Goal: Task Accomplishment & Management: Use online tool/utility

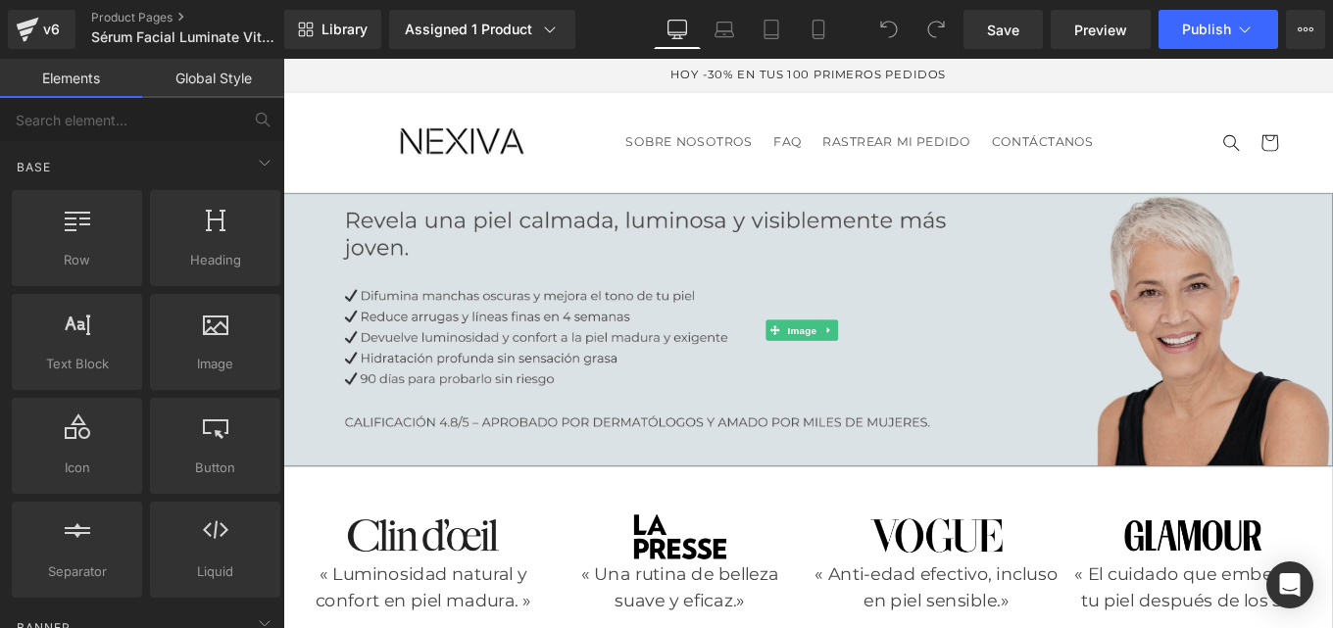
click at [609, 384] on img at bounding box center [876, 365] width 1186 height 309
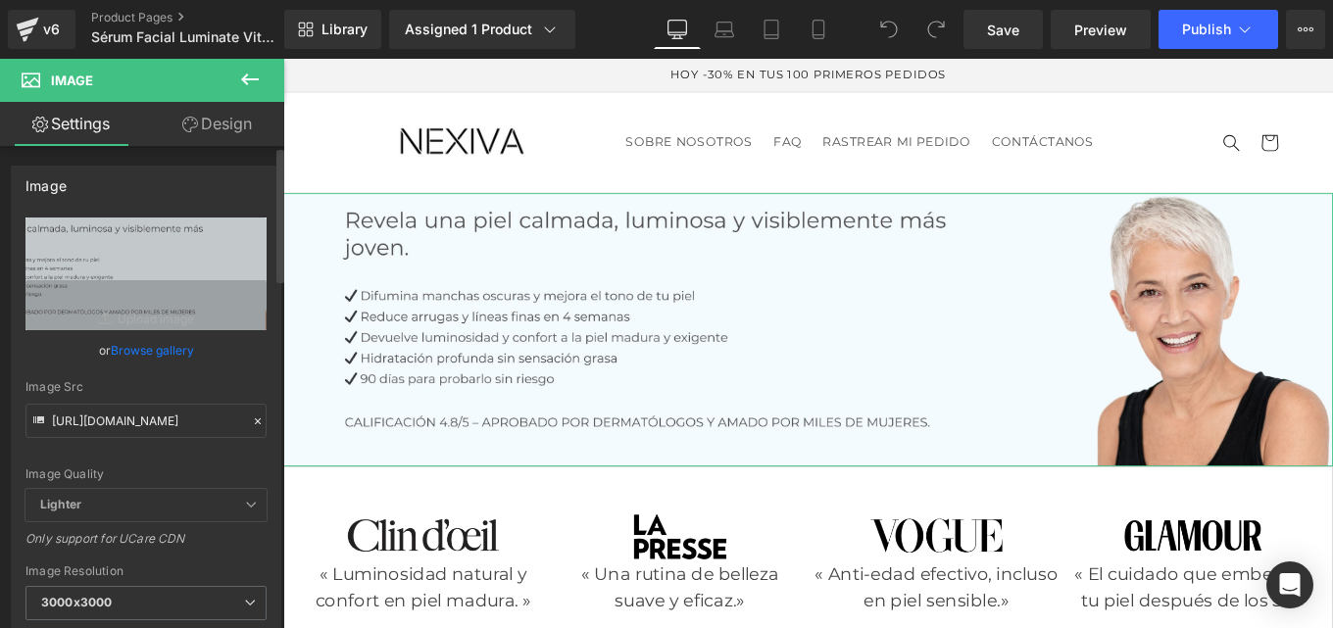
click at [251, 415] on icon at bounding box center [258, 422] width 14 height 14
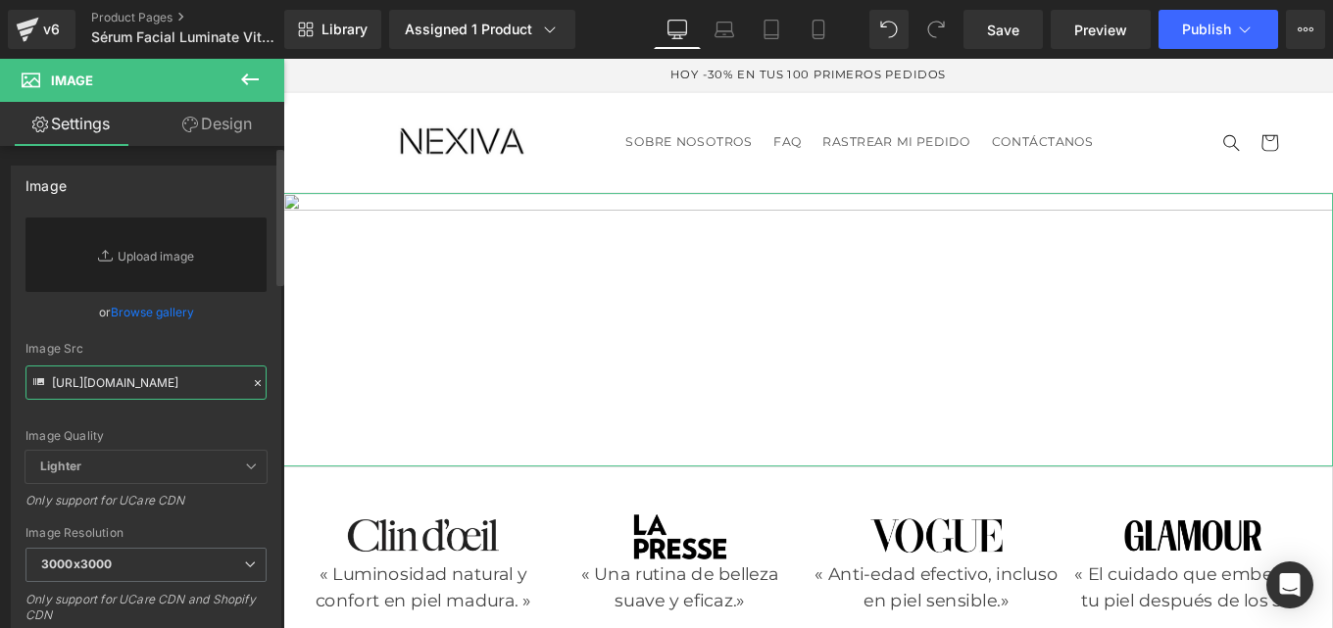
click at [100, 391] on input "https://cdn.shopify.com/s/files/1/0953/5904/1883/files/Espagnol_mexique_3000x30…" at bounding box center [145, 383] width 241 height 34
paste input "https://cdn.shopify.com/s/files/1/0953/5904/1883/files/Banniere_2025.jpg?v=1758…"
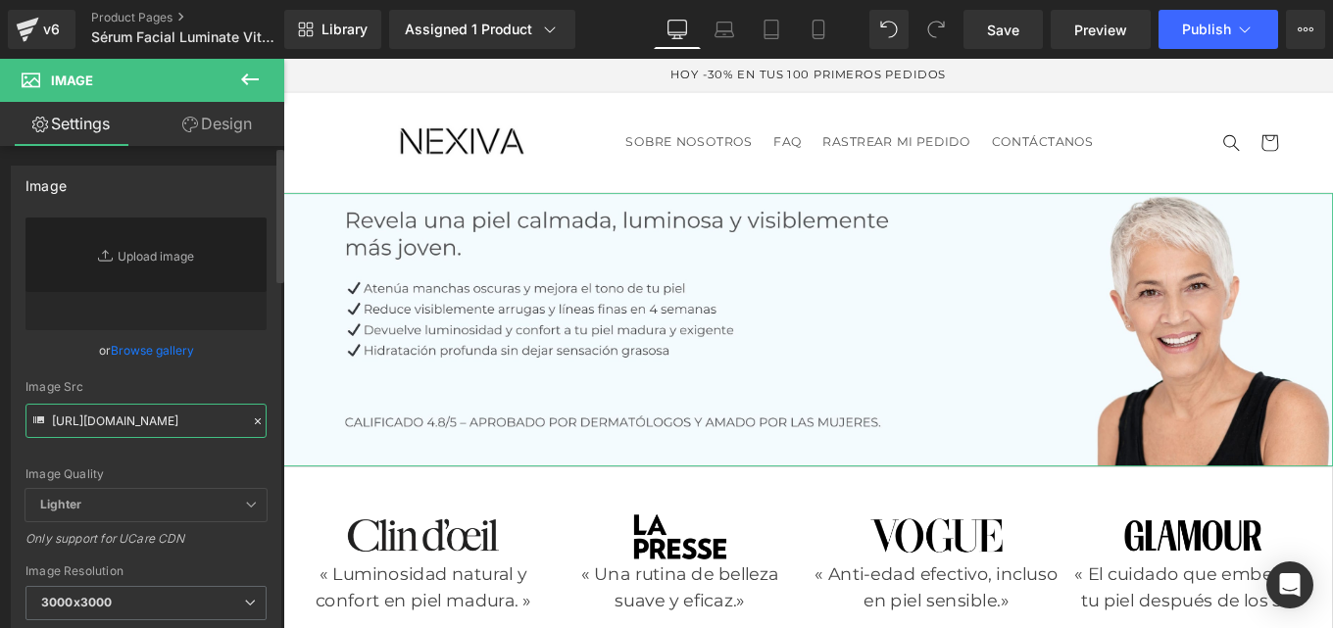
type input "https://cdn.shopify.com/s/files/1/0953/5904/1883/files/Banniere_2025.jpg?v=1758…"
click at [269, 308] on div "https://cdn.shopify.com/s/files/1/0953/5904/1883/files/Espagnol_mexique_3000x30…" at bounding box center [146, 472] width 269 height 508
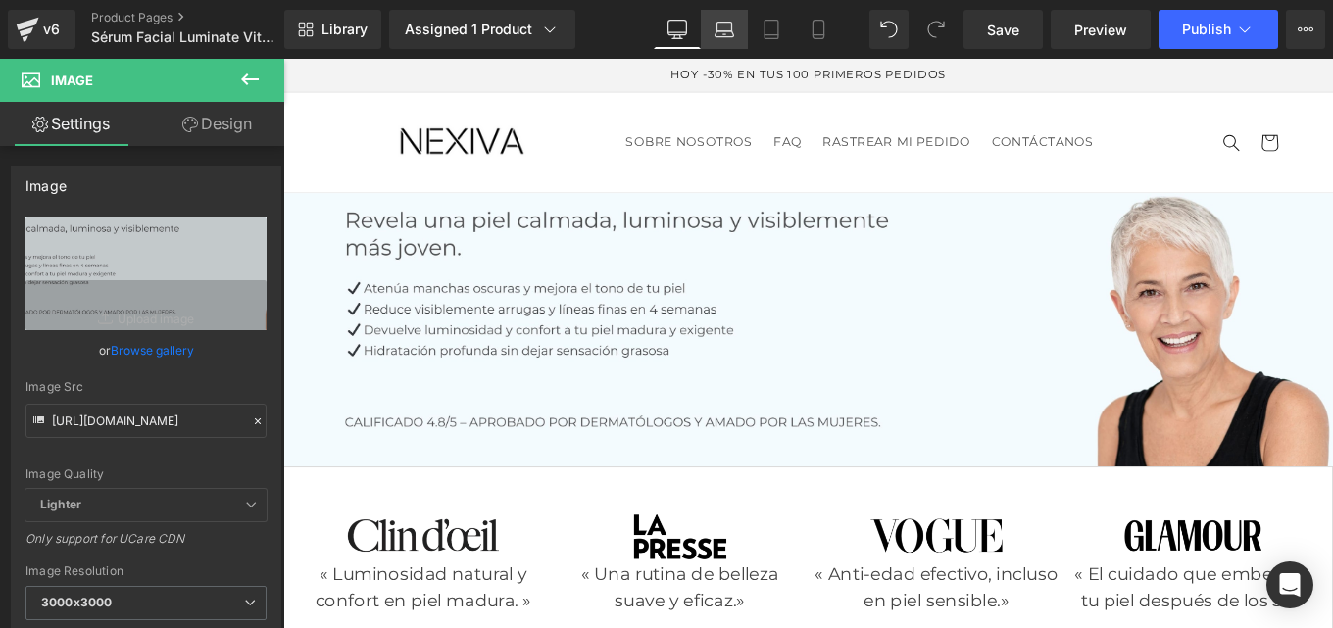
click at [722, 42] on link "Laptop" at bounding box center [724, 29] width 47 height 39
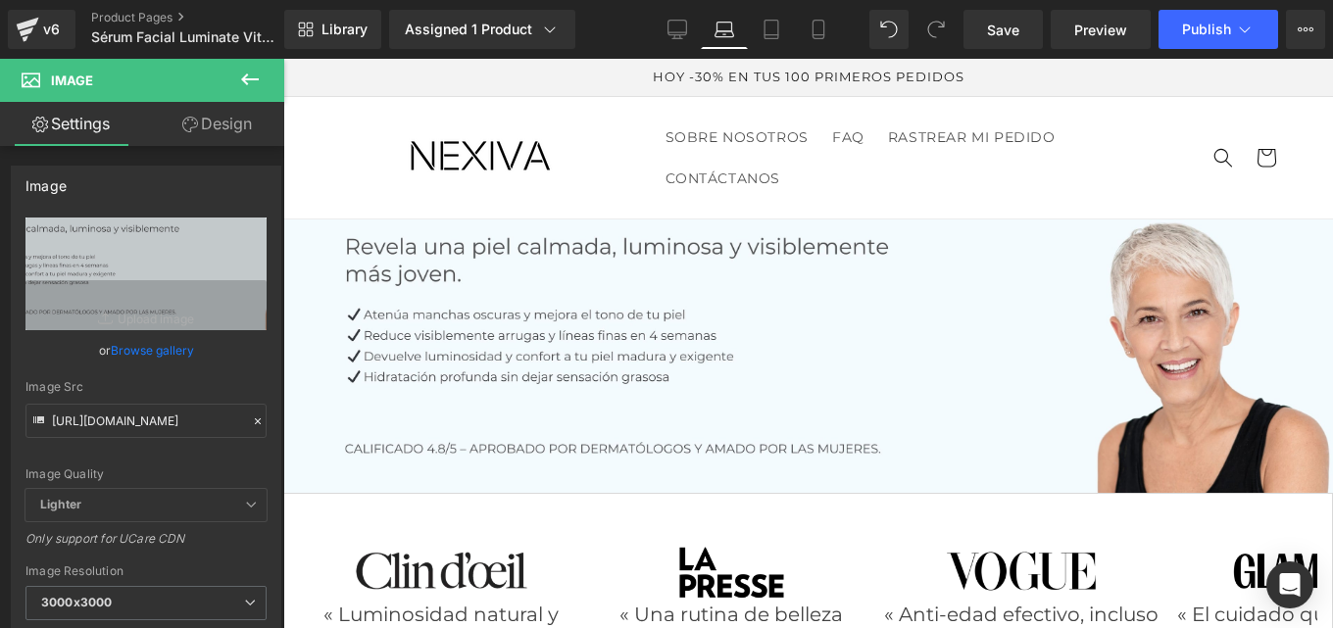
scroll to position [9, 0]
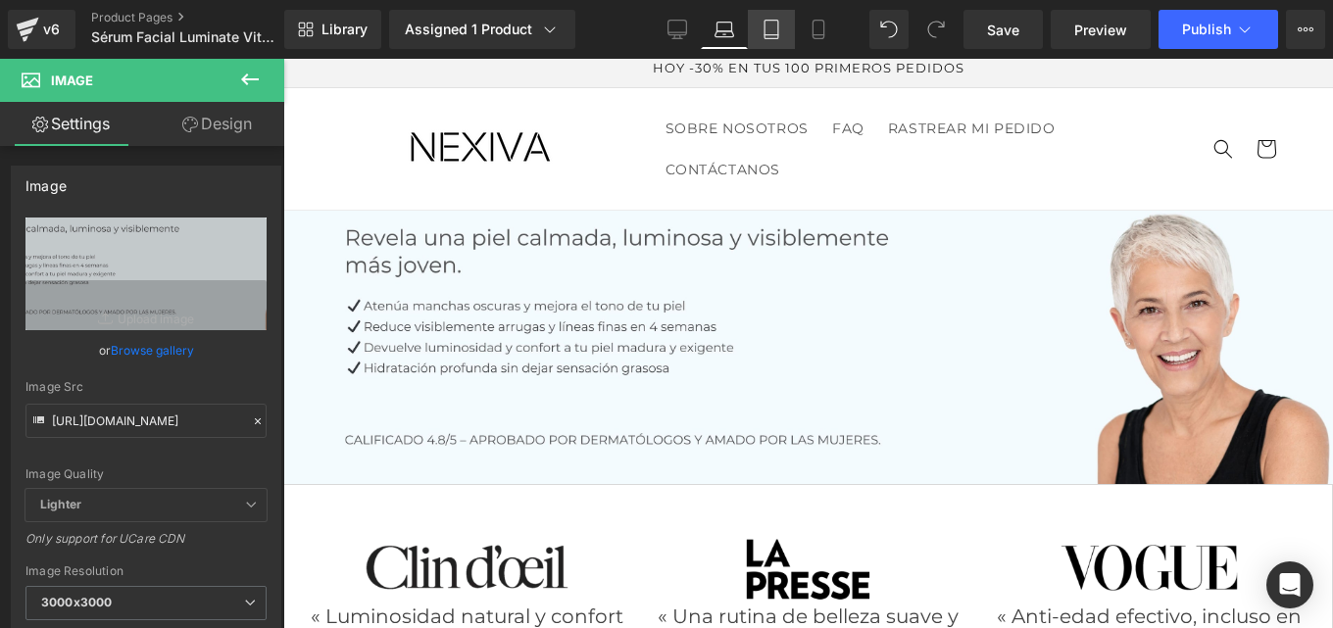
click at [777, 40] on link "Tablet" at bounding box center [771, 29] width 47 height 39
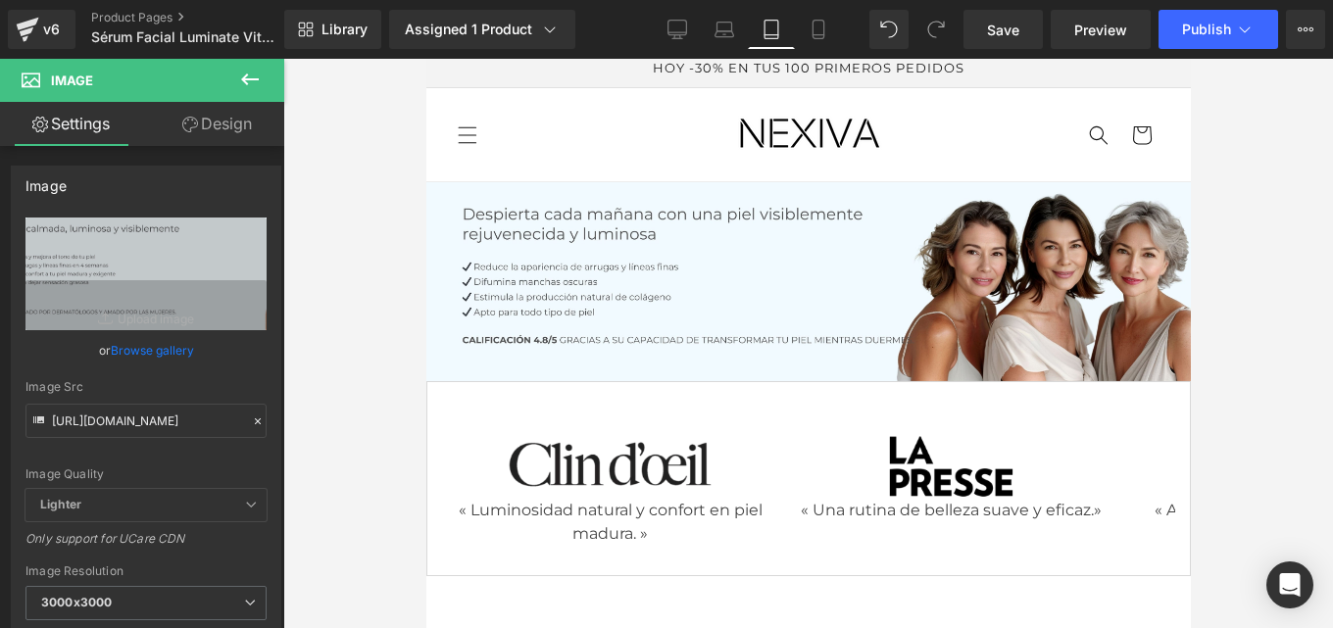
scroll to position [0, 0]
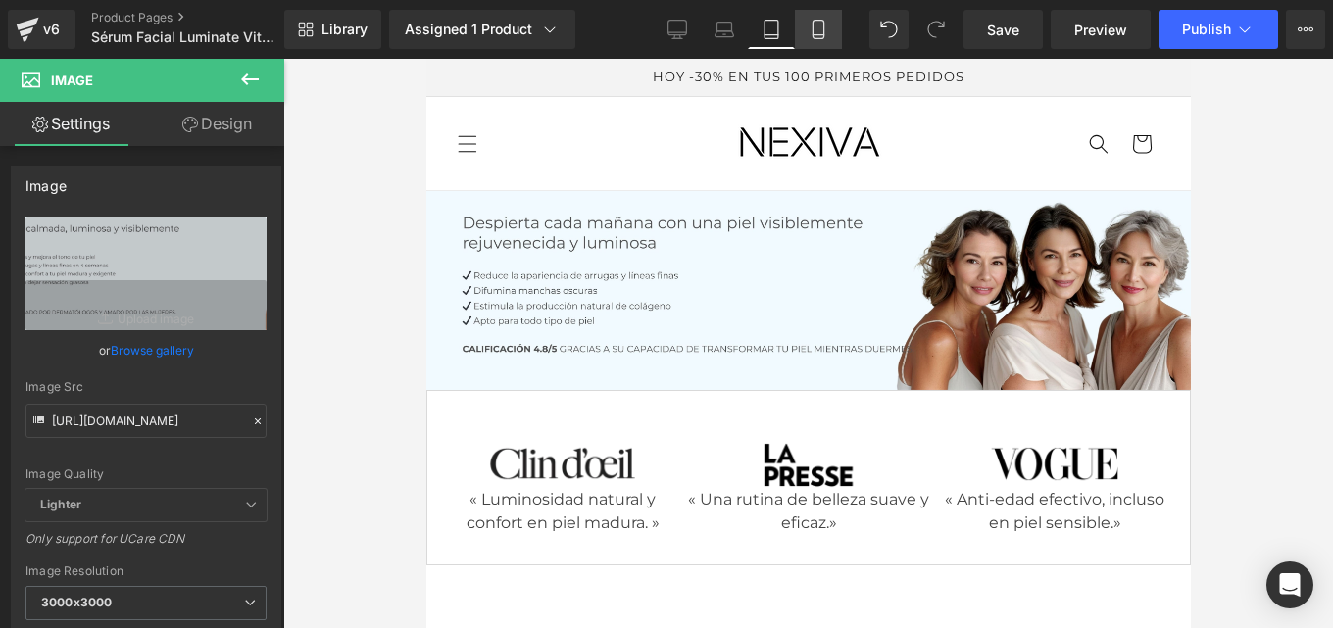
click at [811, 41] on link "Mobile" at bounding box center [818, 29] width 47 height 39
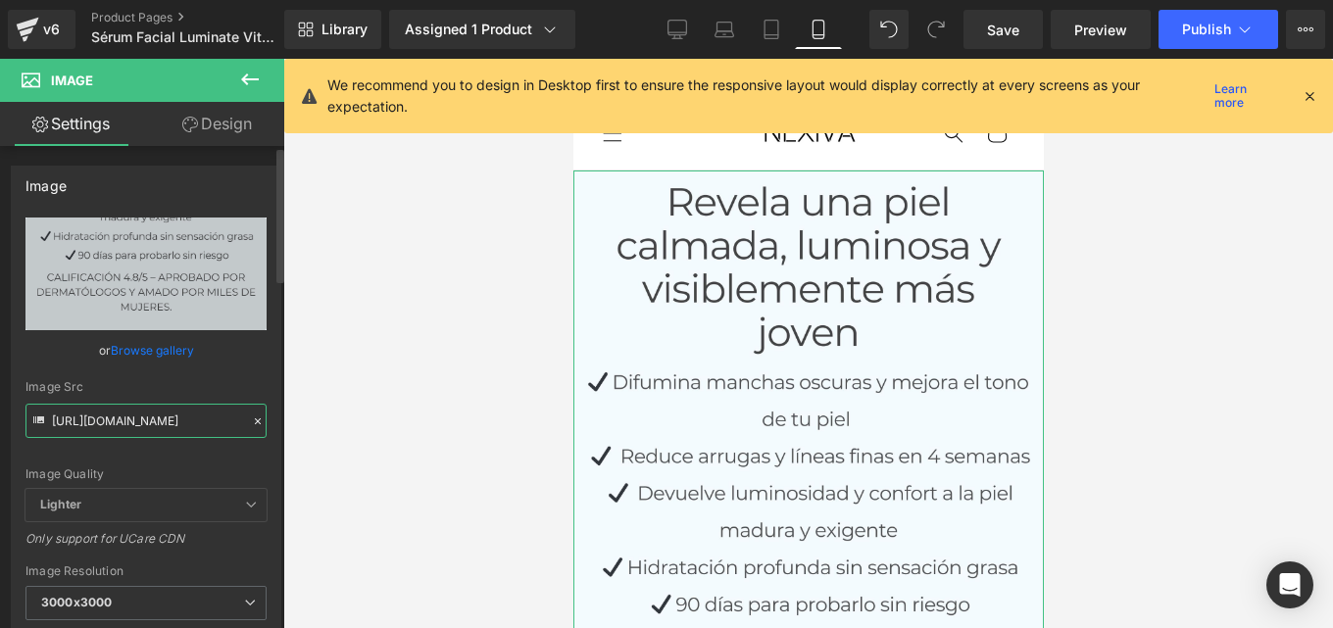
click at [184, 421] on input "https://cdn.shopify.com/s/files/1/0953/5904/1883/files/espagne_mexique_1_3000x3…" at bounding box center [145, 421] width 241 height 34
paste input ".jpg?v=1758197822"
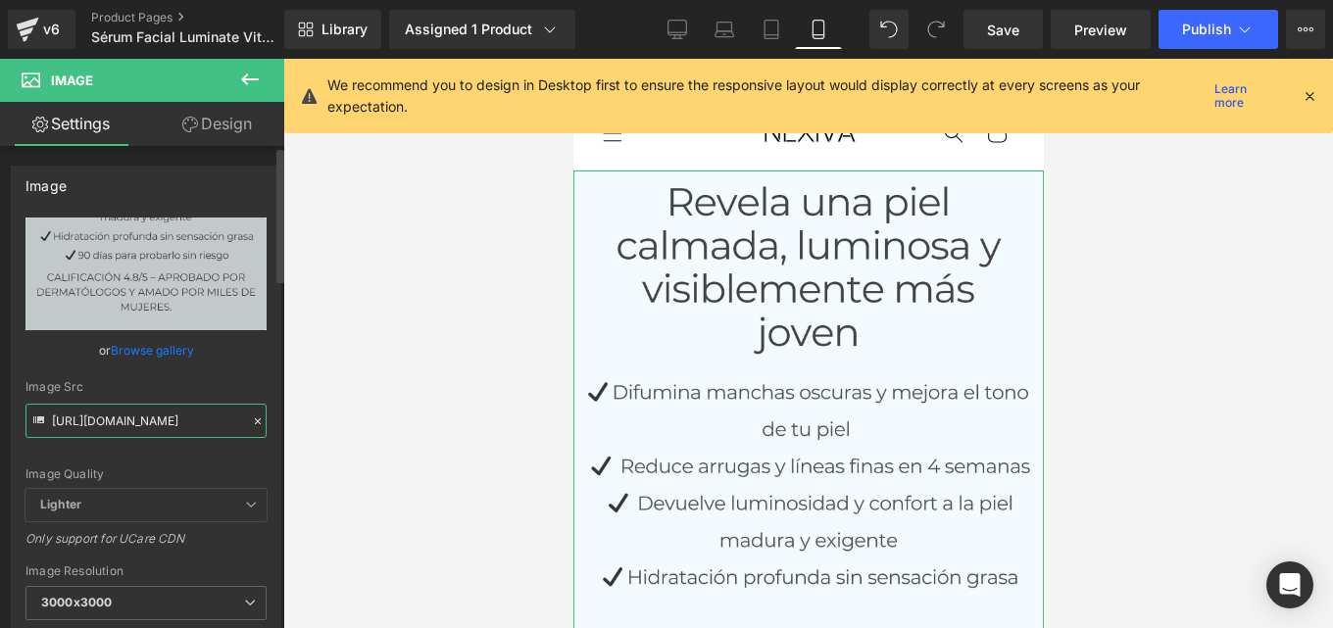
type input "https://cdn.shopify.com/s/files/1/0953/5904/1883/files/espagne_mexique_1.jpg?v=…"
click at [255, 403] on div "Image Src https://cdn.shopify.com/s/files/1/0953/5904/1883/files/espagne_mexiqu…" at bounding box center [145, 409] width 241 height 58
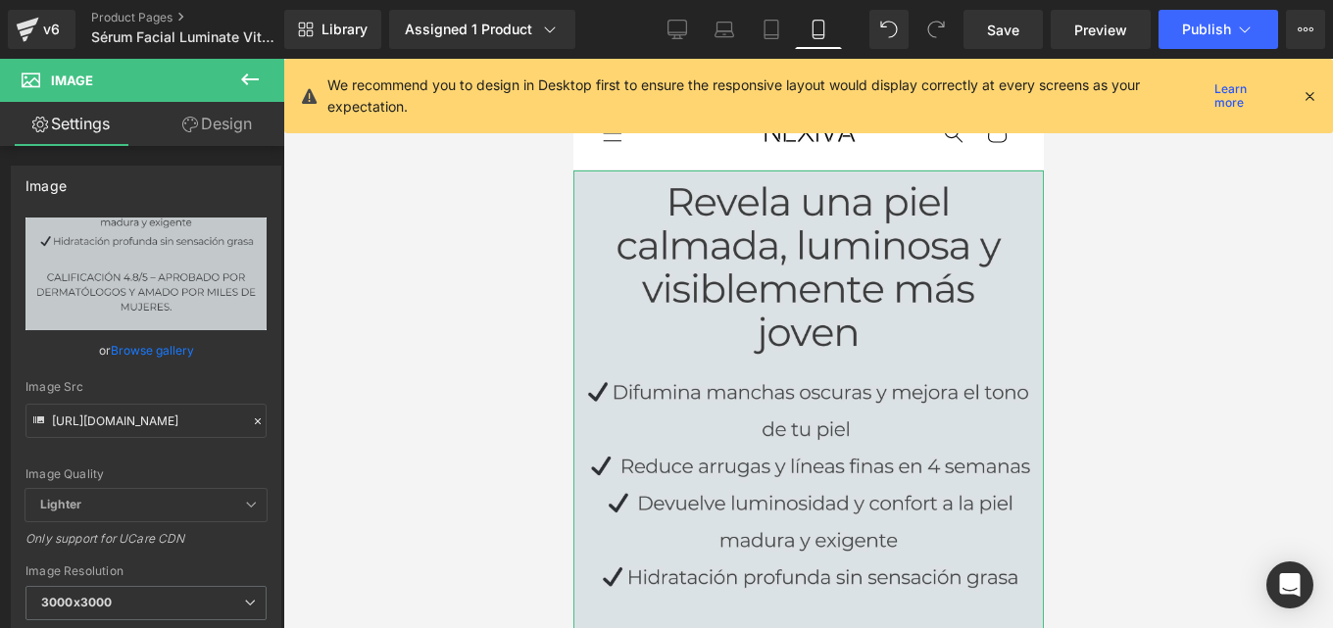
scroll to position [110, 0]
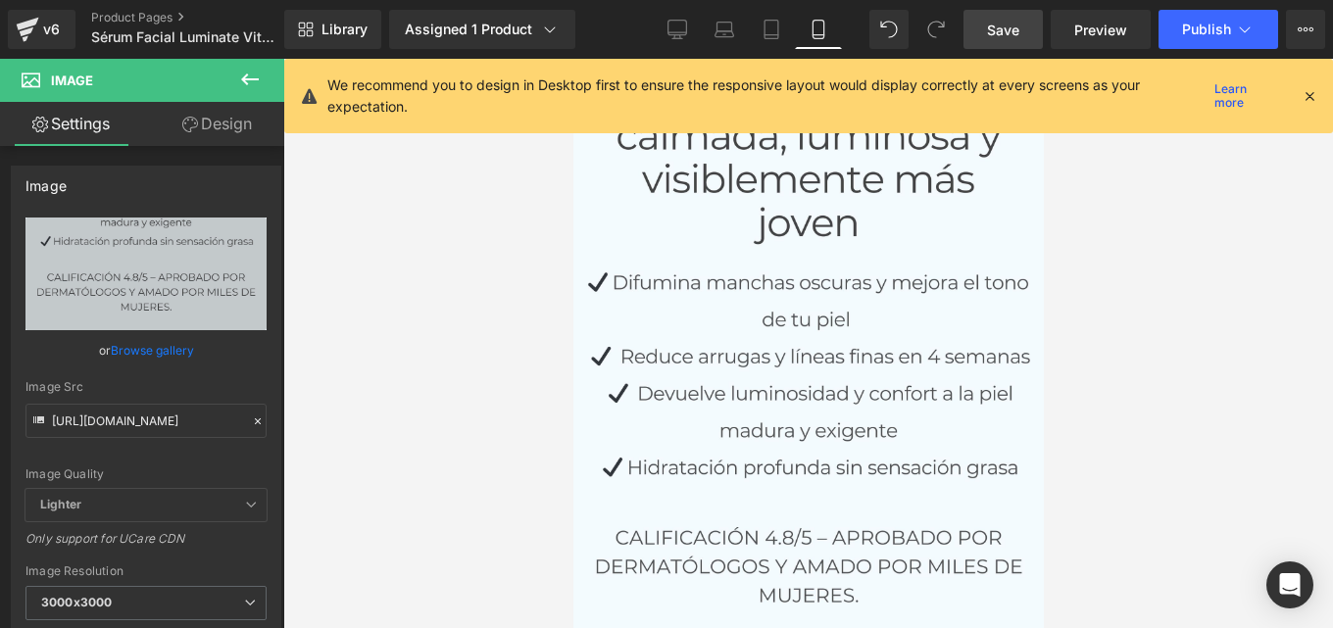
click at [1002, 32] on span "Save" at bounding box center [1003, 30] width 32 height 21
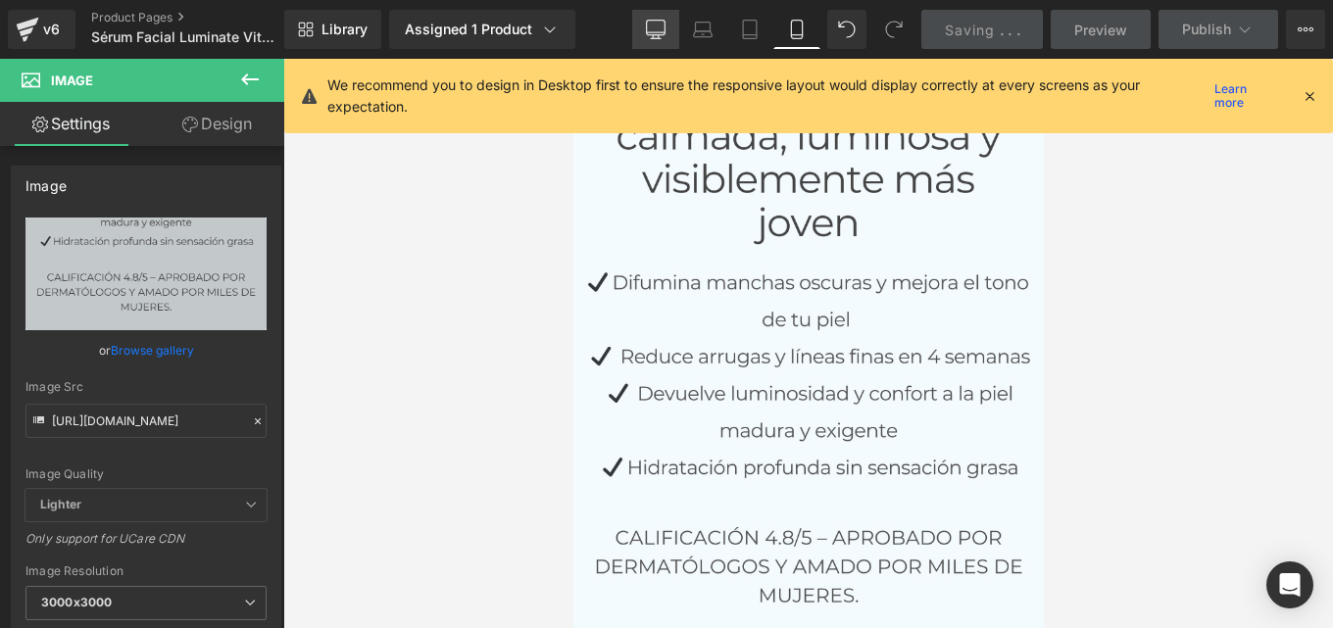
click at [652, 29] on icon at bounding box center [656, 30] width 20 height 20
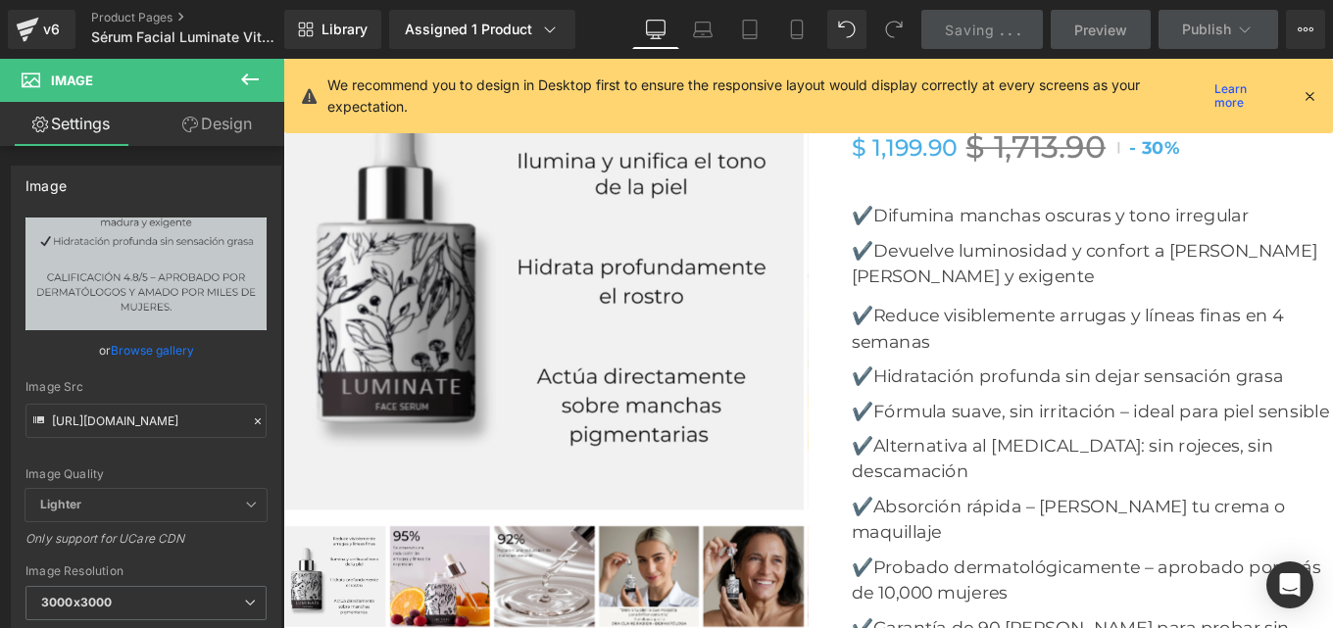
scroll to position [7142, 0]
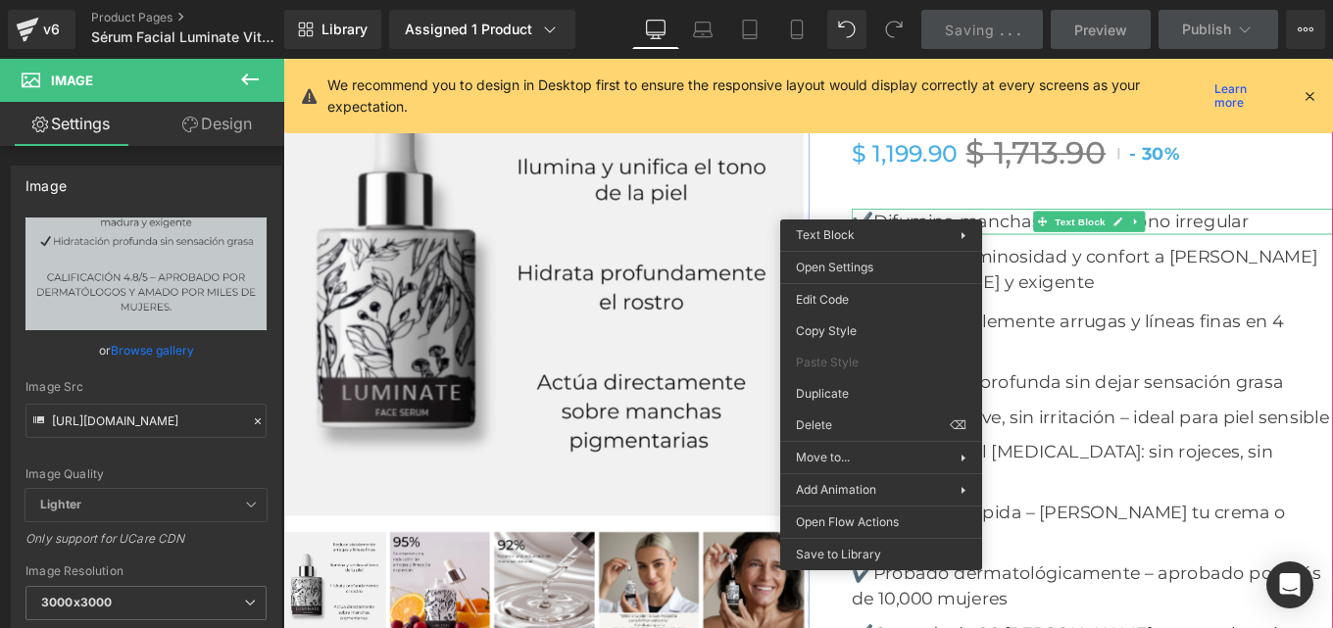
click at [946, 228] on p "✔️Difumina manchas oscuras y tono irregular" at bounding box center [1197, 242] width 544 height 29
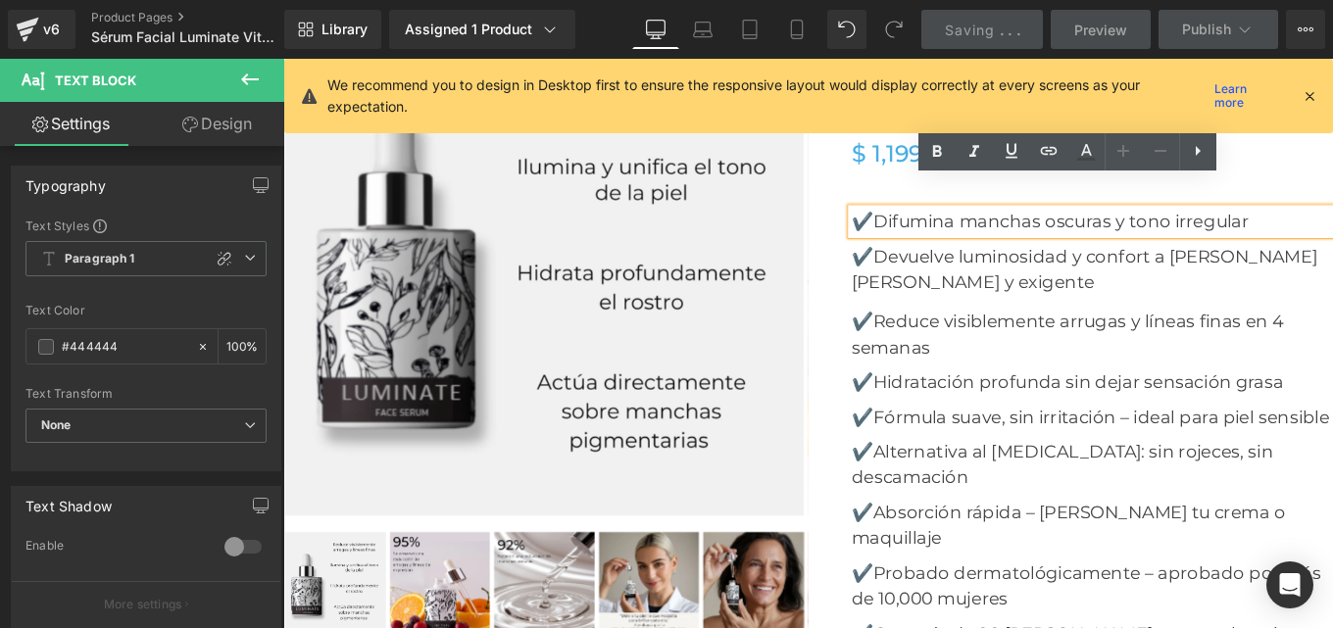
click at [949, 228] on p "✔️Difumina manchas oscuras y tono irregular" at bounding box center [1197, 242] width 544 height 29
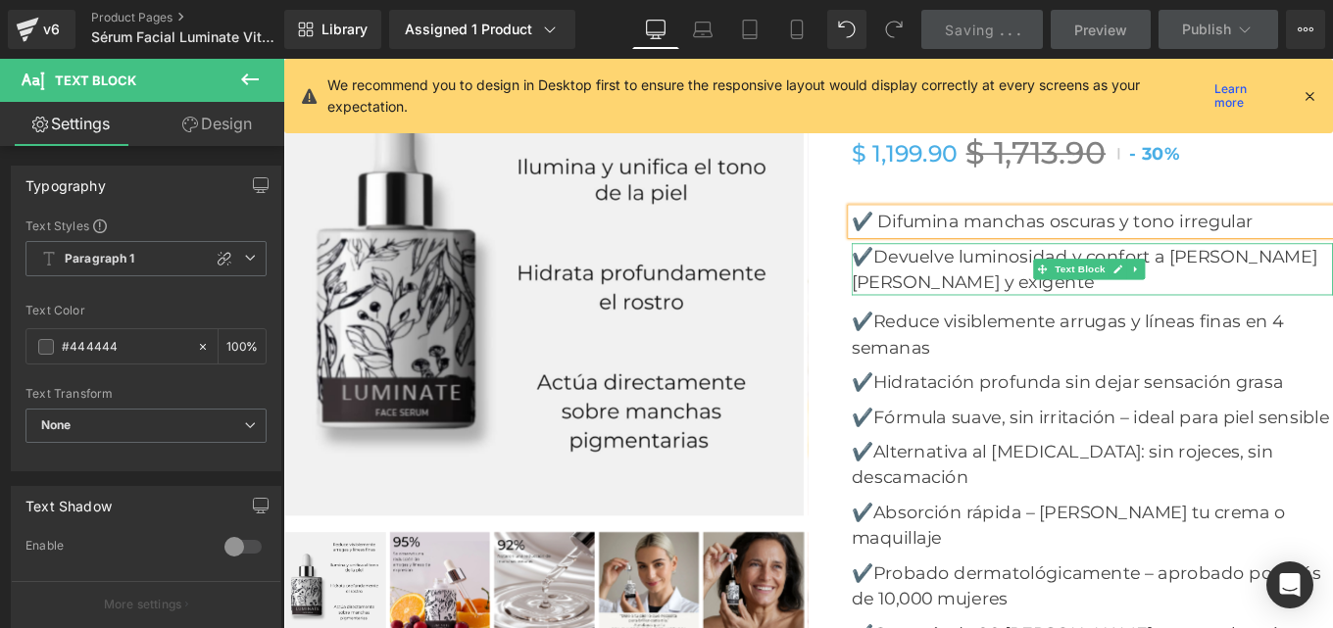
click at [945, 268] on p "✔️Devuelve luminosidad y confort a la piel madura y exigente" at bounding box center [1197, 297] width 544 height 59
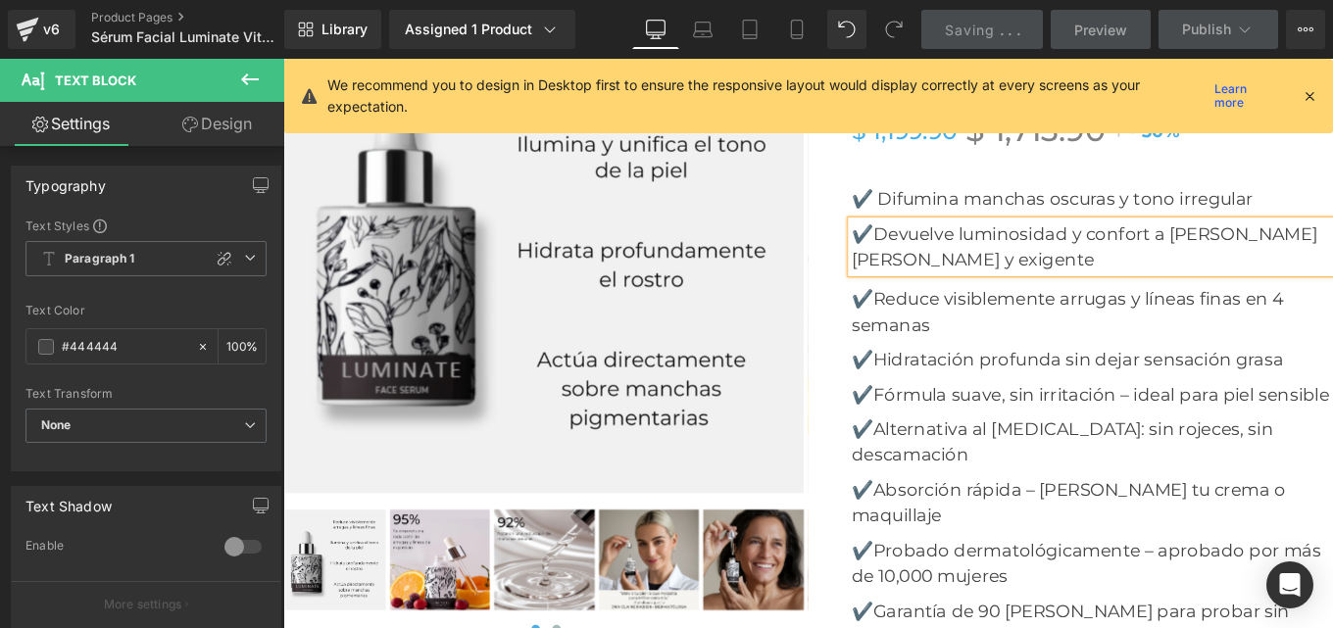
scroll to position [7166, 0]
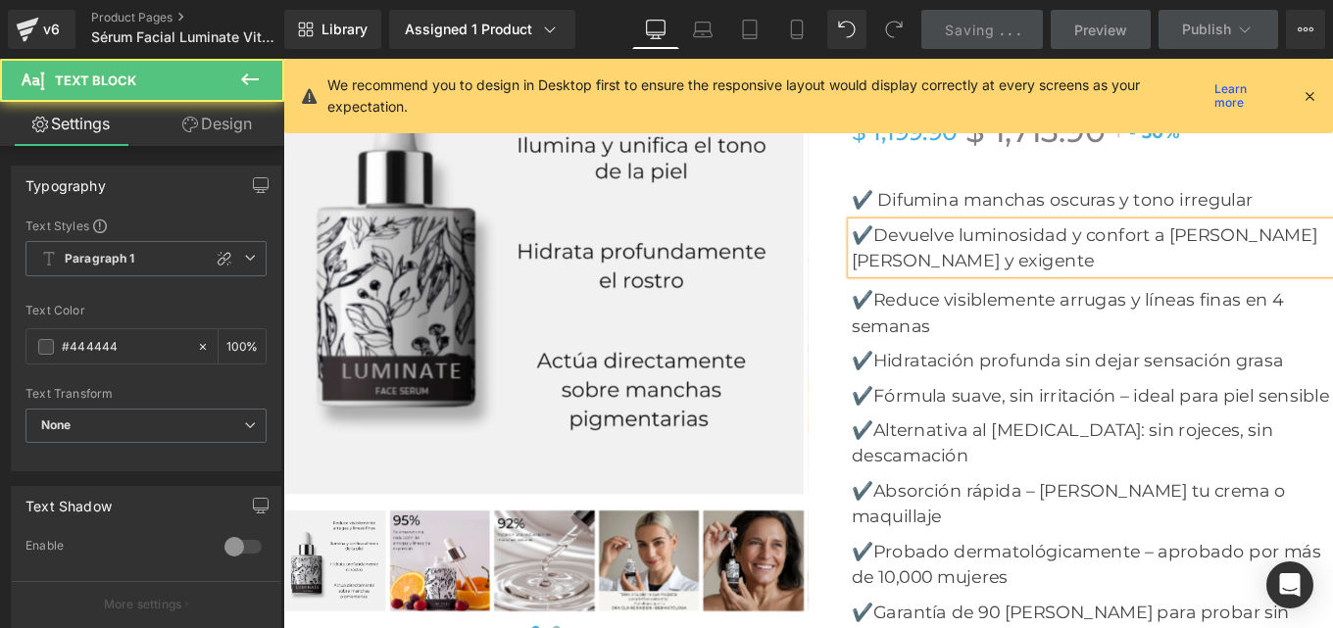
click at [947, 243] on p "✔️Devuelve luminosidad y confort a la piel madura y exigente" at bounding box center [1197, 272] width 544 height 59
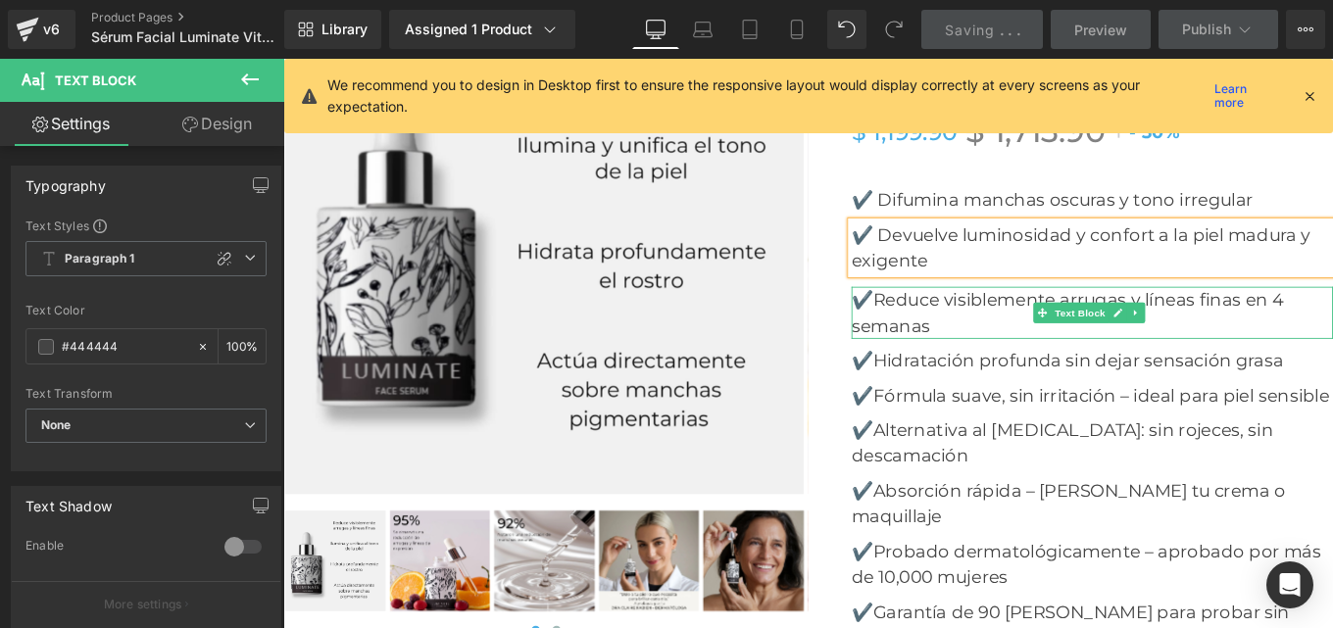
click at [945, 317] on p "✔️Reduce visiblemente arrugas y líneas finas en 4 semanas" at bounding box center [1197, 346] width 544 height 59
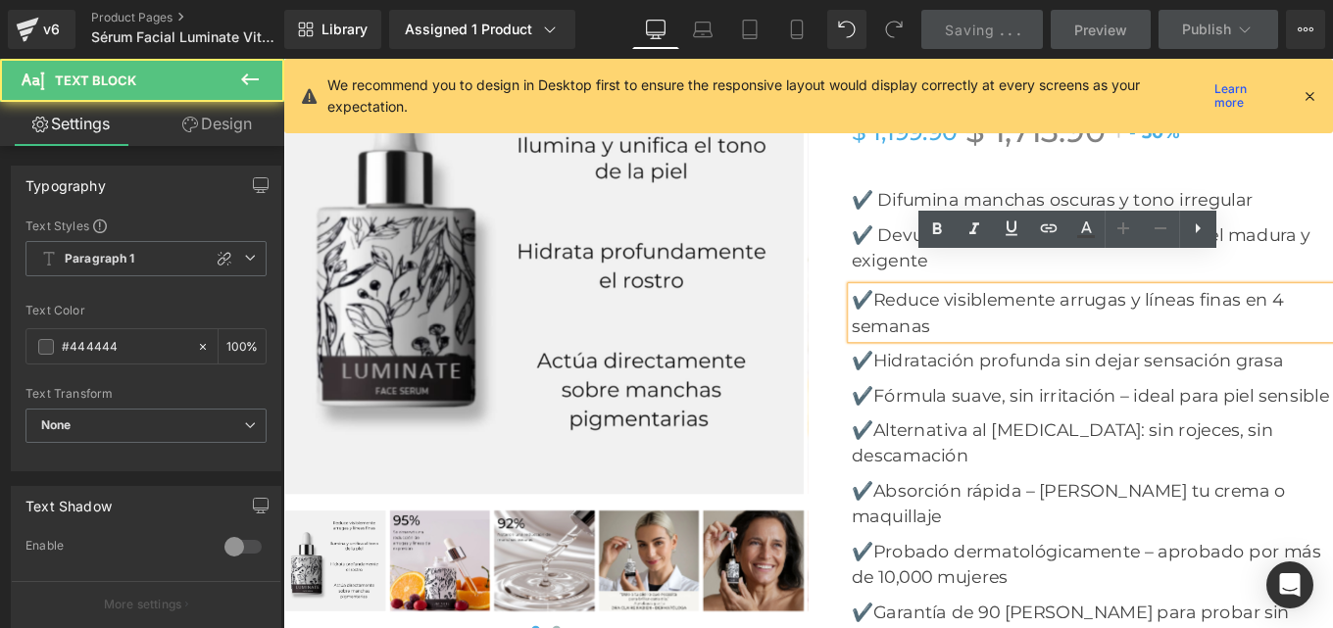
click at [946, 317] on p "✔️Reduce visiblemente arrugas y líneas finas en 4 semanas" at bounding box center [1197, 346] width 544 height 59
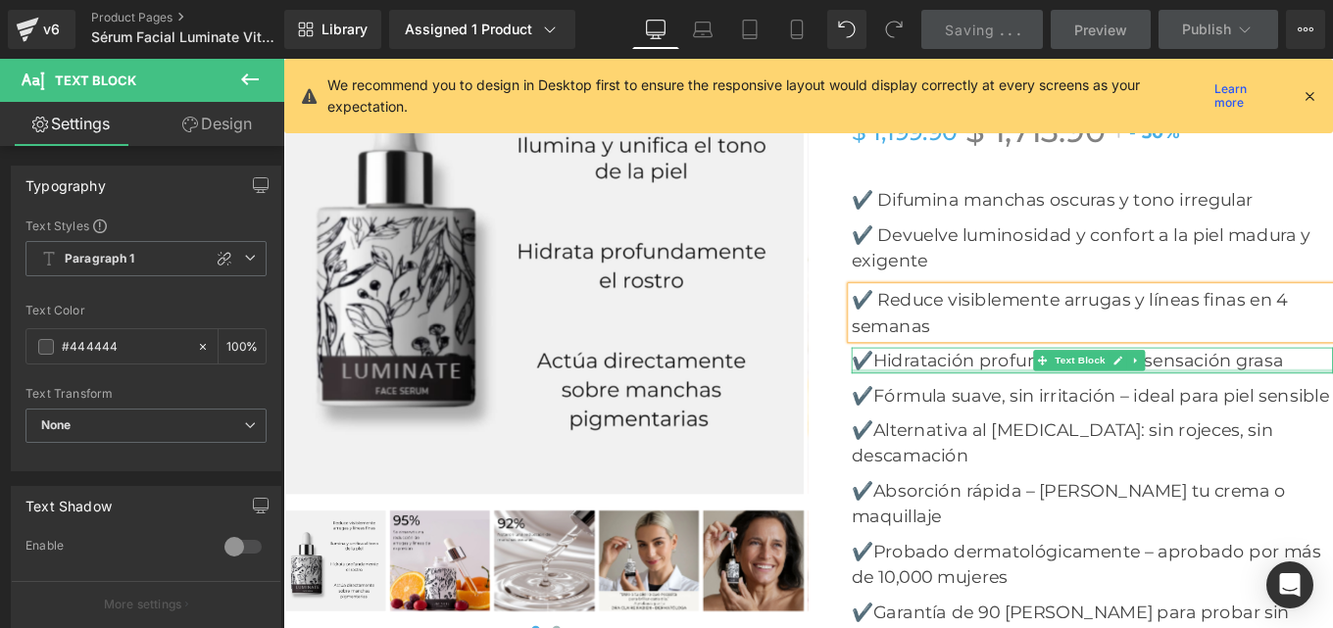
click at [950, 385] on p "✔️Hidratación profunda sin dejar sensación grasa" at bounding box center [1197, 399] width 544 height 29
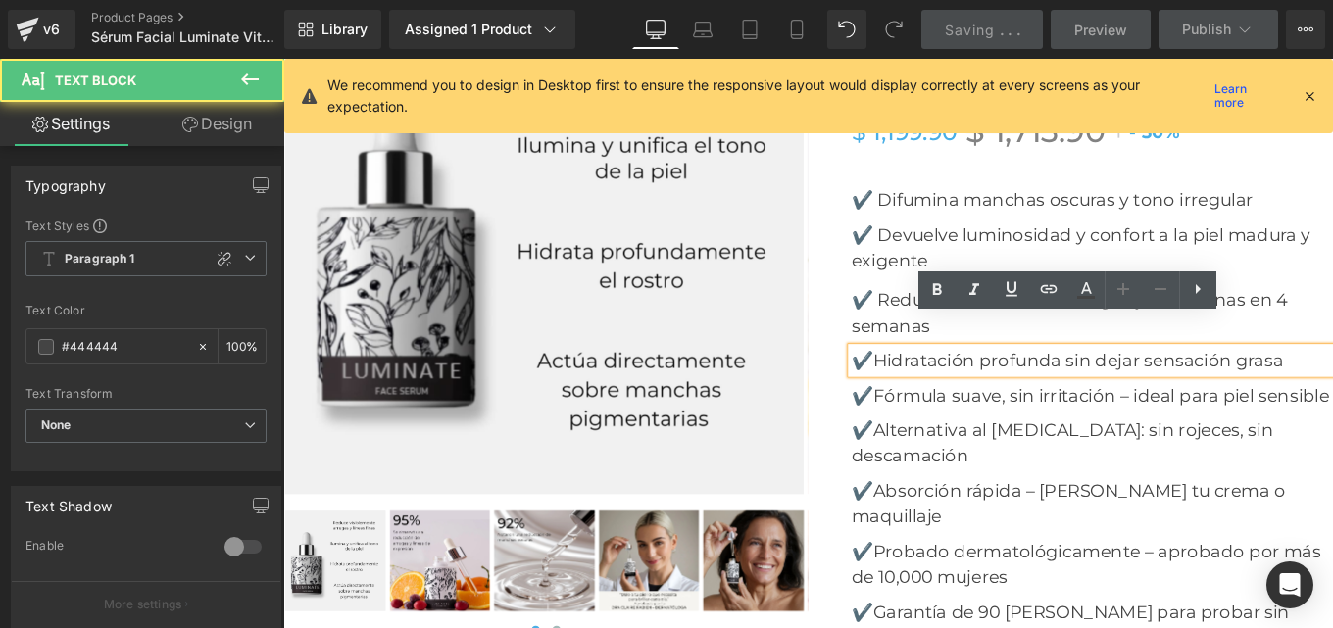
click at [950, 385] on p "✔️Hidratación profunda sin dejar sensación grasa" at bounding box center [1197, 399] width 544 height 29
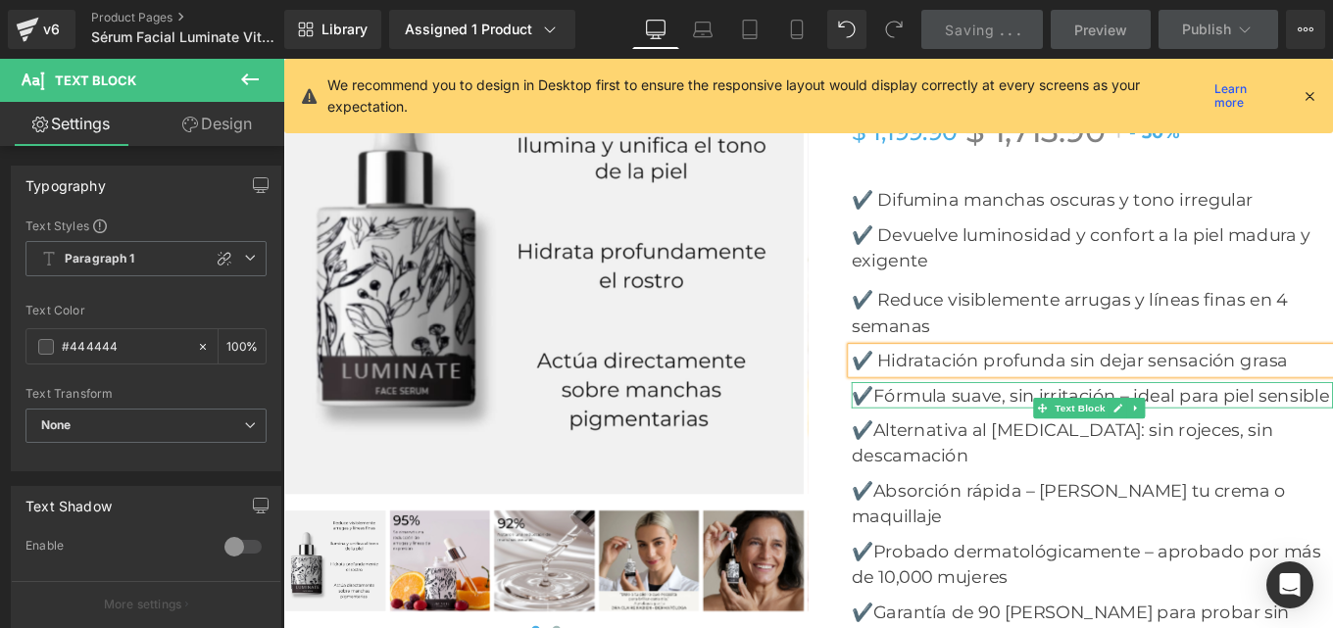
click at [950, 424] on p "✔️Fórmula suave, sin irritación – ideal para piel sensible" at bounding box center [1197, 438] width 544 height 29
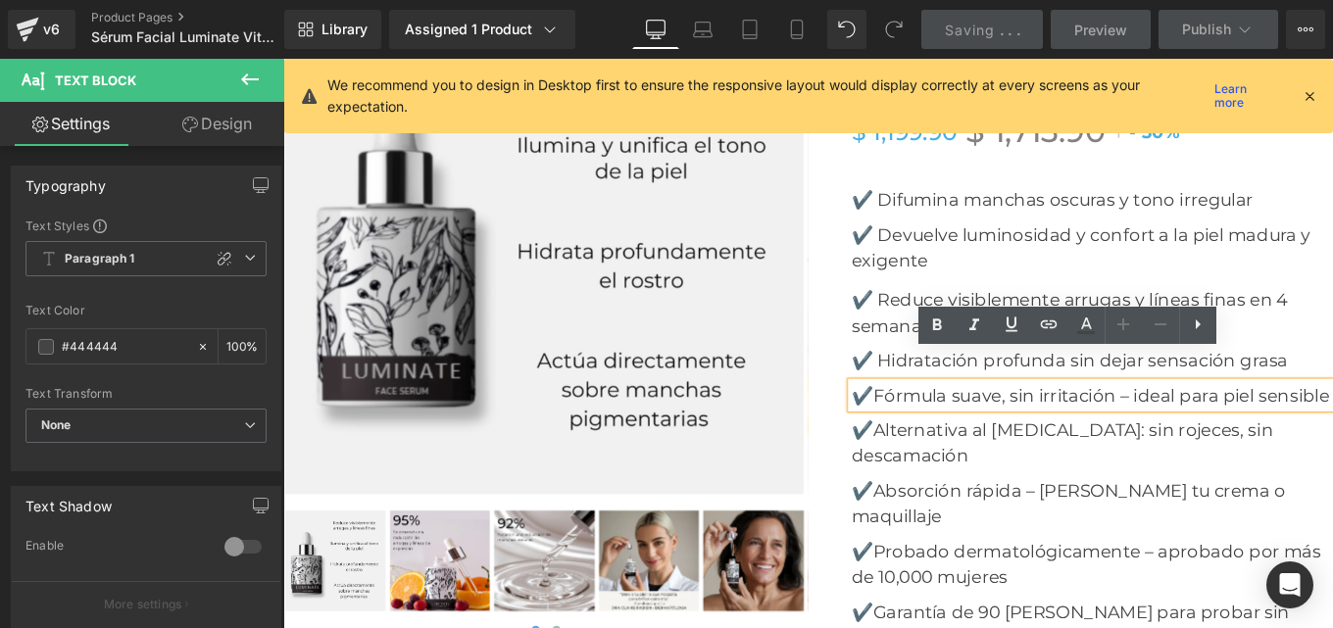
click at [946, 424] on p "✔️Fórmula suave, sin irritación – ideal para piel sensible" at bounding box center [1197, 438] width 544 height 29
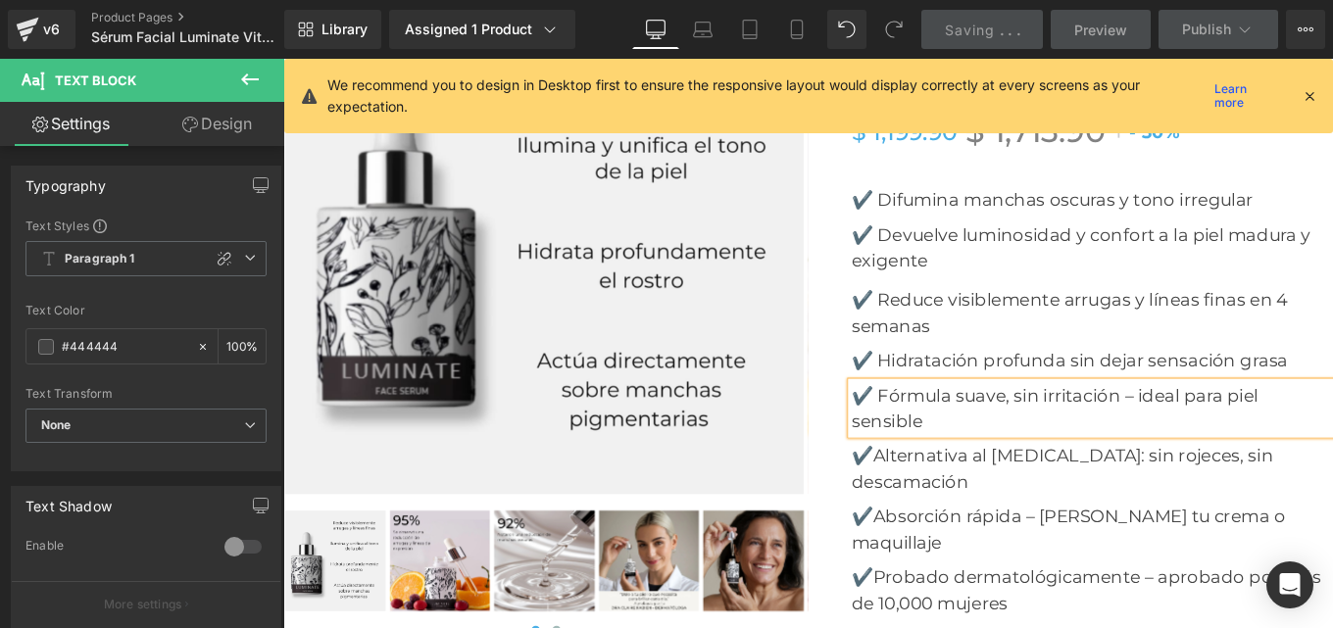
click at [947, 493] on p "✔️Alternativa al retinol: sin rojeces, sin descamación" at bounding box center [1197, 522] width 544 height 59
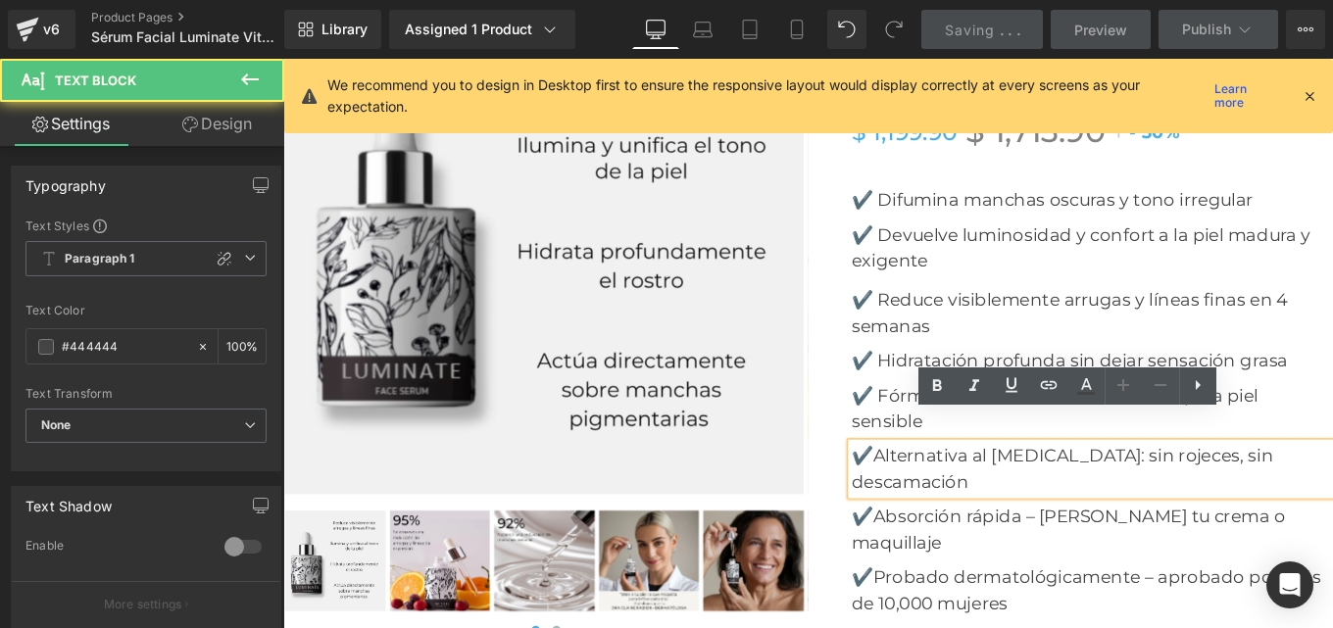
click at [947, 493] on p "✔️Alternativa al retinol: sin rojeces, sin descamación" at bounding box center [1197, 522] width 544 height 59
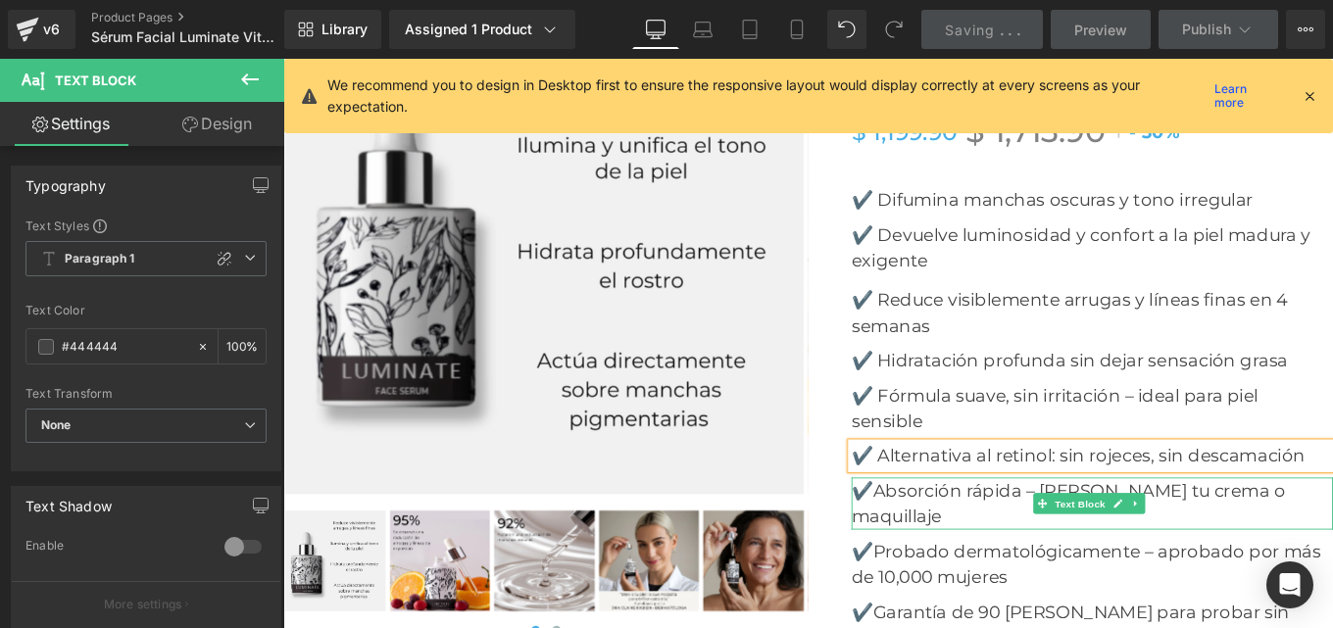
click at [950, 532] on p "✔️Absorción rápida – perfecto bajo tu crema o maquillaje" at bounding box center [1197, 561] width 544 height 59
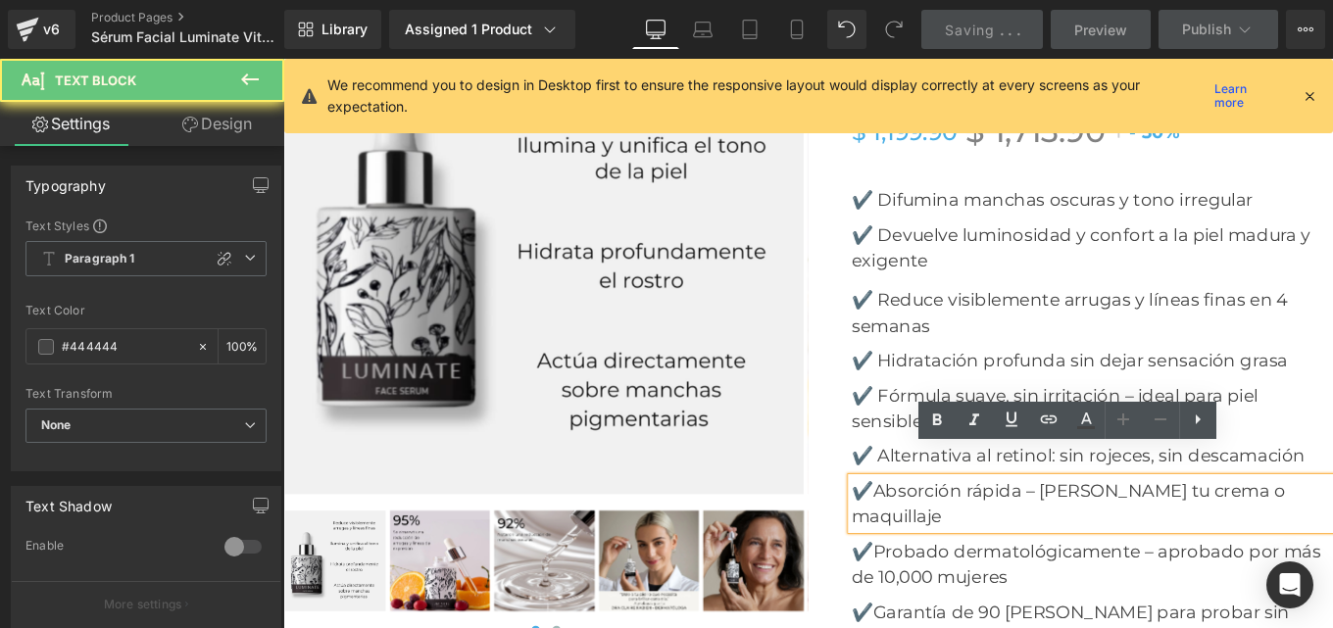
click at [950, 532] on p "✔️Absorción rápida – perfecto bajo tu crema o maquillaje" at bounding box center [1197, 561] width 544 height 59
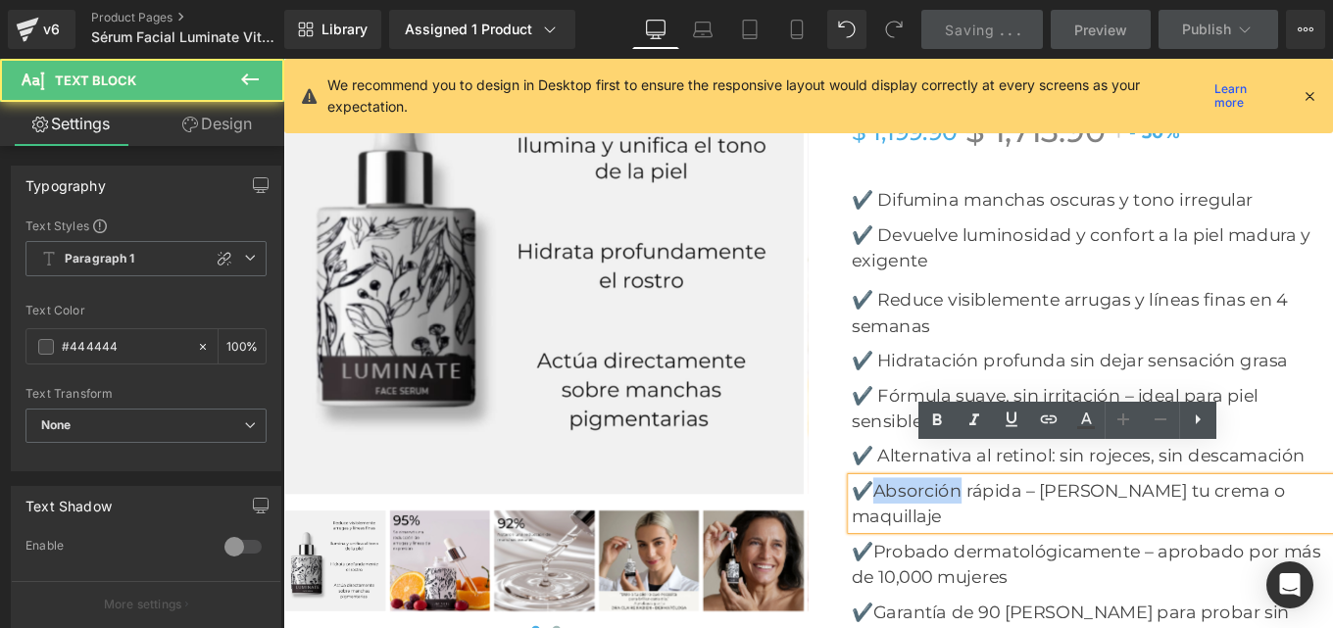
click at [950, 532] on p "✔️Absorción rápida – perfecto bajo tu crema o maquillaje" at bounding box center [1197, 561] width 544 height 59
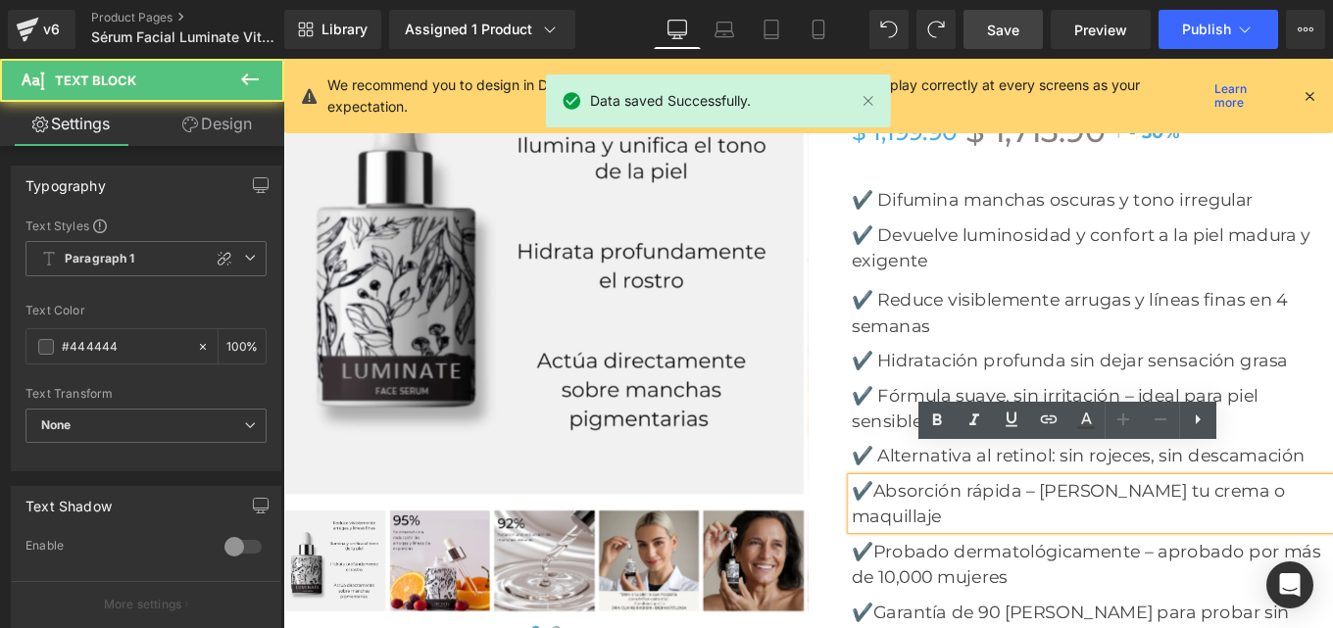
click at [950, 532] on p "✔️Absorción rápida – perfecto bajo tu crema o maquillaje" at bounding box center [1197, 561] width 544 height 59
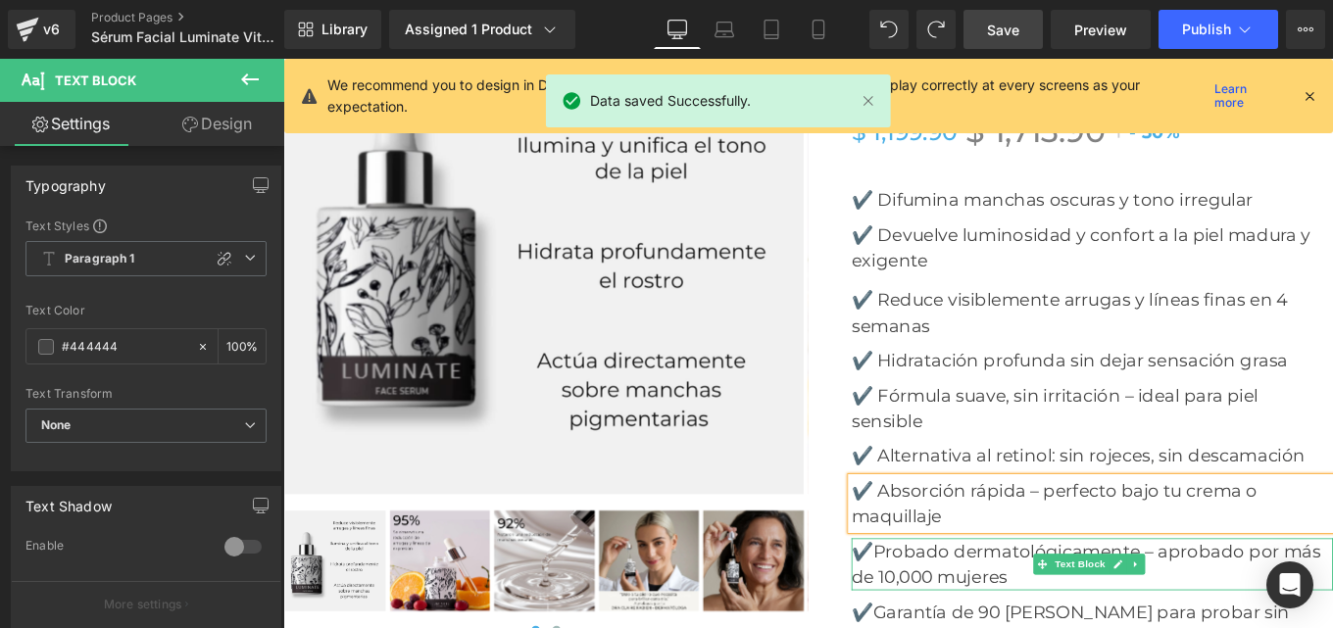
click at [951, 601] on p "✔️Probado dermatológicamente – aprobado por más de 10,000 mujeres" at bounding box center [1197, 630] width 544 height 59
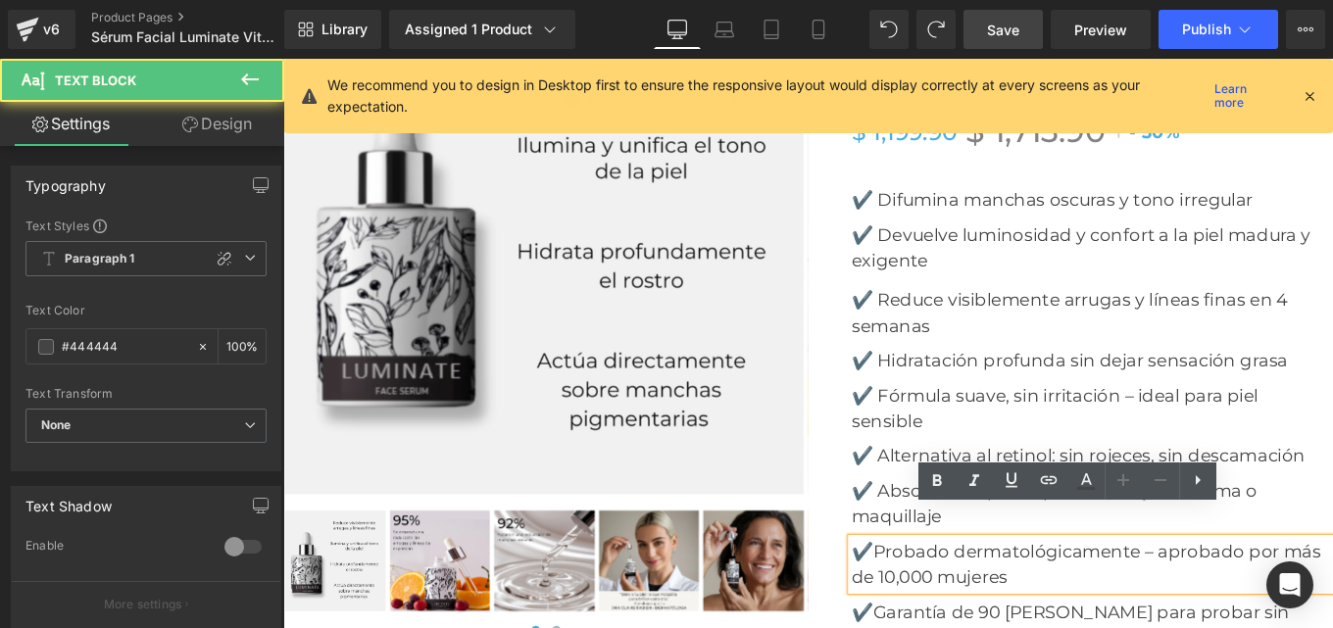
click at [949, 601] on p "✔️Probado dermatológicamente – aprobado por más de 10,000 mujeres" at bounding box center [1197, 630] width 544 height 59
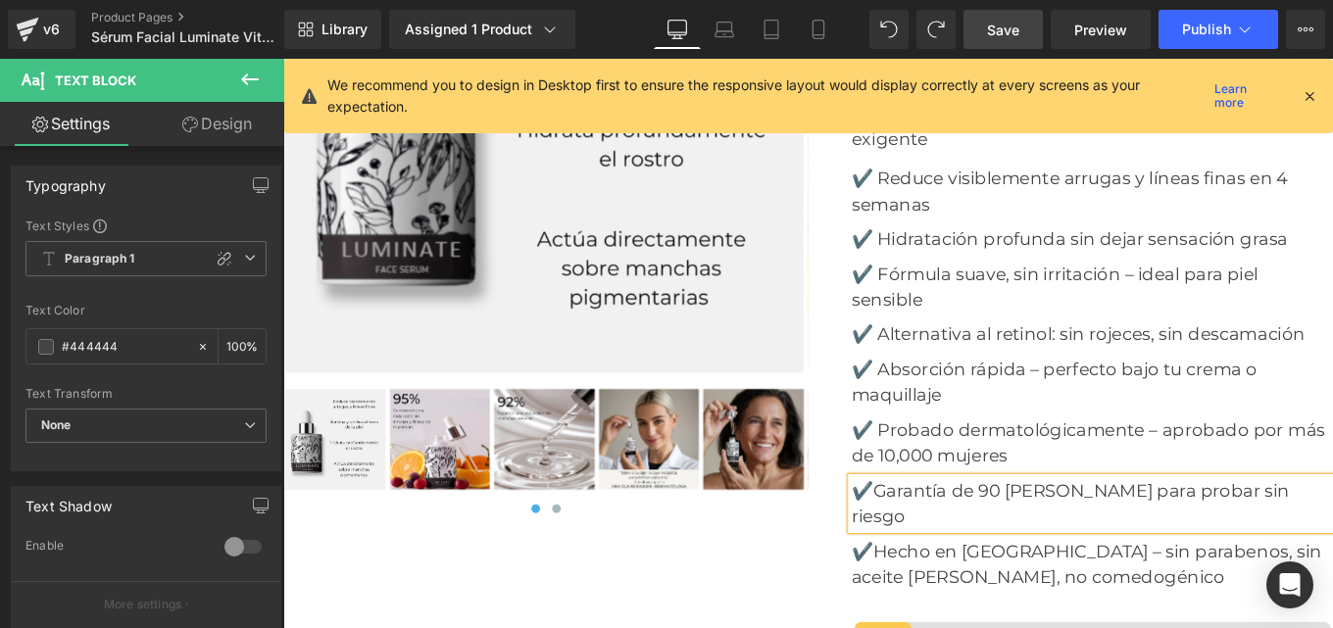
scroll to position [7302, 0]
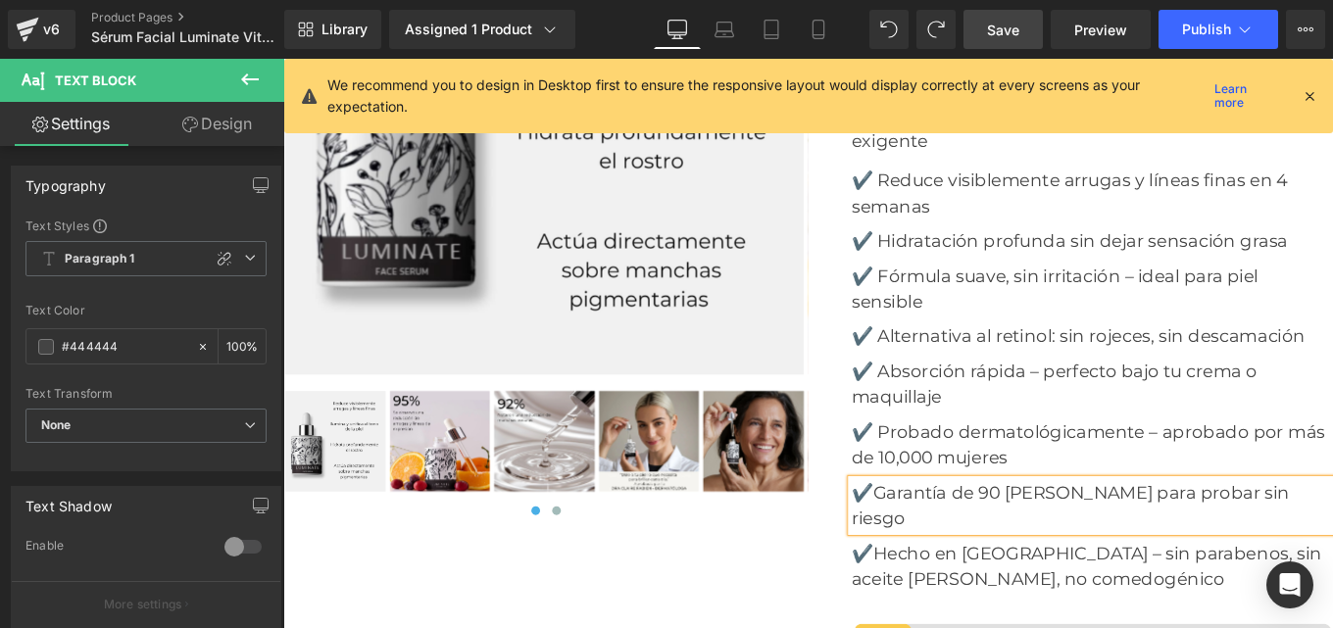
click at [950, 534] on p "✔️Garantía de 90 días para probar sin riesgo" at bounding box center [1197, 563] width 544 height 59
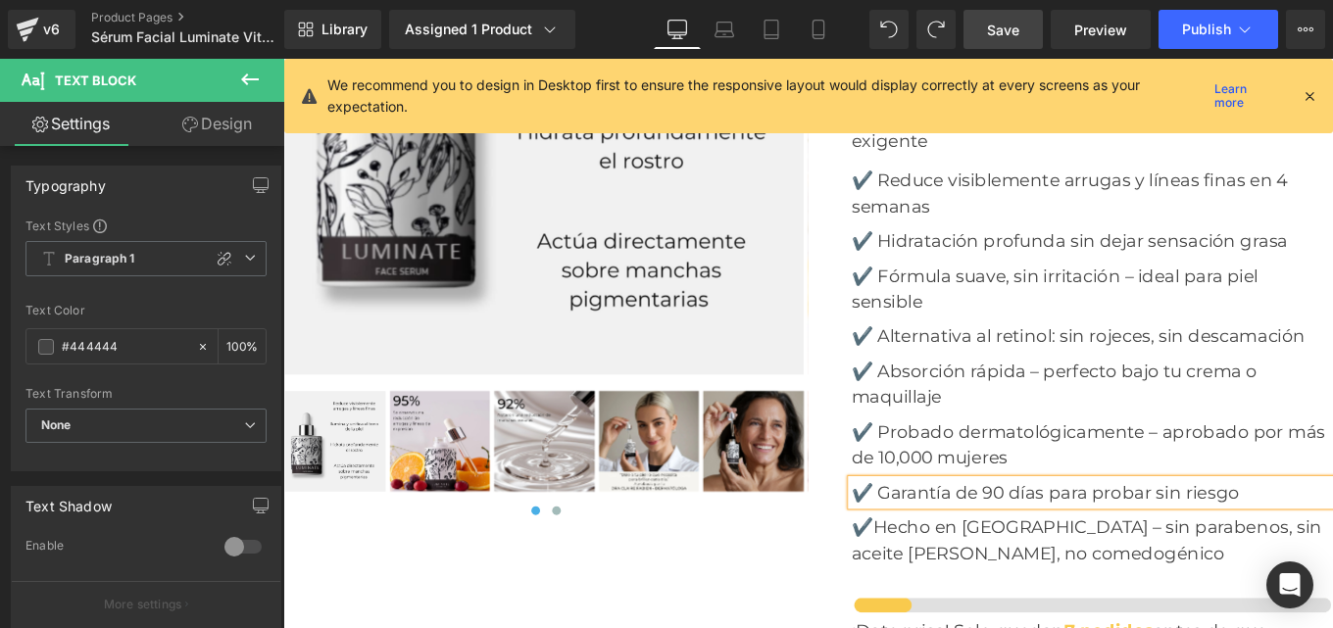
click at [949, 573] on p "✔️Hecho en México – sin parabenos, sin aceite de palma, no comedogénico" at bounding box center [1197, 602] width 544 height 59
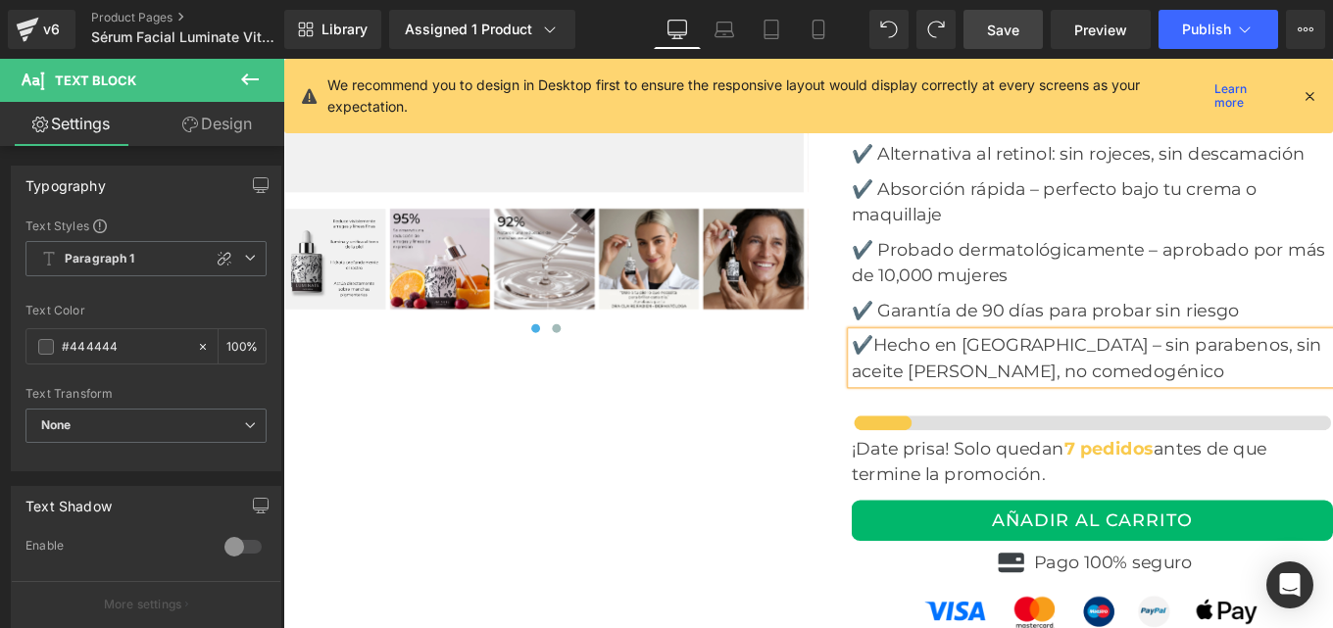
scroll to position [7506, 0]
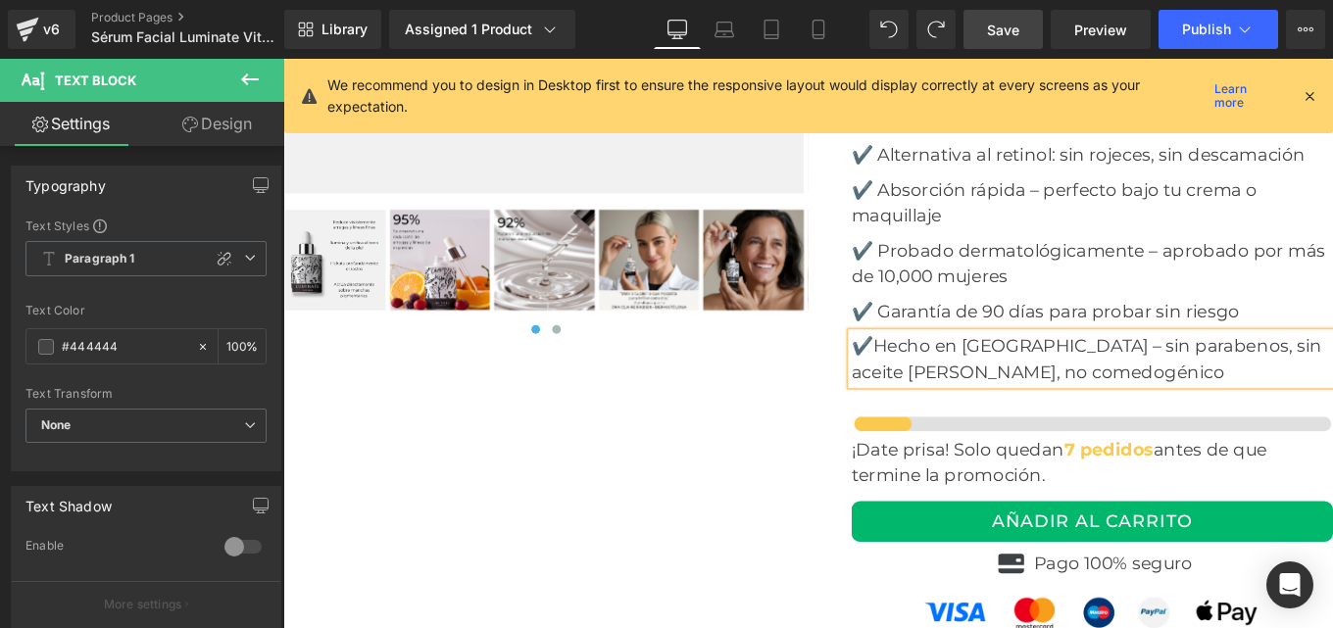
click at [952, 368] on p "✔️Hecho en México – sin parabenos, sin aceite de palma, no comedogénico" at bounding box center [1197, 397] width 544 height 59
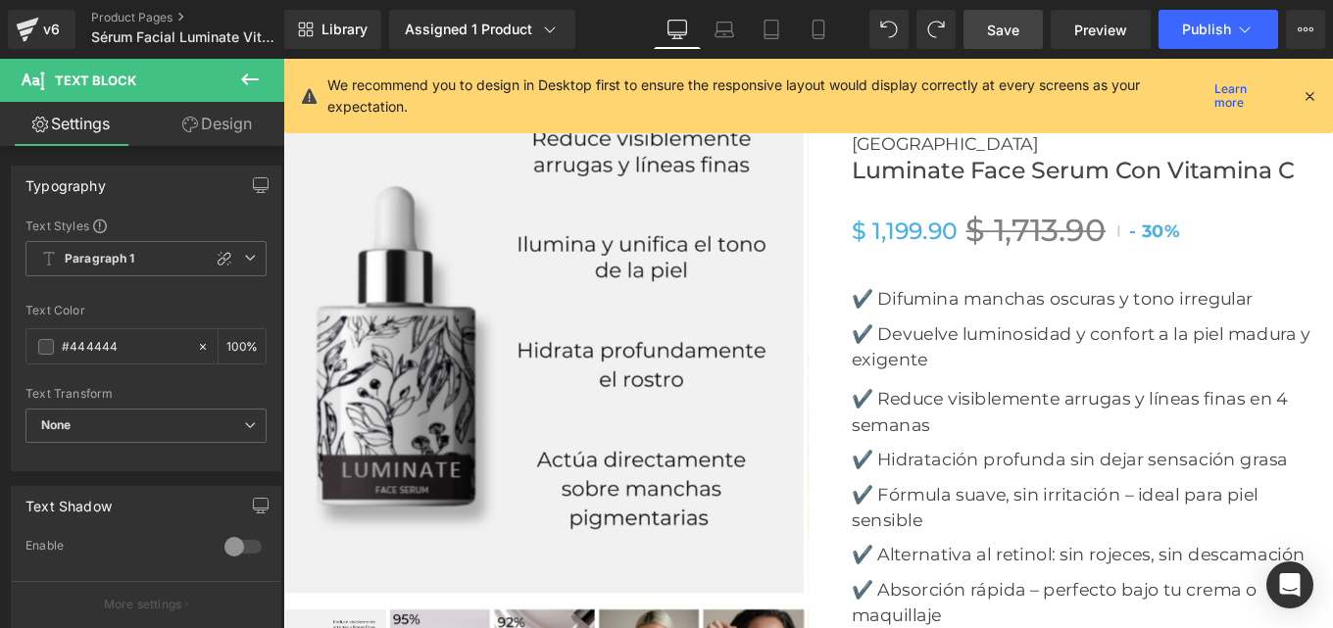
scroll to position [7054, 0]
click at [822, 32] on icon at bounding box center [818, 30] width 20 height 20
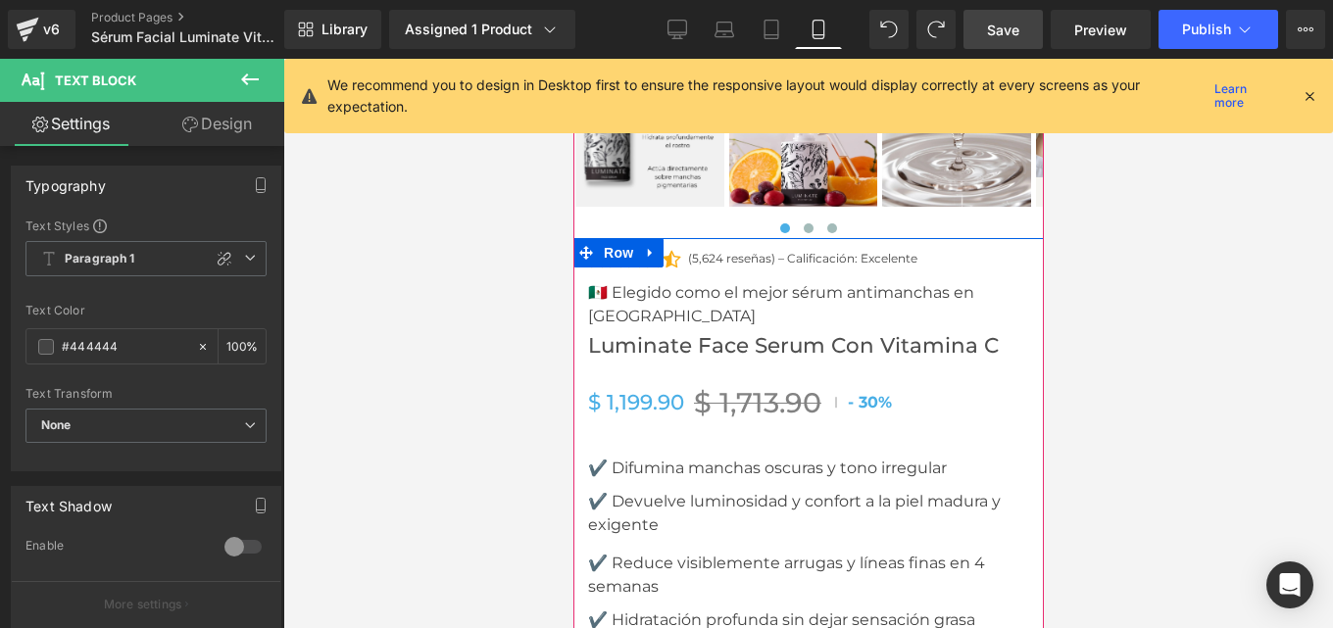
scroll to position [9637, 0]
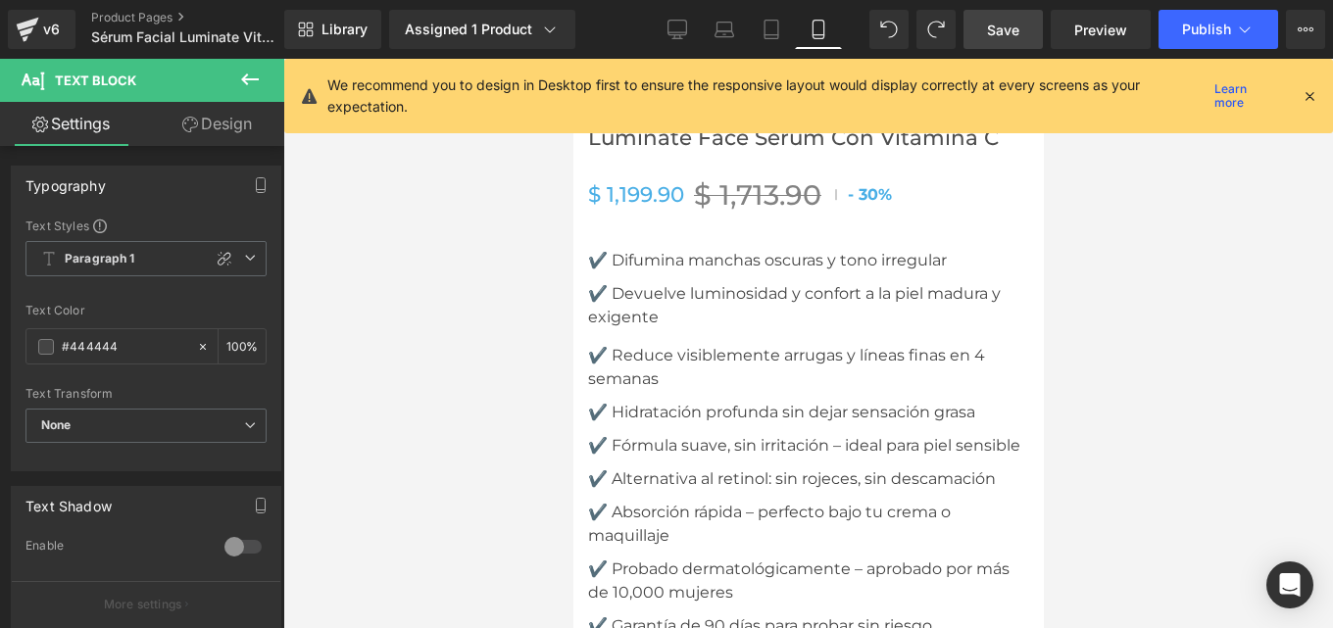
click at [1006, 28] on span "Save" at bounding box center [1003, 30] width 32 height 21
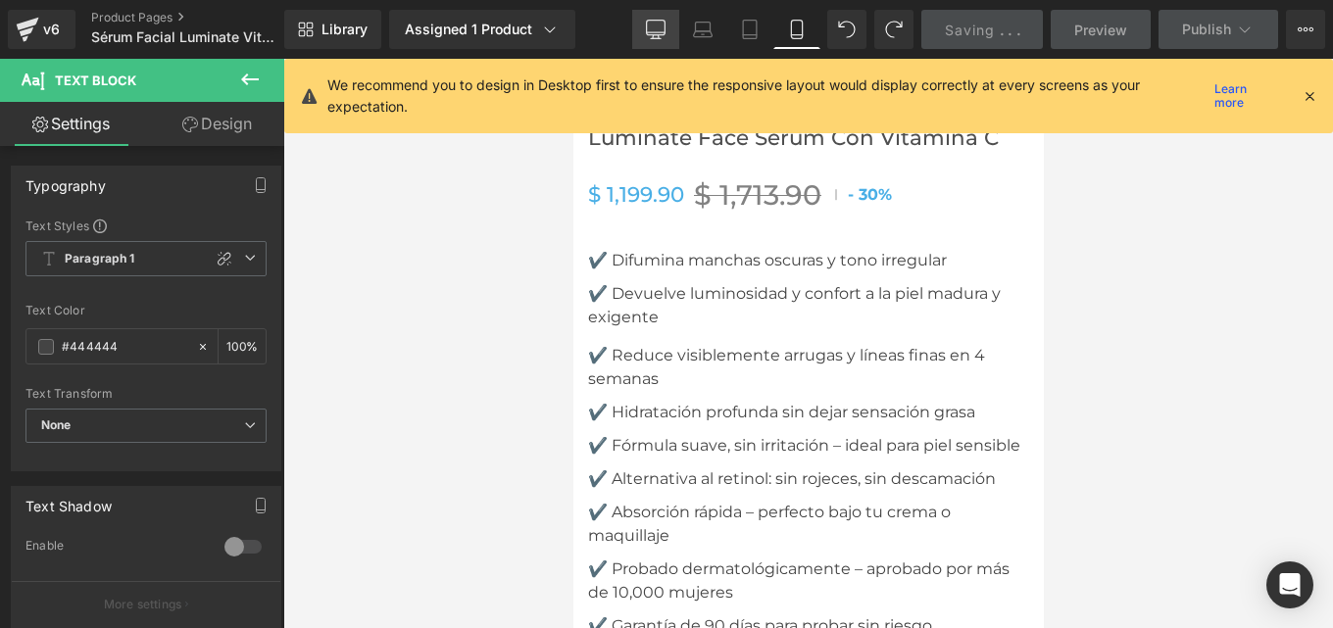
click at [650, 26] on icon at bounding box center [656, 30] width 20 height 20
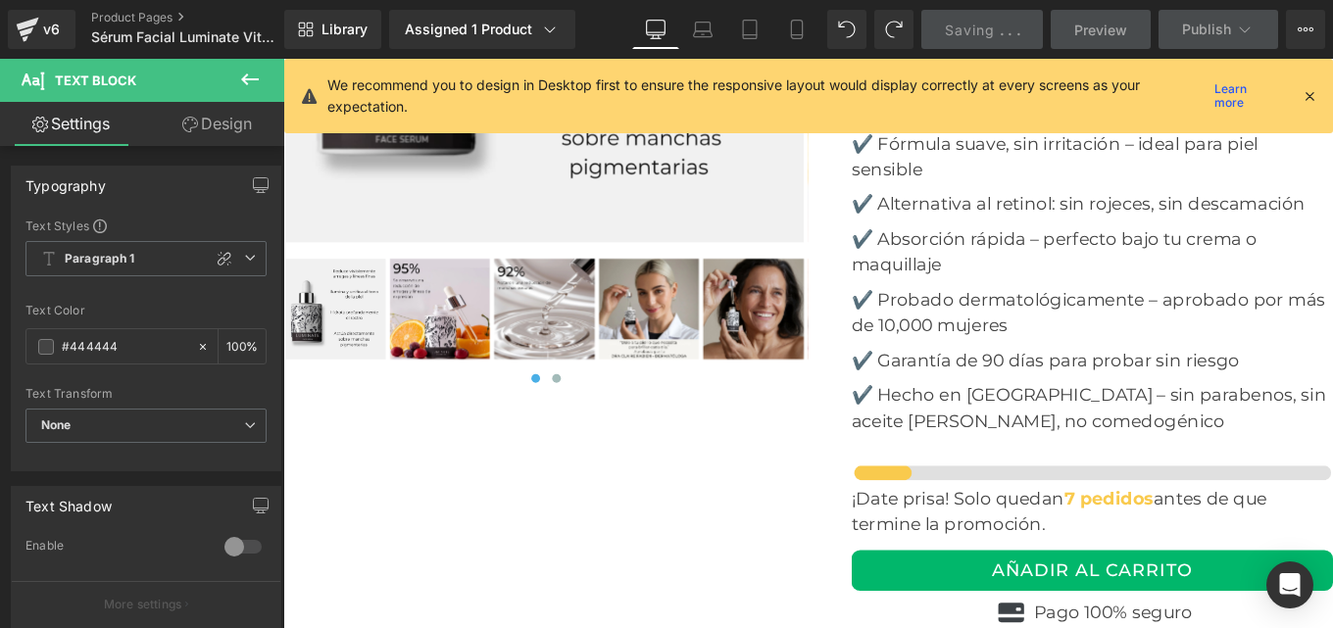
scroll to position [7226, 0]
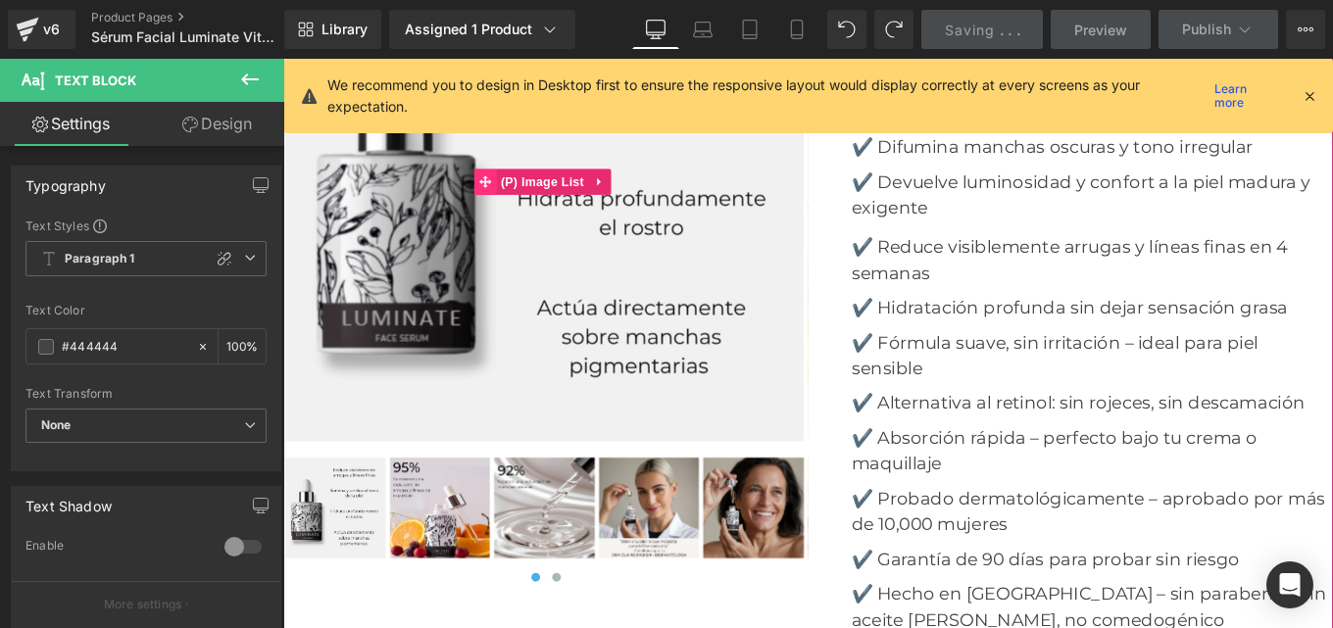
click at [535, 404] on img at bounding box center [578, 198] width 586 height 586
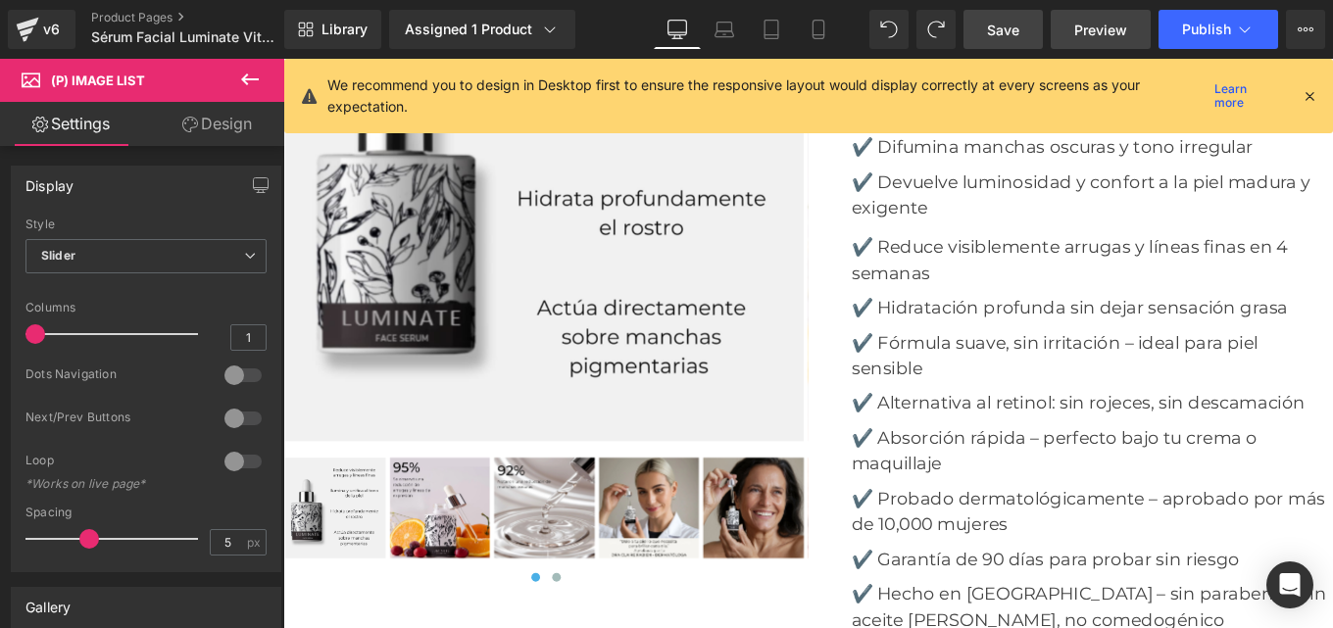
click at [1083, 32] on span "Preview" at bounding box center [1100, 30] width 53 height 21
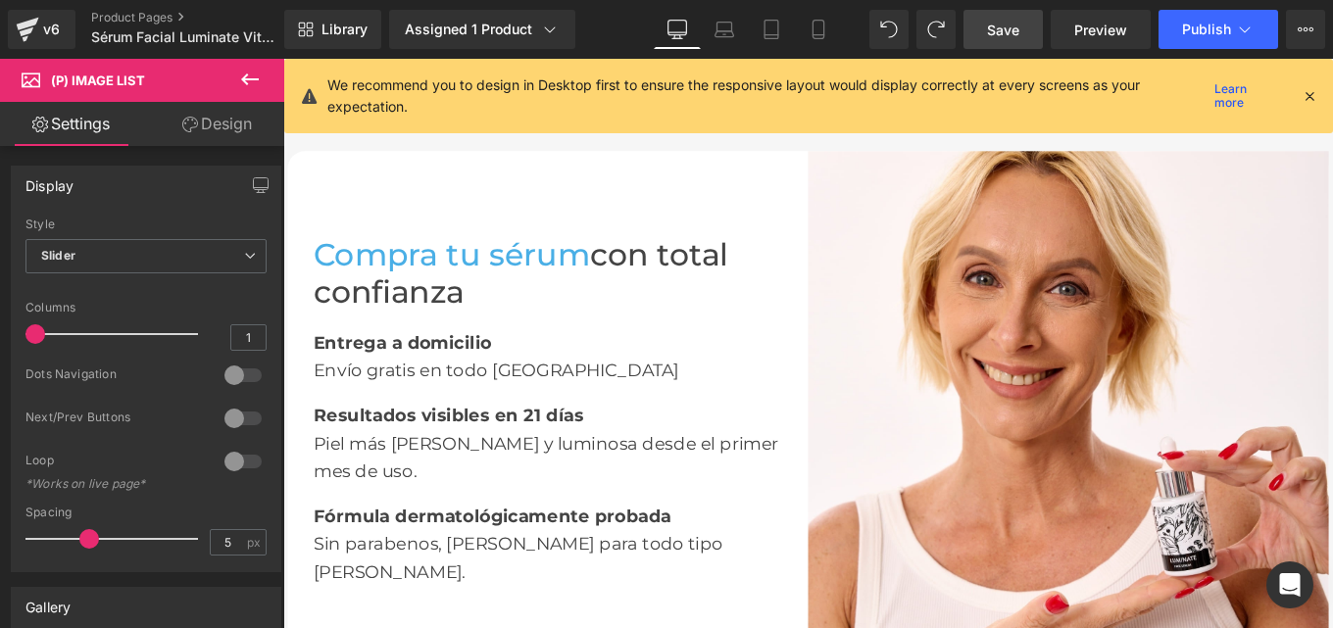
scroll to position [3186, 0]
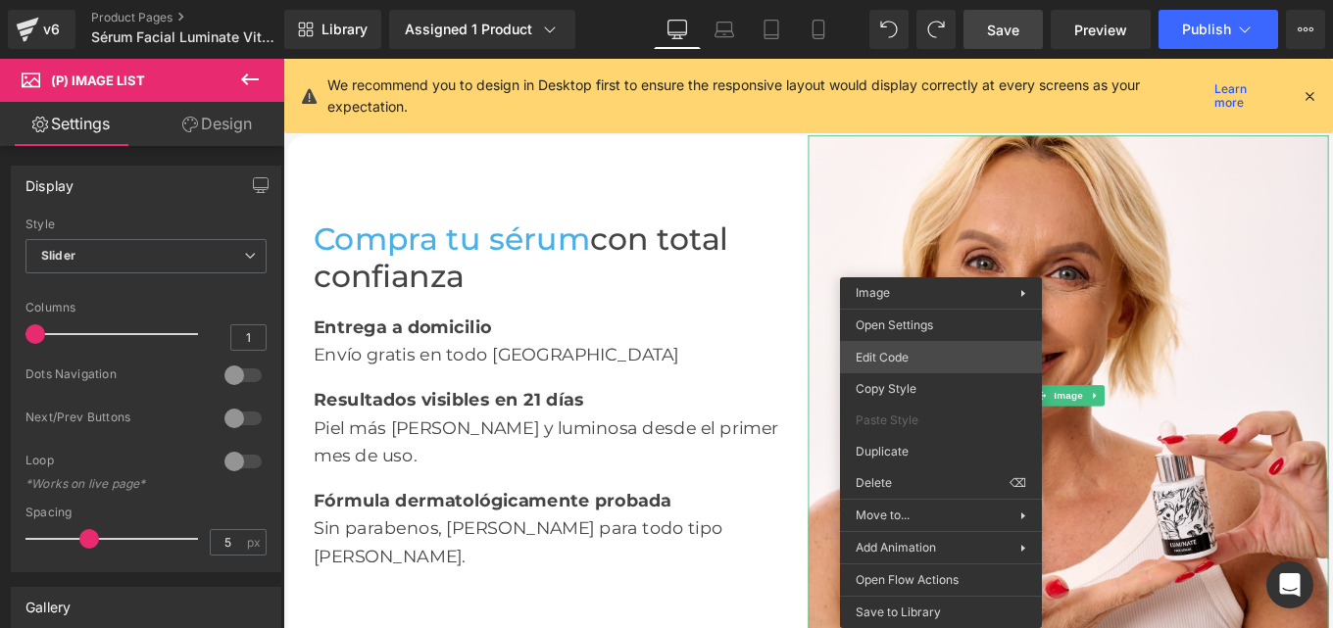
click at [878, 0] on div "You are previewing how the will restyle your page. You can not edit Elements in…" at bounding box center [666, 0] width 1333 height 0
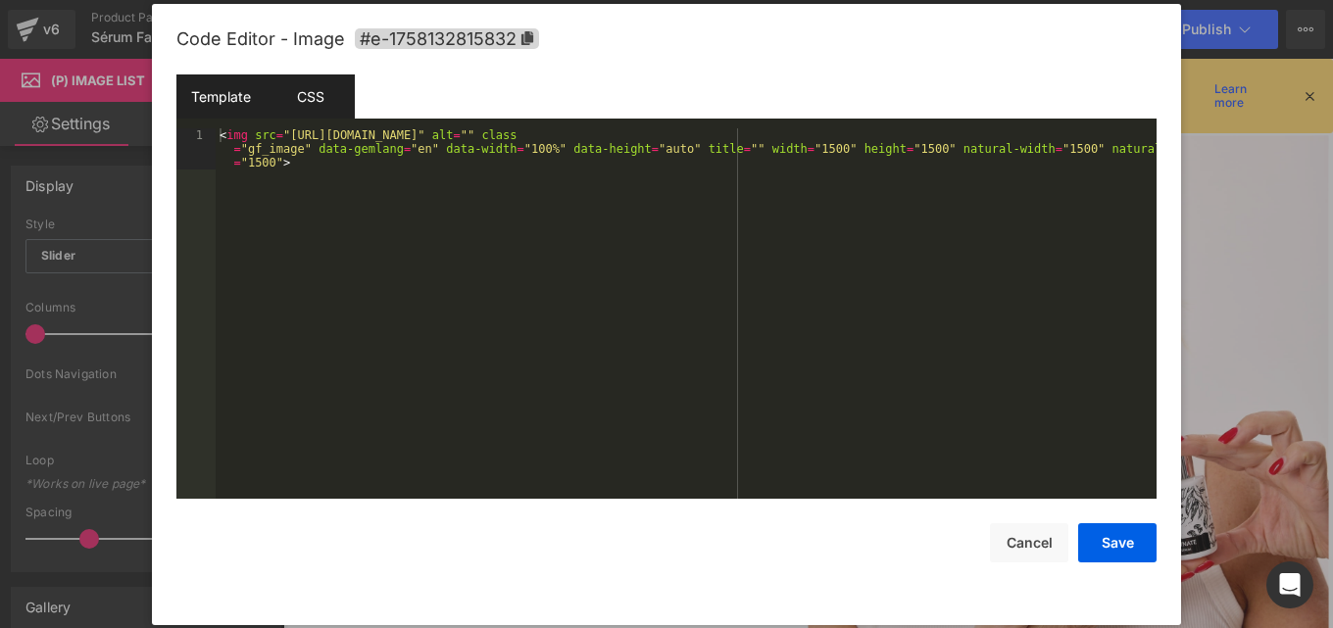
click at [296, 96] on div "CSS" at bounding box center [310, 96] width 89 height 44
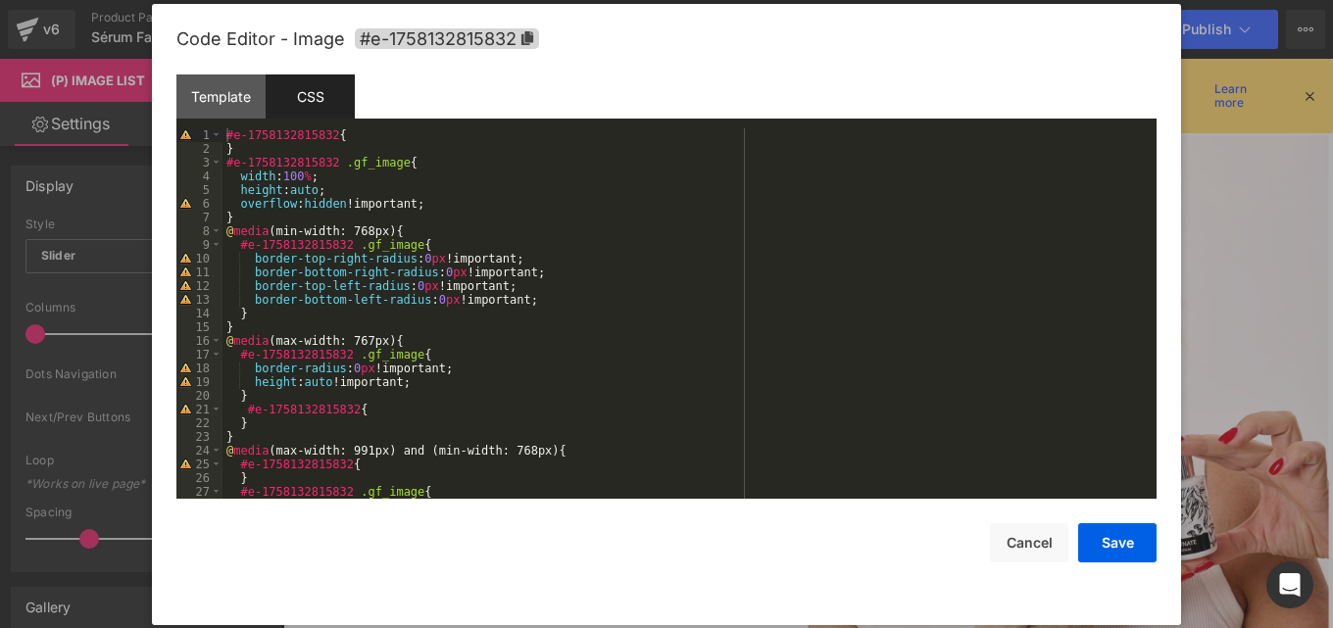
click at [414, 261] on div "#e-1758132815832 { } #e-1758132815832 .gf_image { width : 100 % ; height : auto…" at bounding box center [685, 327] width 926 height 398
click at [437, 272] on div "#e-1758132815832 { } #e-1758132815832 .gf_image { width : 100 % ; height : auto…" at bounding box center [685, 327] width 926 height 398
click at [431, 272] on div "#e-1758132815832 { } #e-1758132815832 .gf_image { width : 100 % ; height : auto…" at bounding box center [685, 327] width 926 height 398
click at [1127, 544] on button "Save" at bounding box center [1117, 542] width 78 height 39
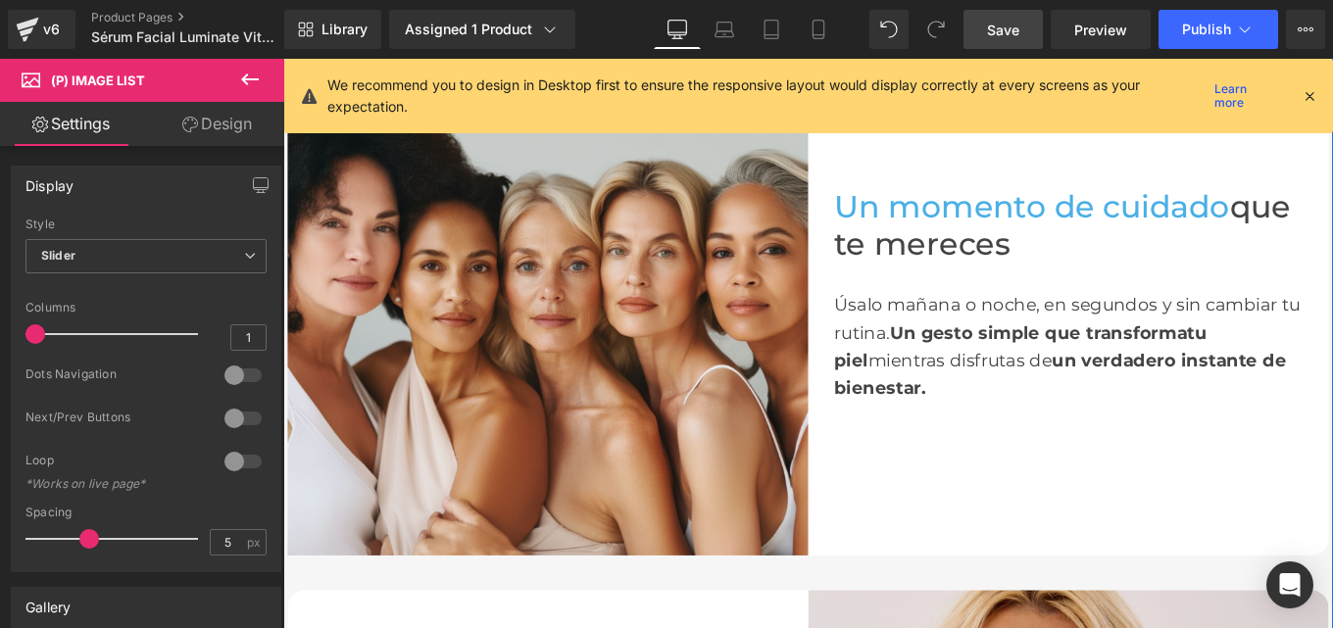
scroll to position [2456, 0]
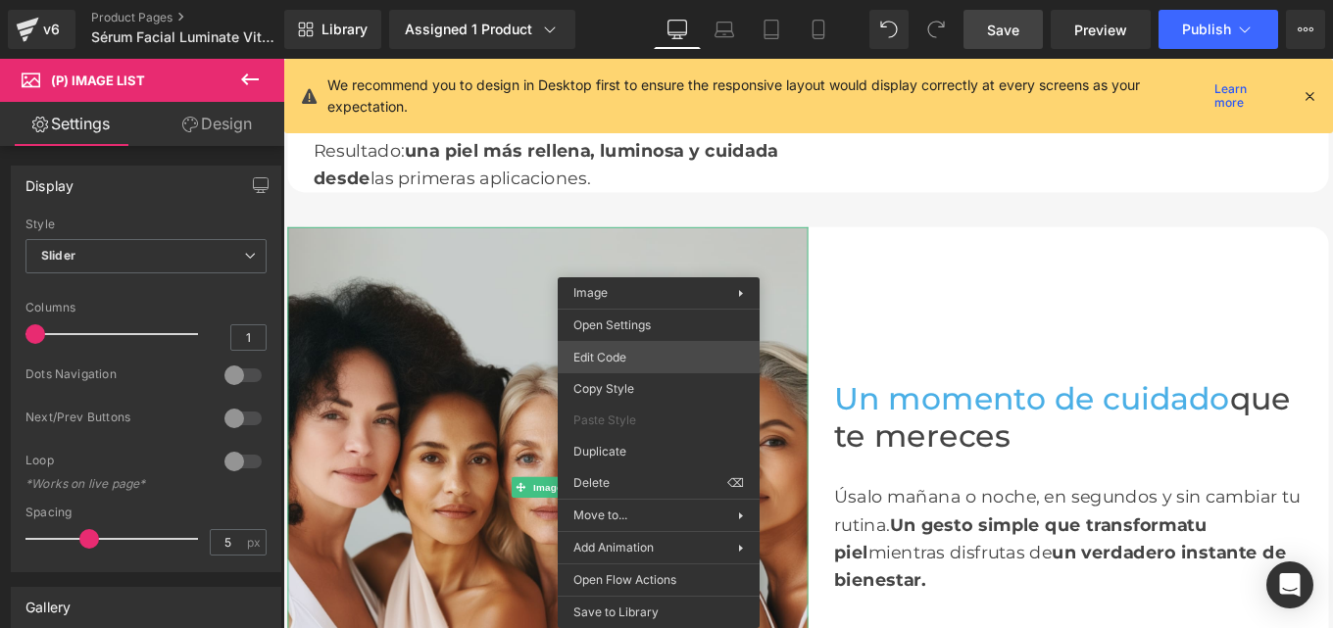
click at [607, 0] on div "You are previewing how the will restyle your page. You can not edit Elements in…" at bounding box center [666, 0] width 1333 height 0
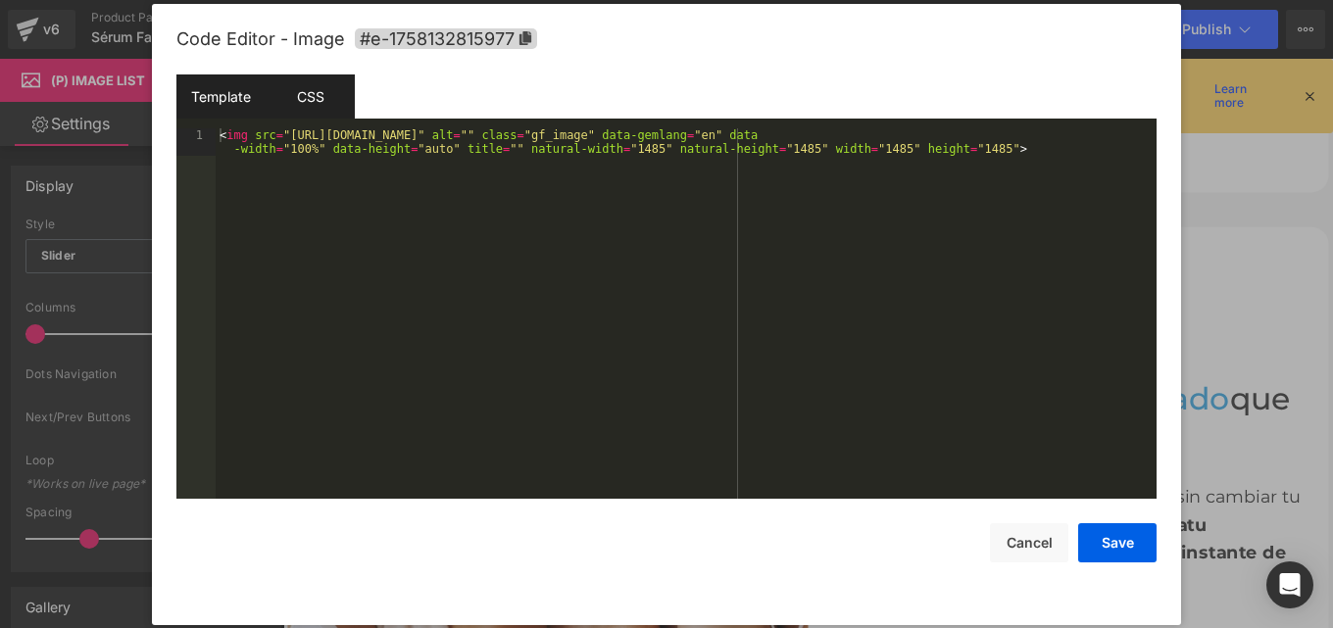
click at [281, 106] on div "CSS" at bounding box center [310, 96] width 89 height 44
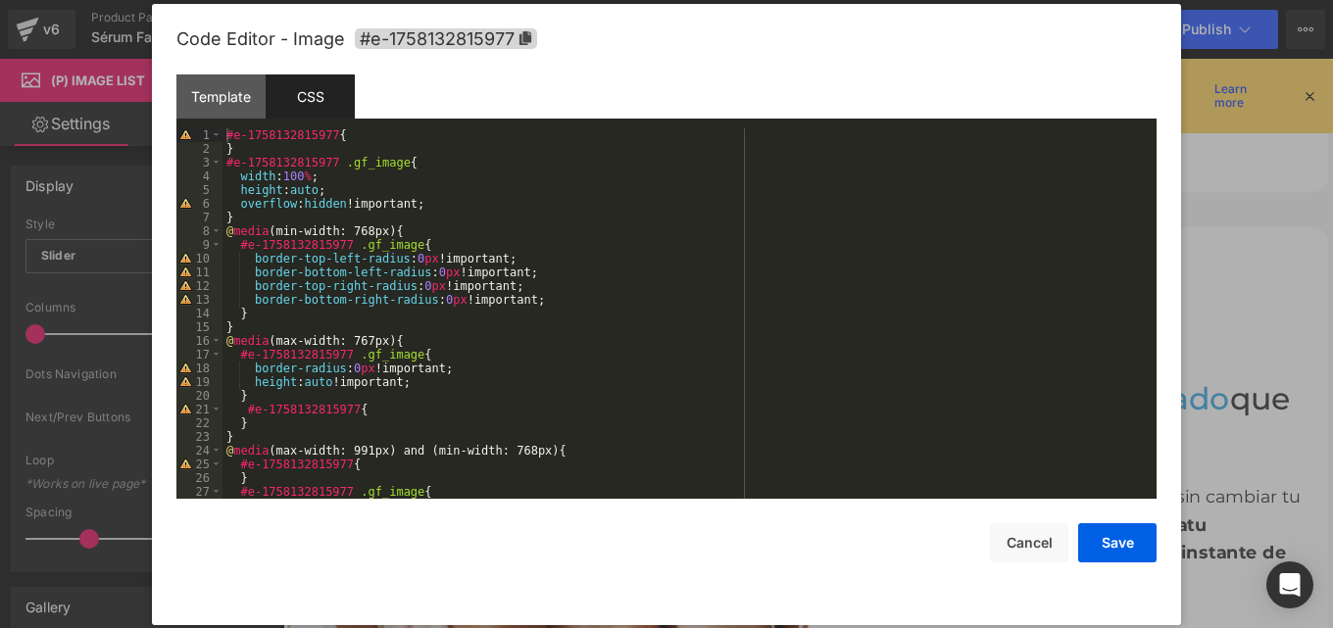
click at [412, 286] on div "#e-1758132815977 { } #e-1758132815977 .gf_image { width : 100 % ; height : auto…" at bounding box center [685, 327] width 926 height 398
click at [431, 297] on div "#e-1758132815977 { } #e-1758132815977 .gf_image { width : 100 % ; height : auto…" at bounding box center [685, 327] width 926 height 398
click at [1159, 544] on div "Code Editor - Image #e-1758132815977 Template CSS 1 < img src = "https://cdn.sh…" at bounding box center [666, 314] width 1029 height 621
click at [1127, 540] on button "Save" at bounding box center [1117, 542] width 78 height 39
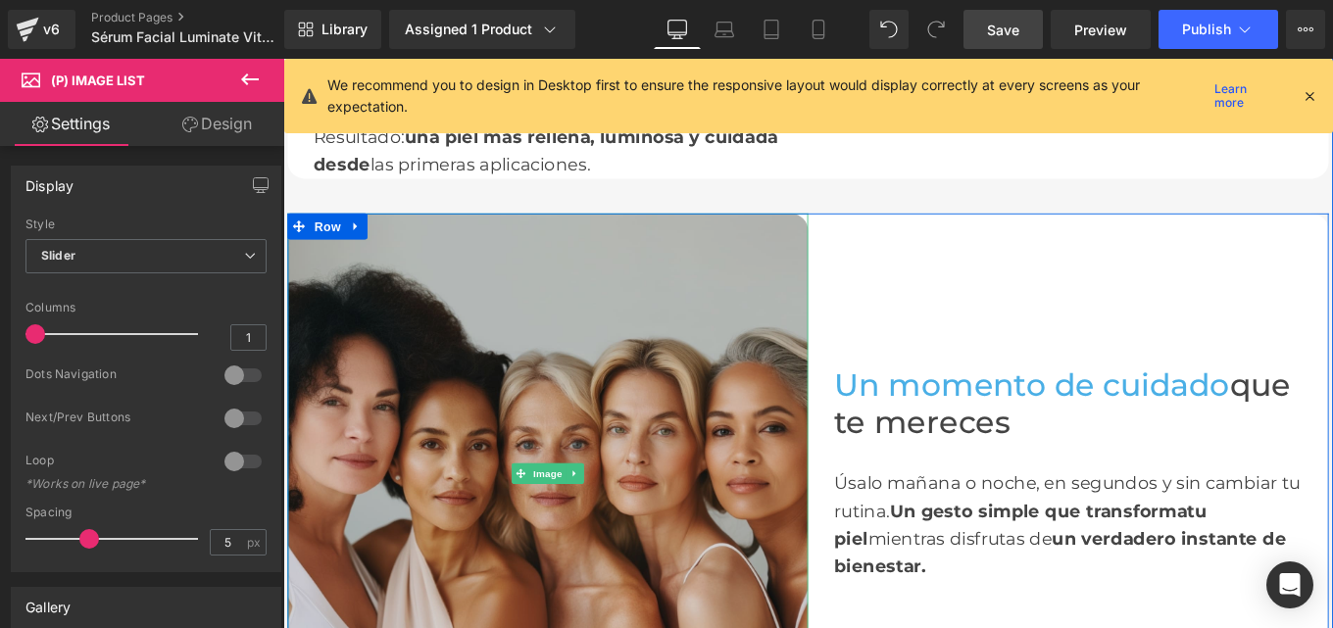
scroll to position [2472, 0]
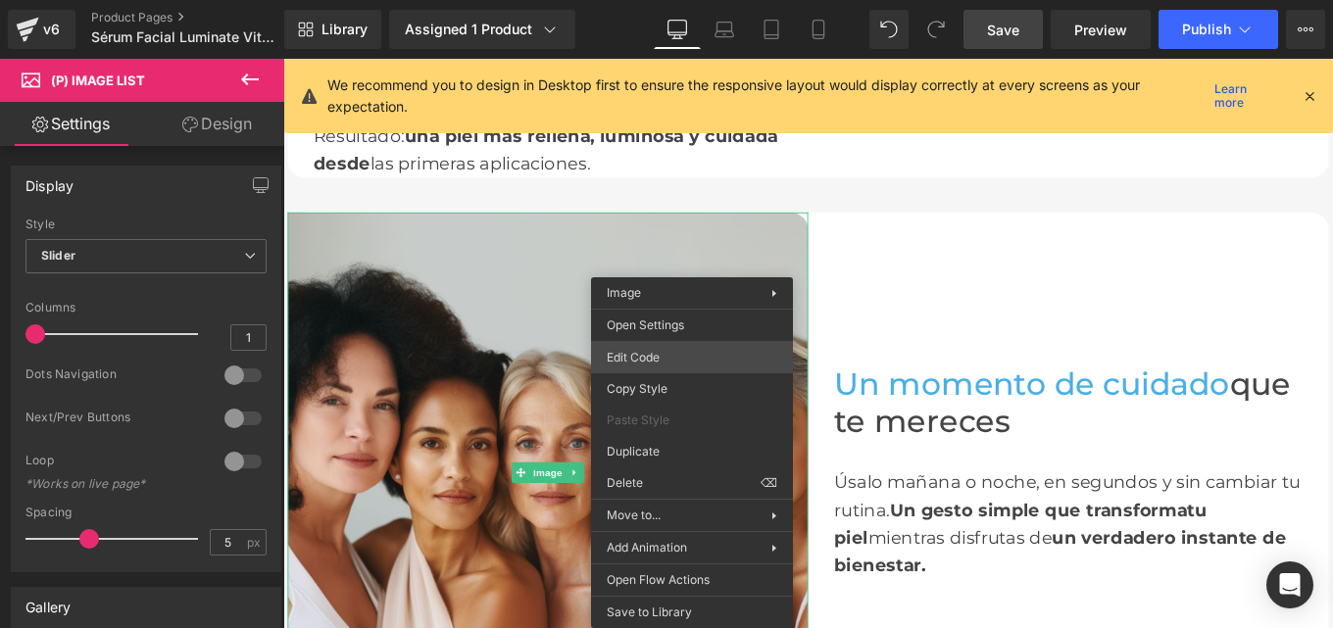
click at [644, 0] on div "You are previewing how the will restyle your page. You can not edit Elements in…" at bounding box center [666, 0] width 1333 height 0
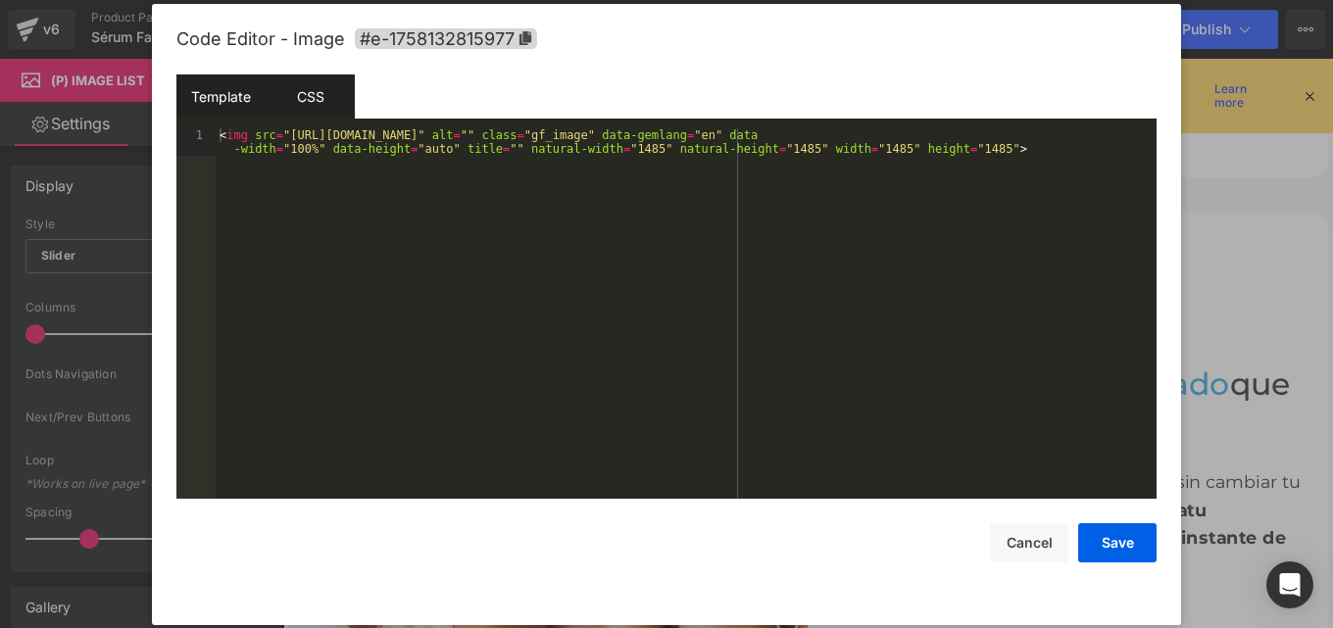
click at [301, 94] on div "CSS" at bounding box center [310, 96] width 89 height 44
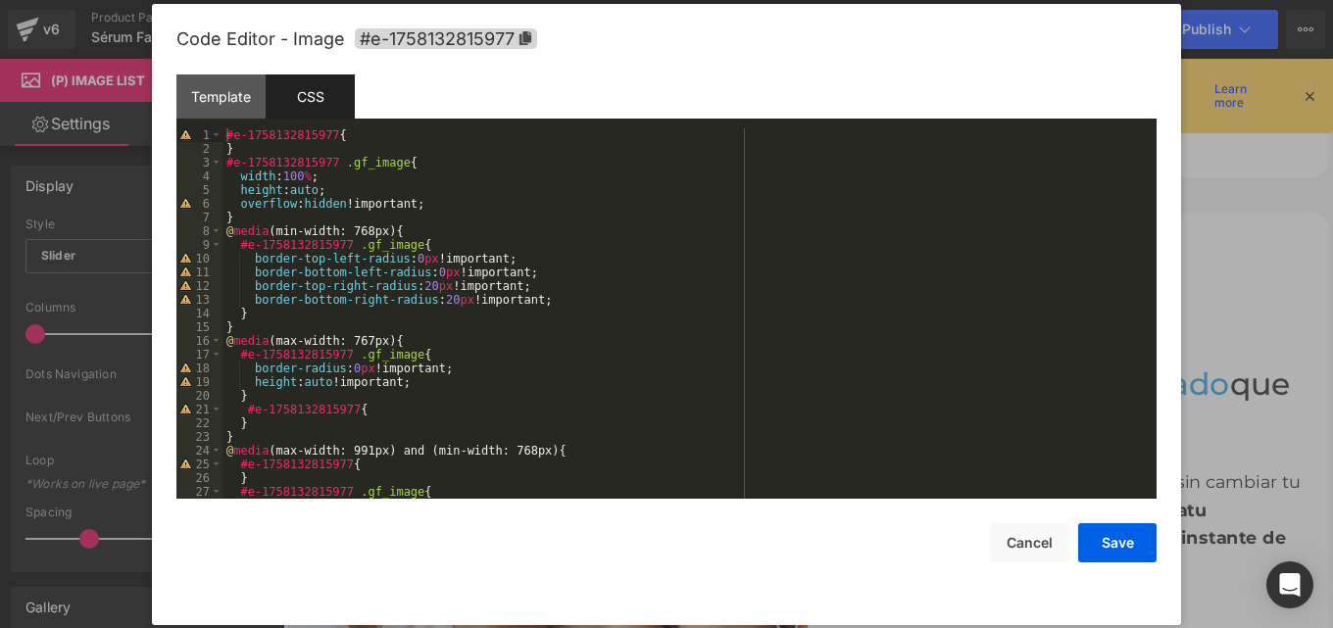
click at [411, 257] on div "#e-1758132815977 { } #e-1758132815977 .gf_image { width : 100 % ; height : auto…" at bounding box center [685, 327] width 926 height 398
click at [427, 274] on div "#e-1758132815977 { } #e-1758132815977 .gf_image { width : 100 % ; height : auto…" at bounding box center [685, 327] width 926 height 398
click at [423, 285] on div "#e-1758132815977 { } #e-1758132815977 .gf_image { width : 100 % ; height : auto…" at bounding box center [685, 327] width 926 height 398
click at [437, 299] on div "#e-1758132815977 { } #e-1758132815977 .gf_image { width : 100 % ; height : auto…" at bounding box center [685, 327] width 926 height 398
click at [1110, 545] on button "Save" at bounding box center [1117, 542] width 78 height 39
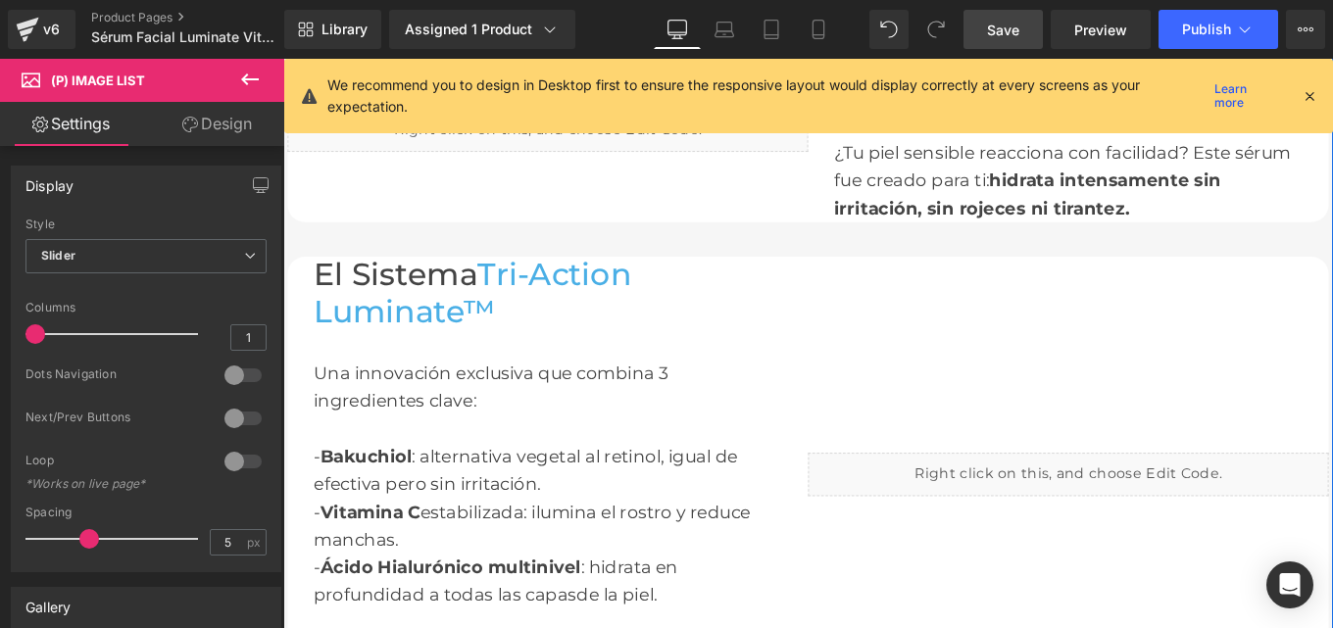
scroll to position [1892, 0]
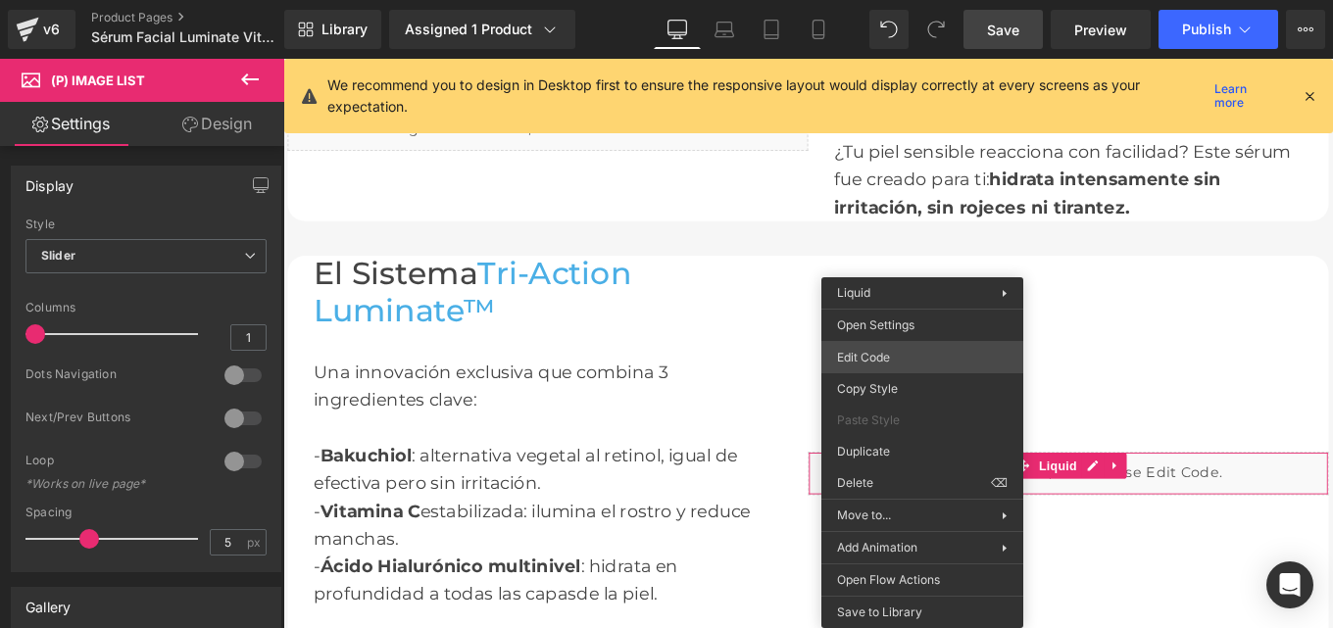
click at [838, 0] on div "You are previewing how the will restyle your page. You can not edit Elements in…" at bounding box center [666, 0] width 1333 height 0
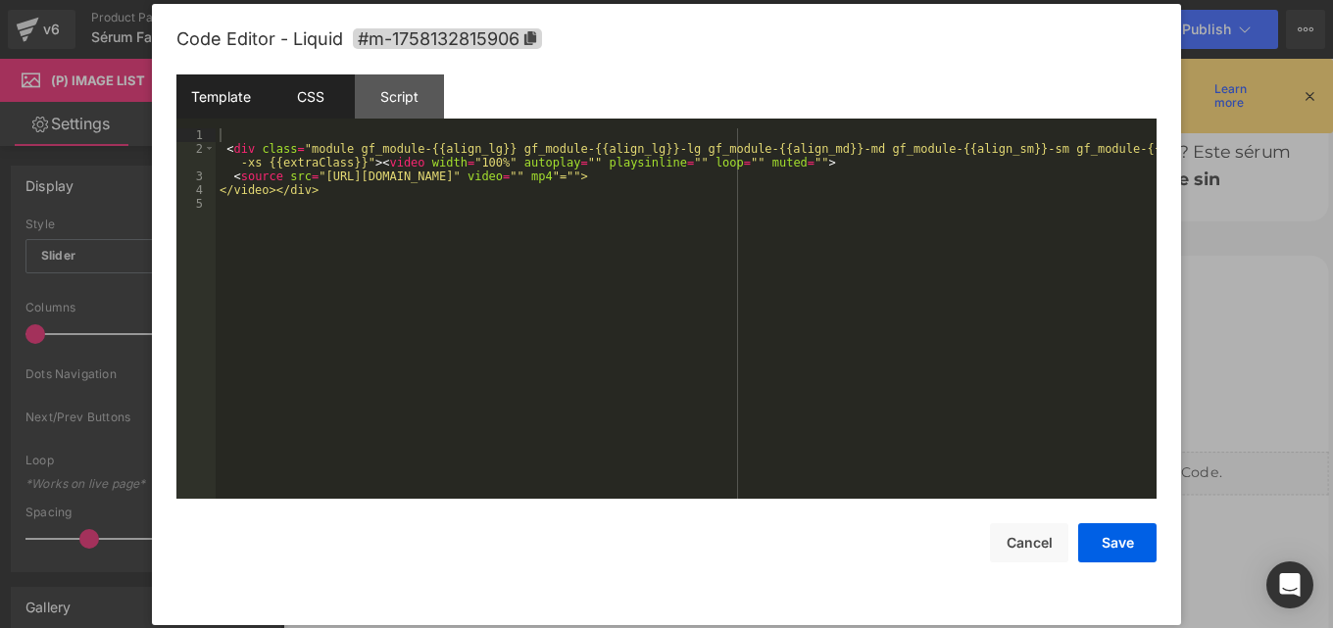
click at [312, 89] on div "CSS" at bounding box center [310, 96] width 89 height 44
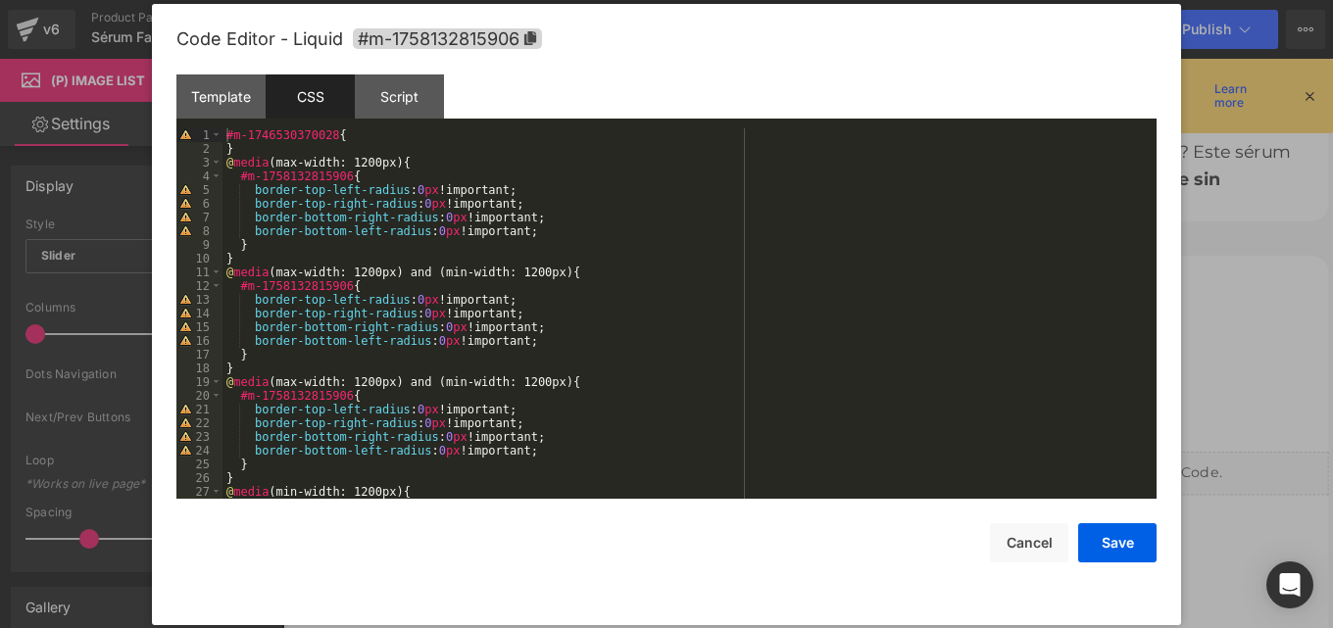
click at [434, 218] on div "#m-1746530370028 { } @ media (max-width: 1200px) { #m-1758132815906 { border-to…" at bounding box center [685, 327] width 926 height 398
click at [428, 231] on div "#m-1746530370028 { } @ media (max-width: 1200px) { #m-1758132815906 { border-to…" at bounding box center [685, 327] width 926 height 398
click at [1099, 546] on button "Save" at bounding box center [1117, 542] width 78 height 39
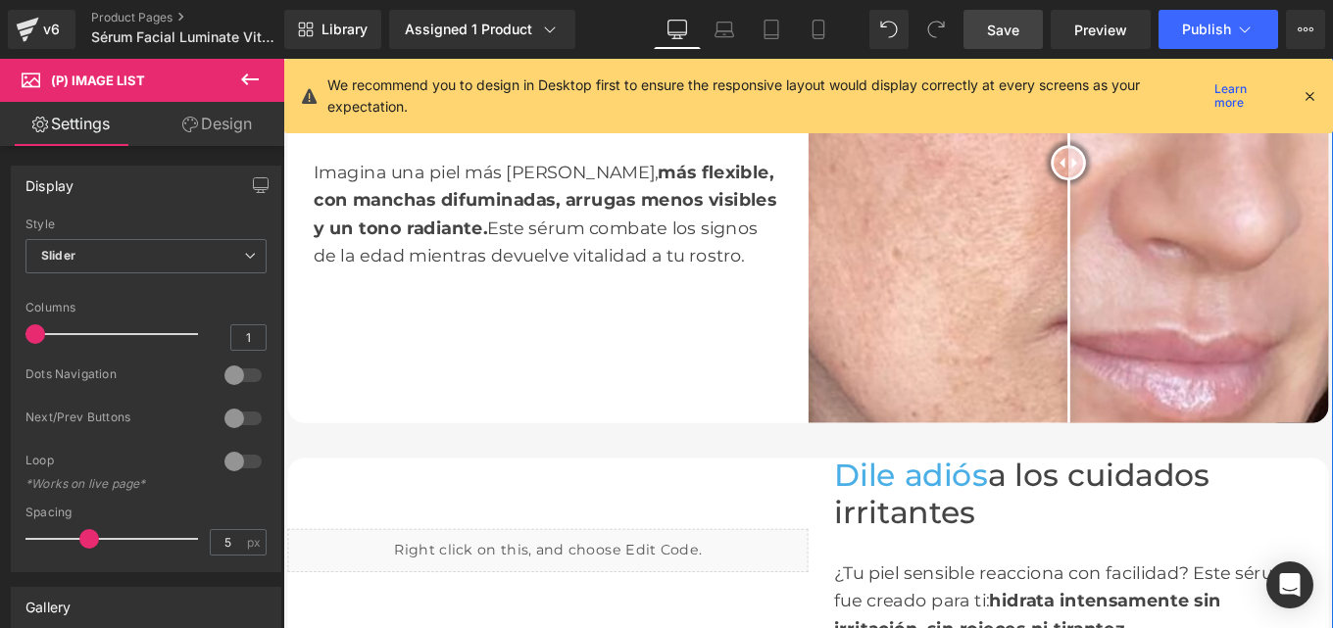
scroll to position [1415, 0]
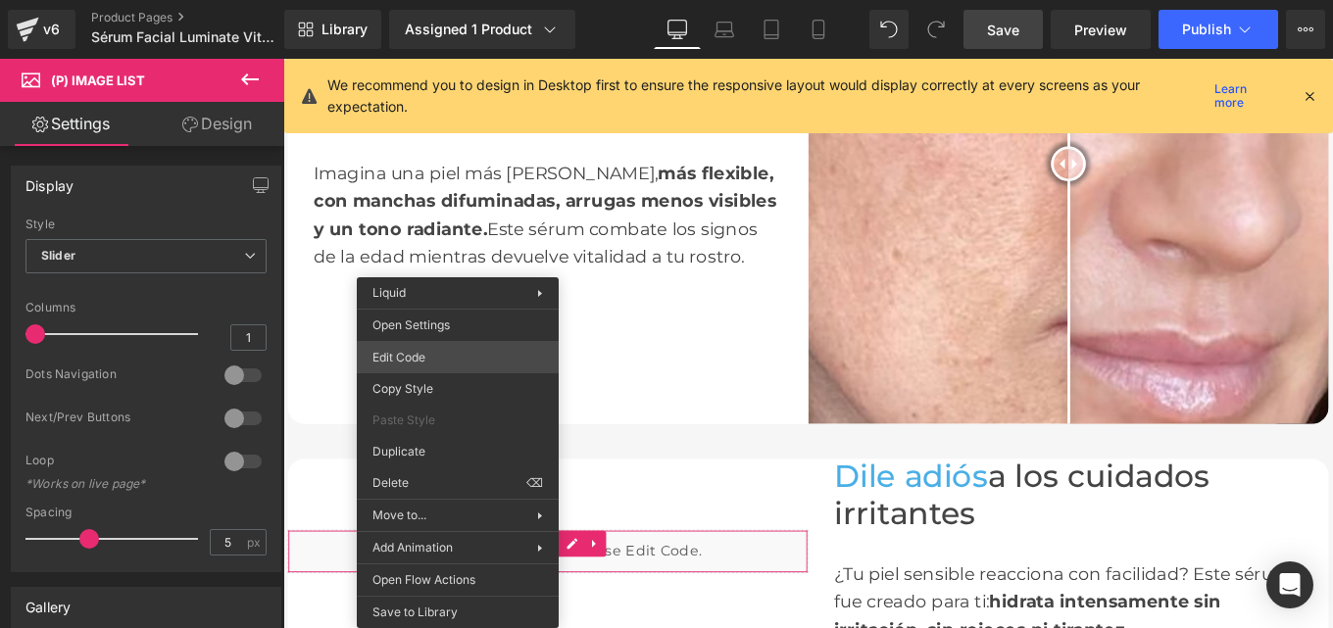
click at [414, 0] on div "You are previewing how the will restyle your page. You can not edit Elements in…" at bounding box center [666, 0] width 1333 height 0
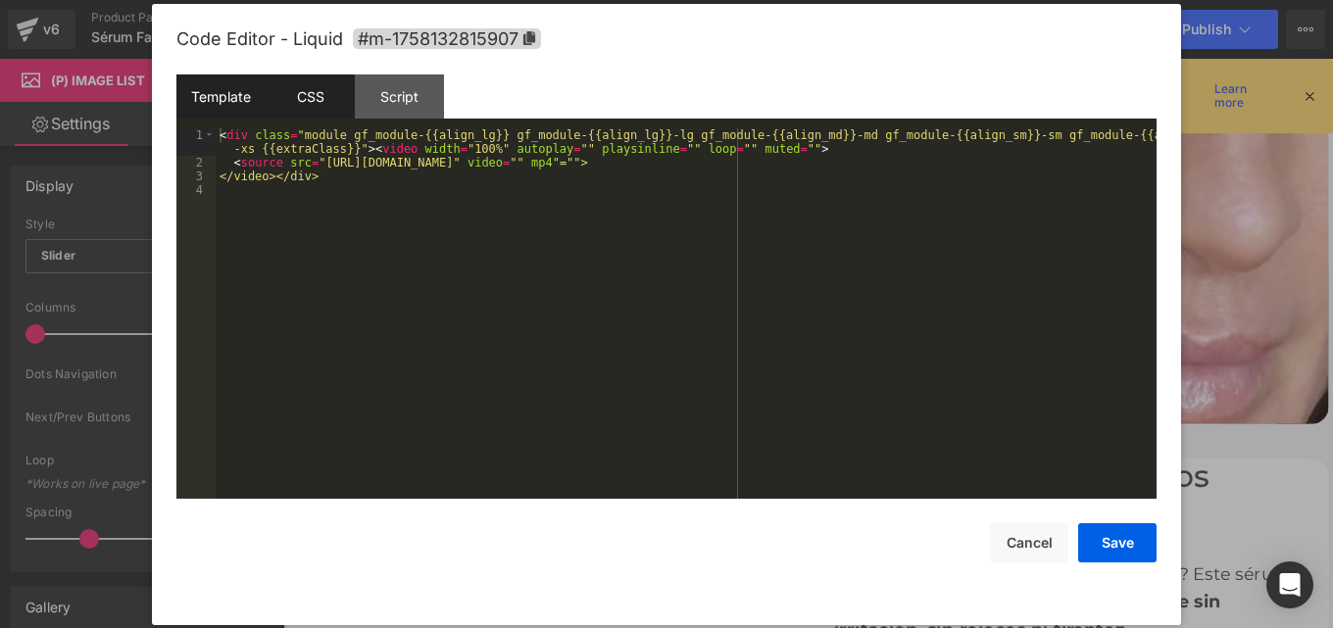
click at [308, 98] on div "CSS" at bounding box center [310, 96] width 89 height 44
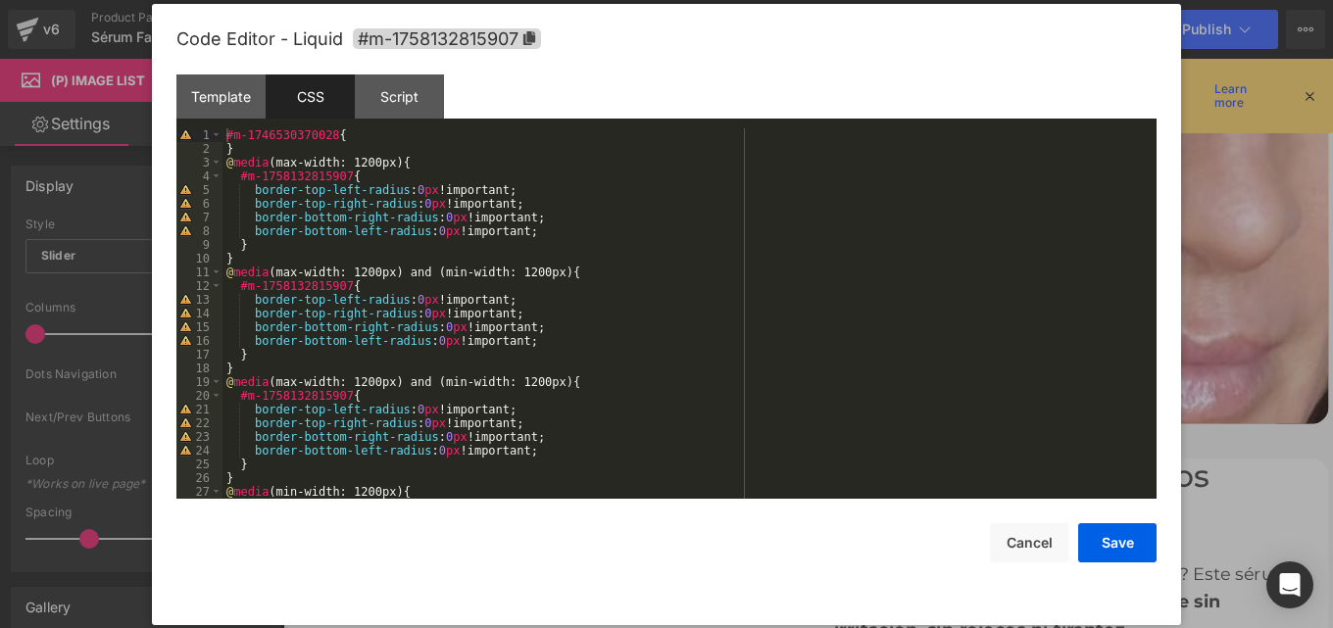
click at [416, 203] on div "#m-1746530370028 { } @ media (max-width: 1200px) { #m-1758132815907 { border-to…" at bounding box center [685, 327] width 926 height 398
click at [406, 194] on div "#m-1746530370028 { } @ media (max-width: 1200px) { #m-1758132815907 { border-to…" at bounding box center [685, 327] width 926 height 398
click at [1115, 558] on button "Save" at bounding box center [1117, 542] width 78 height 39
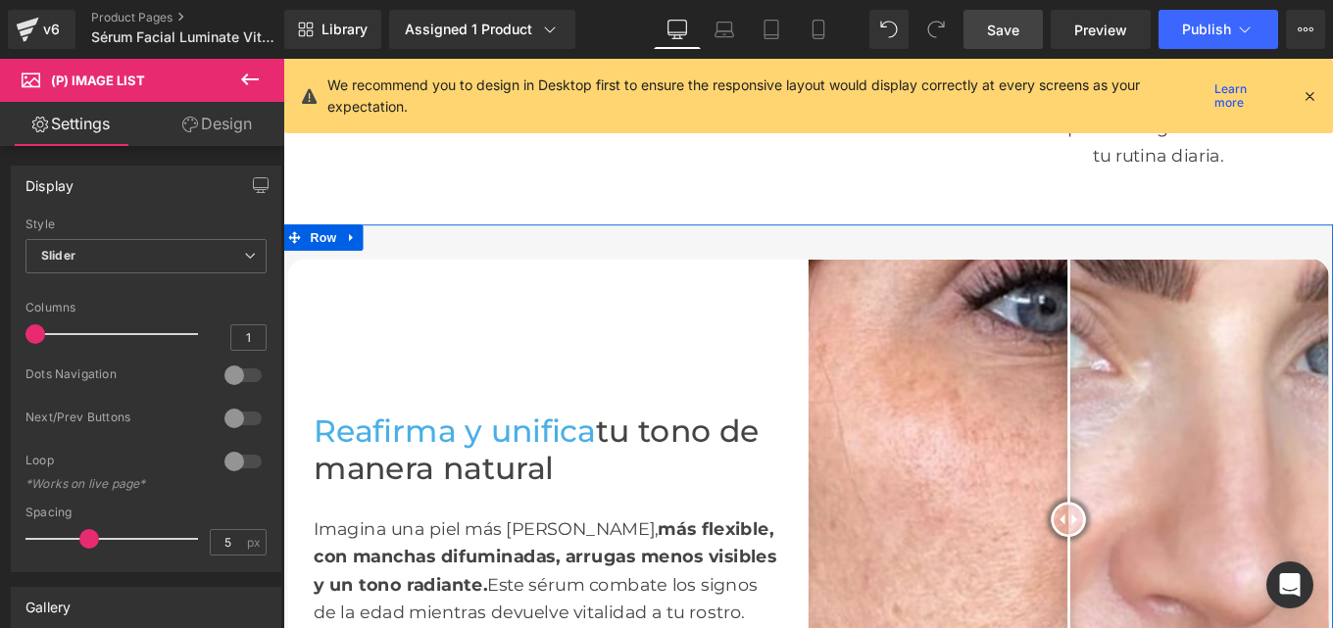
scroll to position [1012, 0]
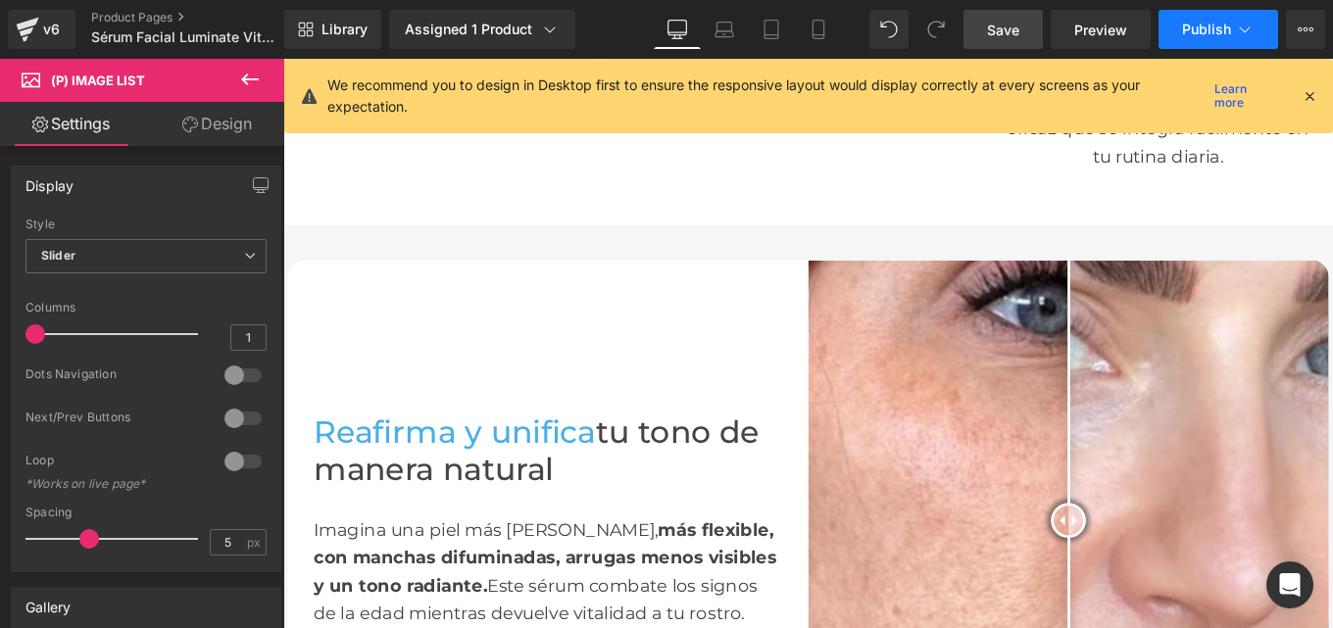
click at [1183, 25] on span "Publish" at bounding box center [1206, 30] width 49 height 16
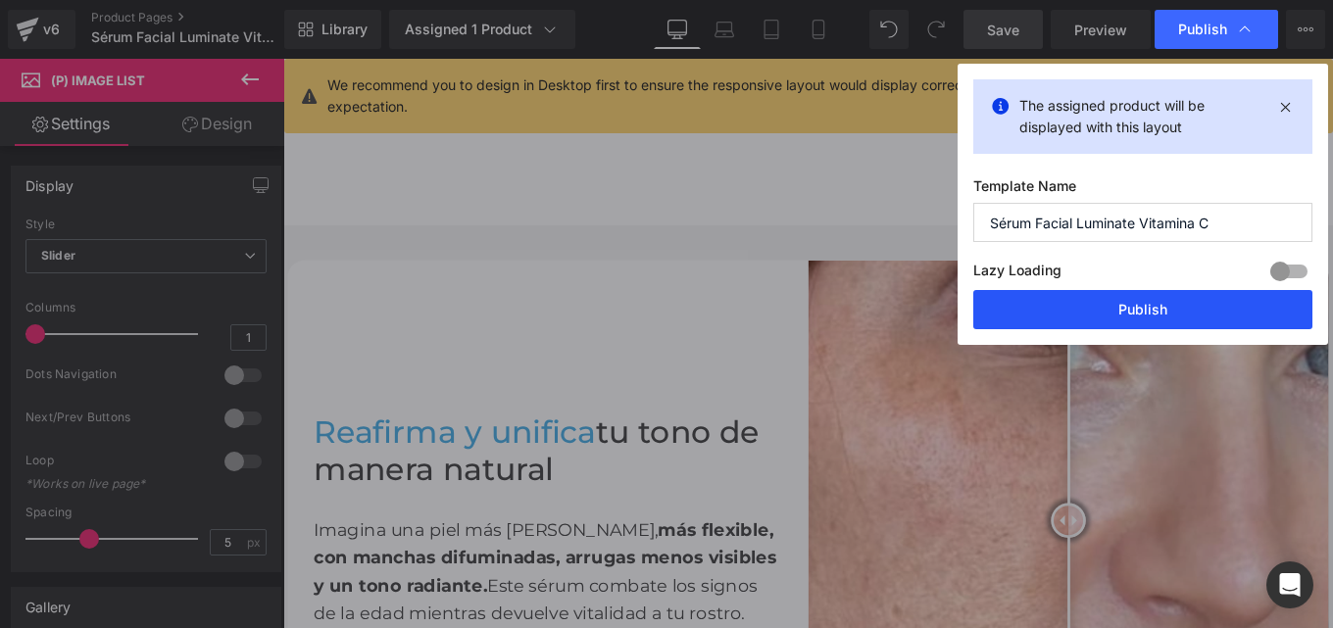
click at [1048, 314] on button "Publish" at bounding box center [1142, 309] width 339 height 39
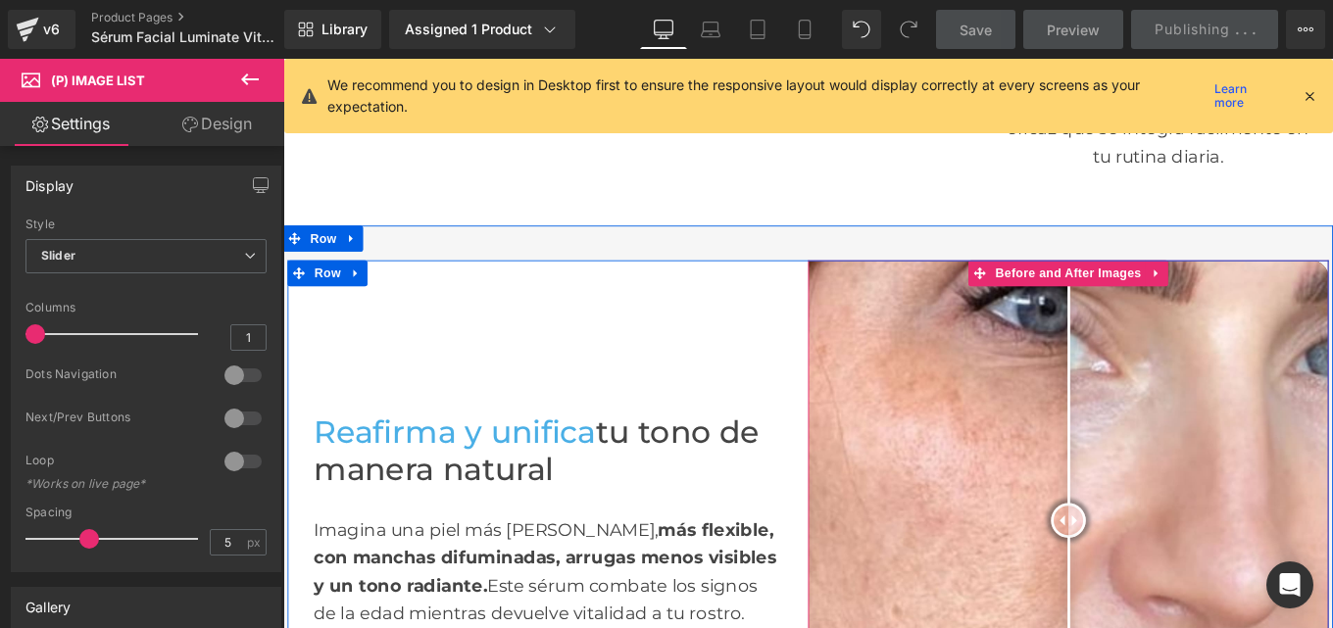
drag, startPoint x: 971, startPoint y: 620, endPoint x: 746, endPoint y: 266, distance: 420.3
click at [971, 620] on img at bounding box center [1170, 580] width 588 height 588
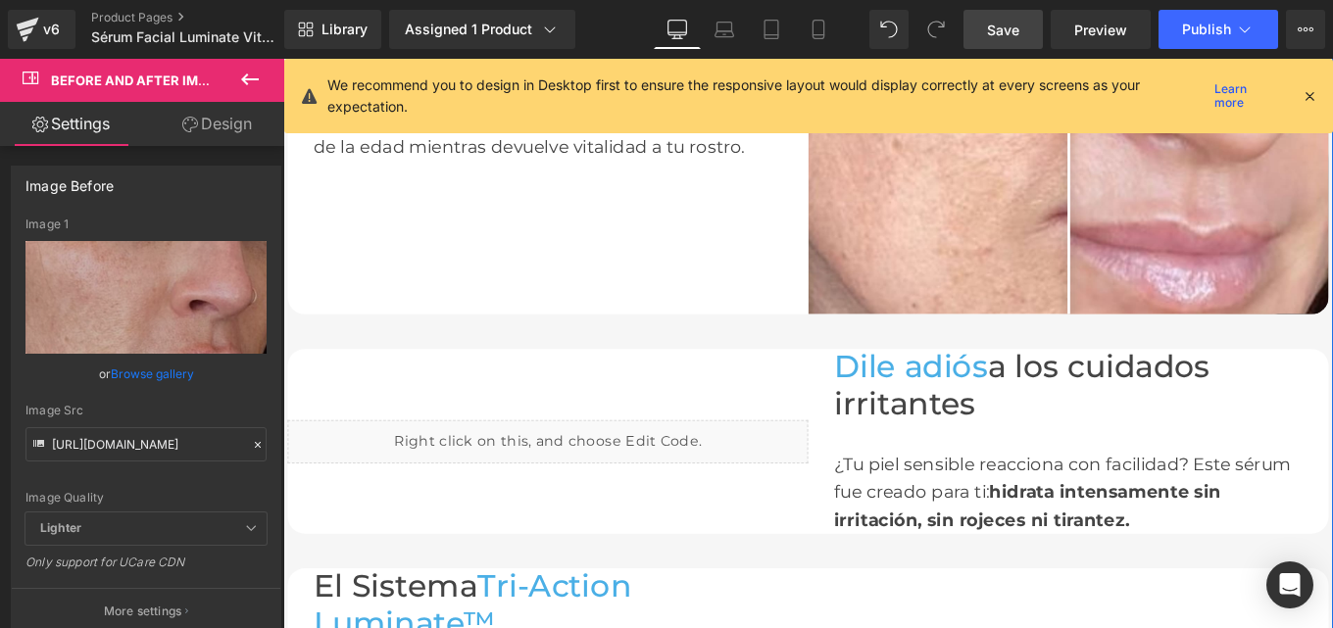
scroll to position [1623, 0]
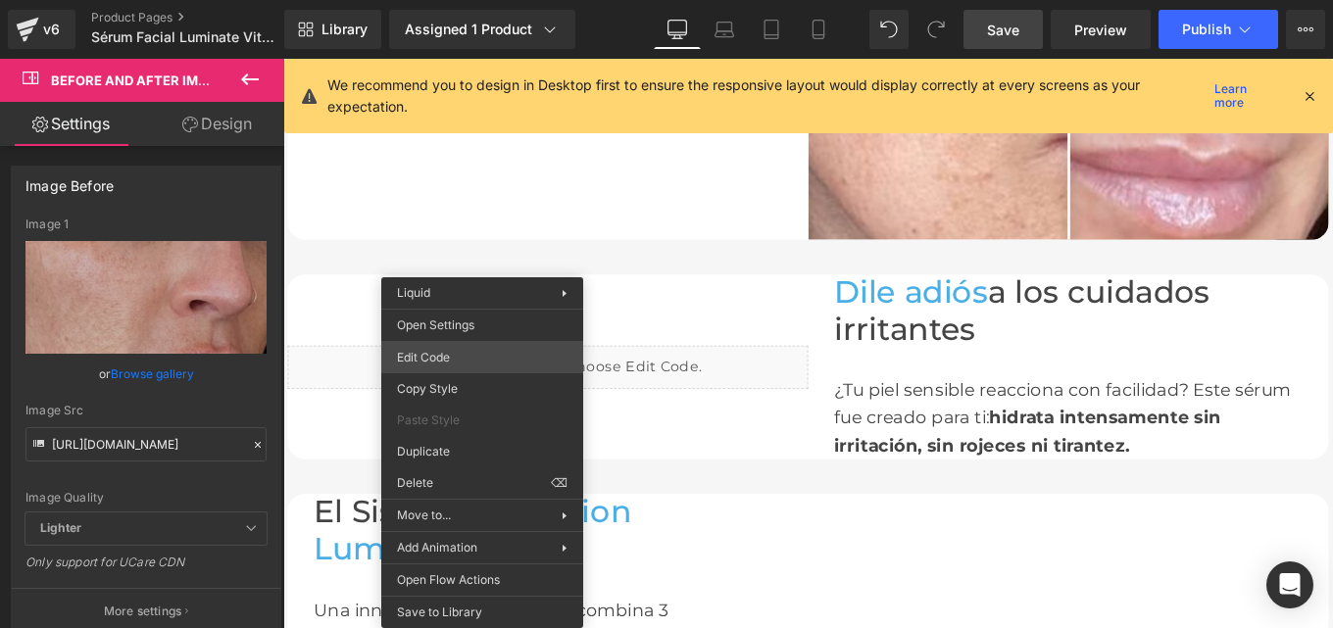
click at [437, 0] on div "You are previewing how the will restyle your page. You can not edit Elements in…" at bounding box center [666, 0] width 1333 height 0
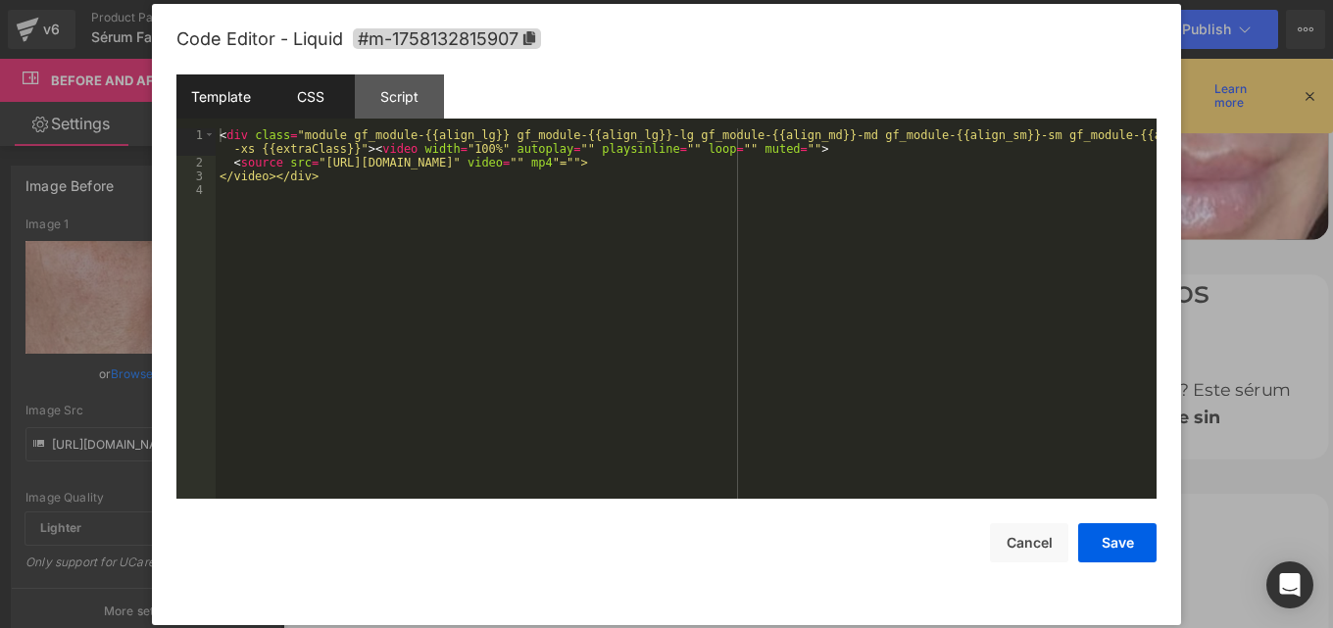
click at [315, 91] on div "CSS" at bounding box center [310, 96] width 89 height 44
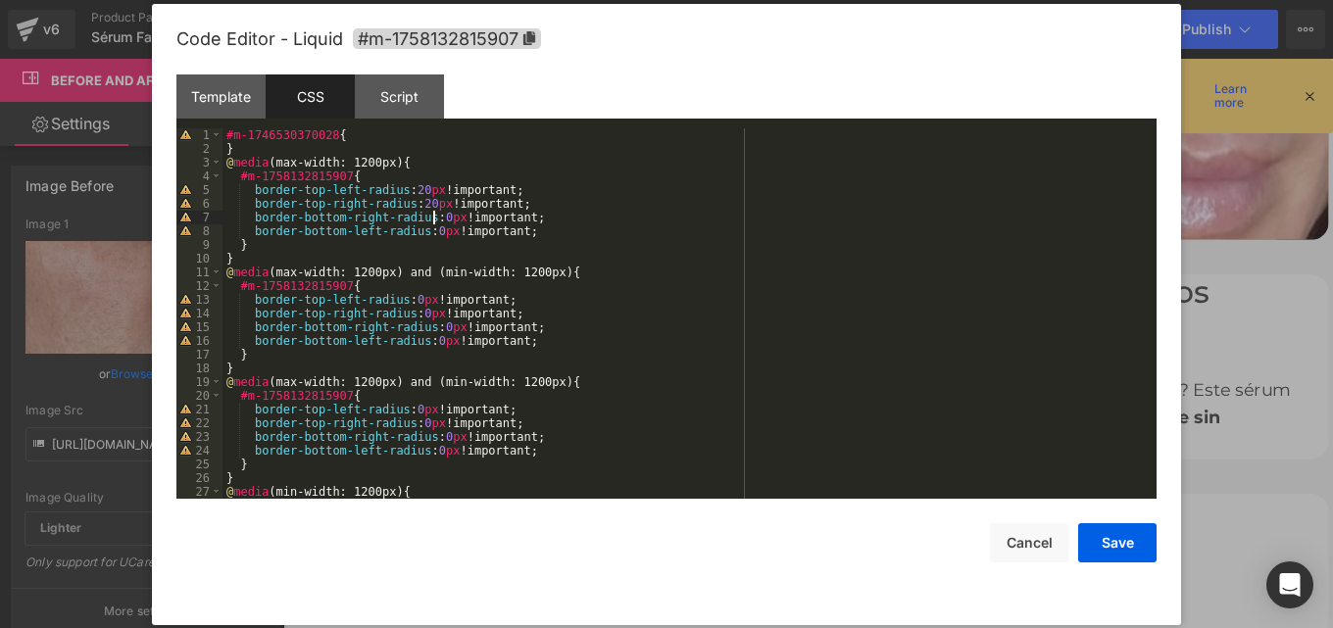
click at [431, 218] on div "#m-1746530370028 { } @ media (max-width: 1200px) { #m-1758132815907 { border-to…" at bounding box center [685, 327] width 926 height 398
click at [426, 234] on div "#m-1746530370028 { } @ media (max-width: 1200px) { #m-1758132815907 { border-to…" at bounding box center [685, 327] width 926 height 398
click at [411, 298] on div "#m-1746530370028 { } @ media (max-width: 1200px) { #m-1758132815907 { border-to…" at bounding box center [685, 327] width 926 height 398
click at [1095, 562] on div "Code Editor - Liquid #m-1758132815907 Template CSS Script Data 1 2 3 4 < div cl…" at bounding box center [666, 314] width 980 height 621
click at [1114, 540] on button "Save" at bounding box center [1117, 542] width 78 height 39
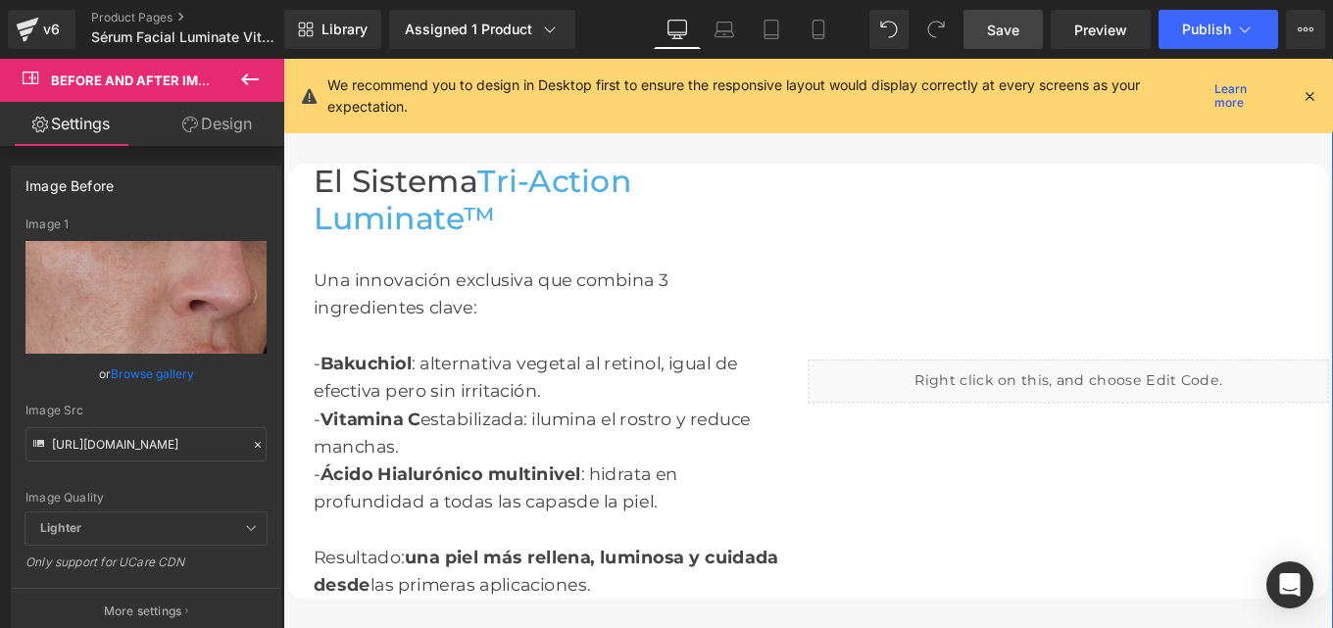
scroll to position [2041, 0]
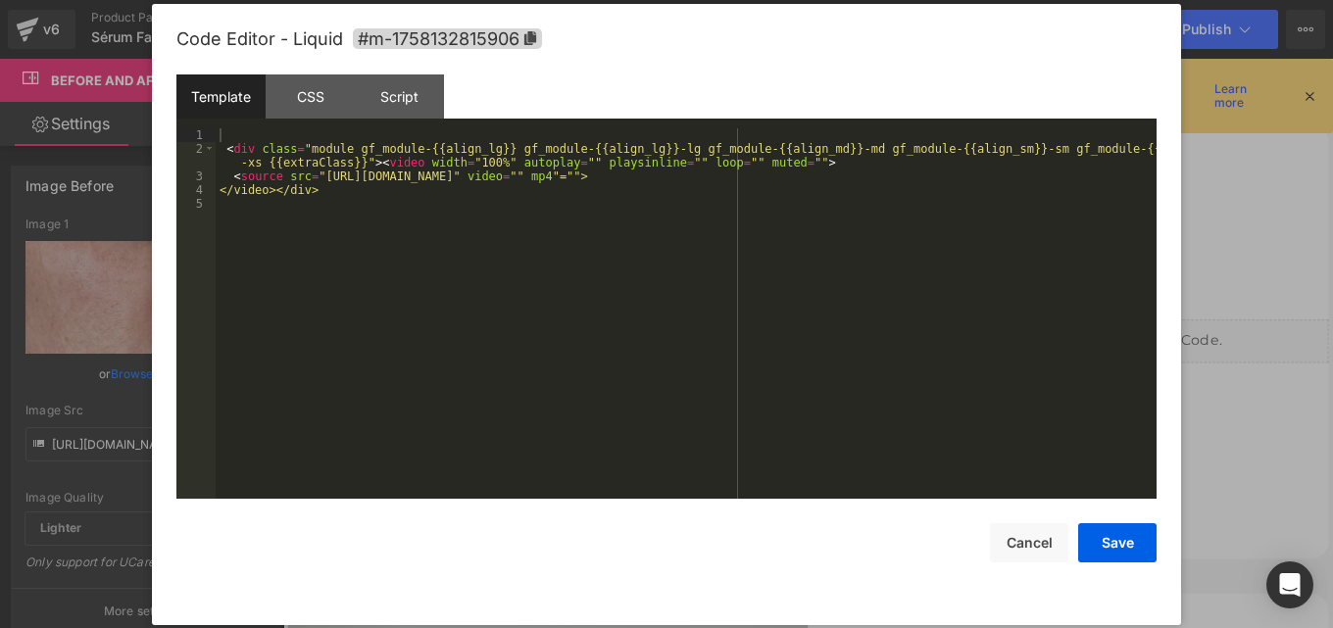
click at [799, 0] on div "You are previewing how the will restyle your page. You can not edit Elements in…" at bounding box center [666, 0] width 1333 height 0
click at [314, 104] on div "CSS" at bounding box center [310, 96] width 89 height 44
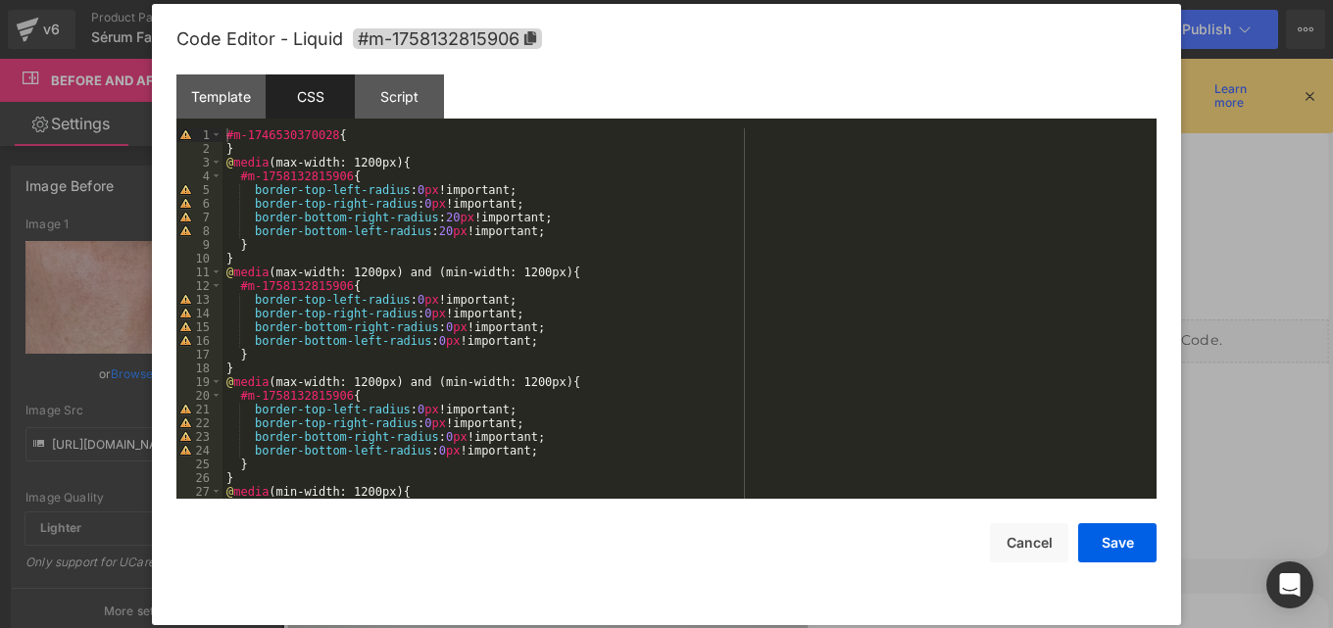
click at [412, 207] on div "#m-1746530370028 { } @ media (max-width: 1200px) { #m-1758132815906 { border-to…" at bounding box center [685, 327] width 926 height 398
click at [406, 197] on div "#m-1746530370028 { } @ media (max-width: 1200px) { #m-1758132815906 { border-to…" at bounding box center [685, 327] width 926 height 398
click at [406, 192] on div "#m-1746530370028 { } @ media (max-width: 1200px) { #m-1758132815906 { border-to…" at bounding box center [685, 327] width 926 height 398
click at [1142, 563] on div "Code Editor - Liquid #m-1758132815906 Template CSS Script Data 1 2 3 4 5 < div …" at bounding box center [666, 314] width 980 height 621
click at [1124, 542] on button "Save" at bounding box center [1117, 542] width 78 height 39
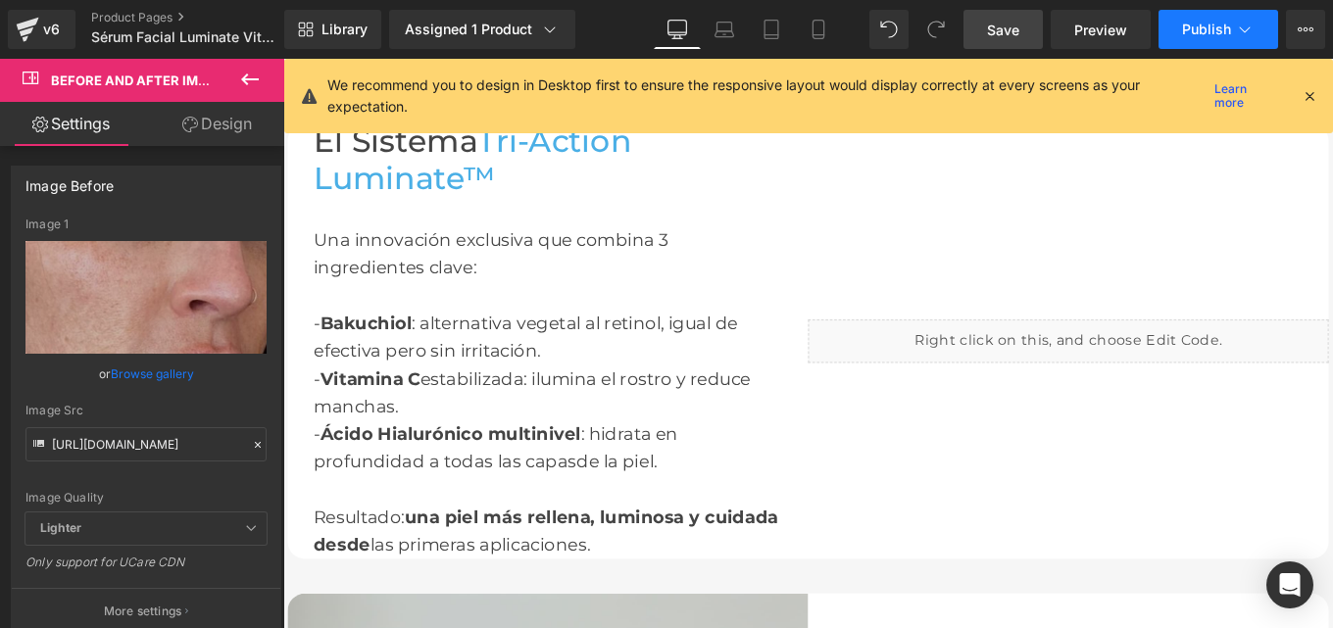
click at [1206, 43] on button "Publish" at bounding box center [1218, 29] width 120 height 39
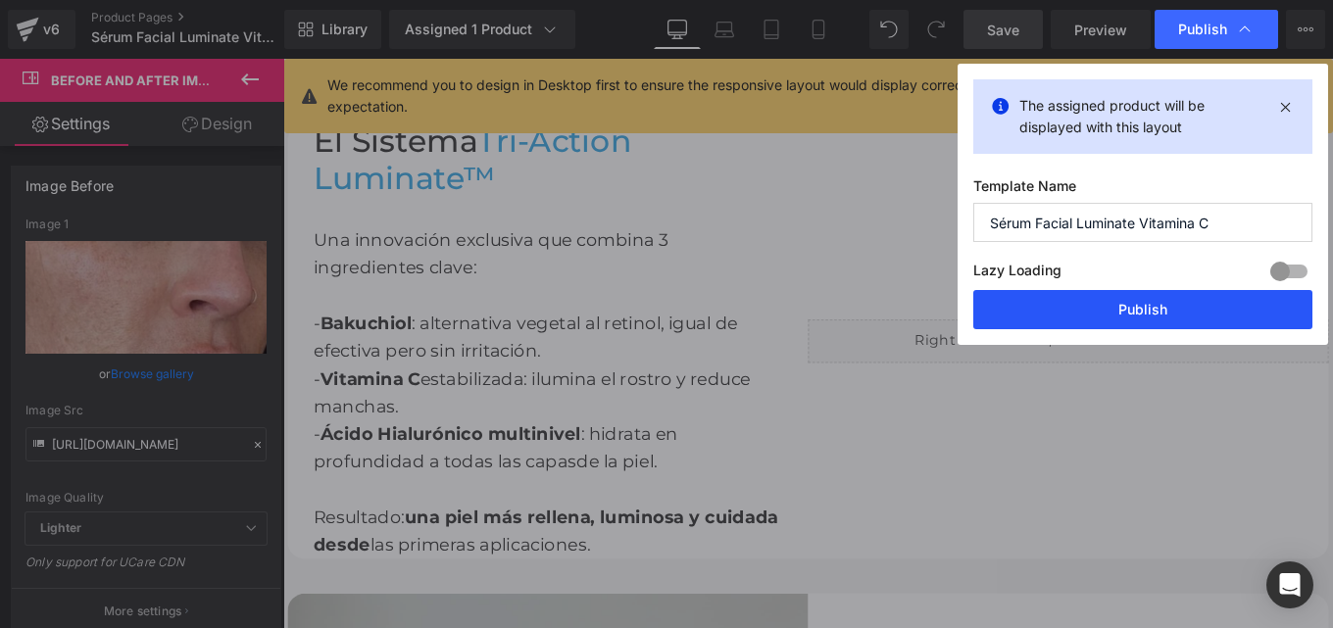
click at [1120, 306] on button "Publish" at bounding box center [1142, 309] width 339 height 39
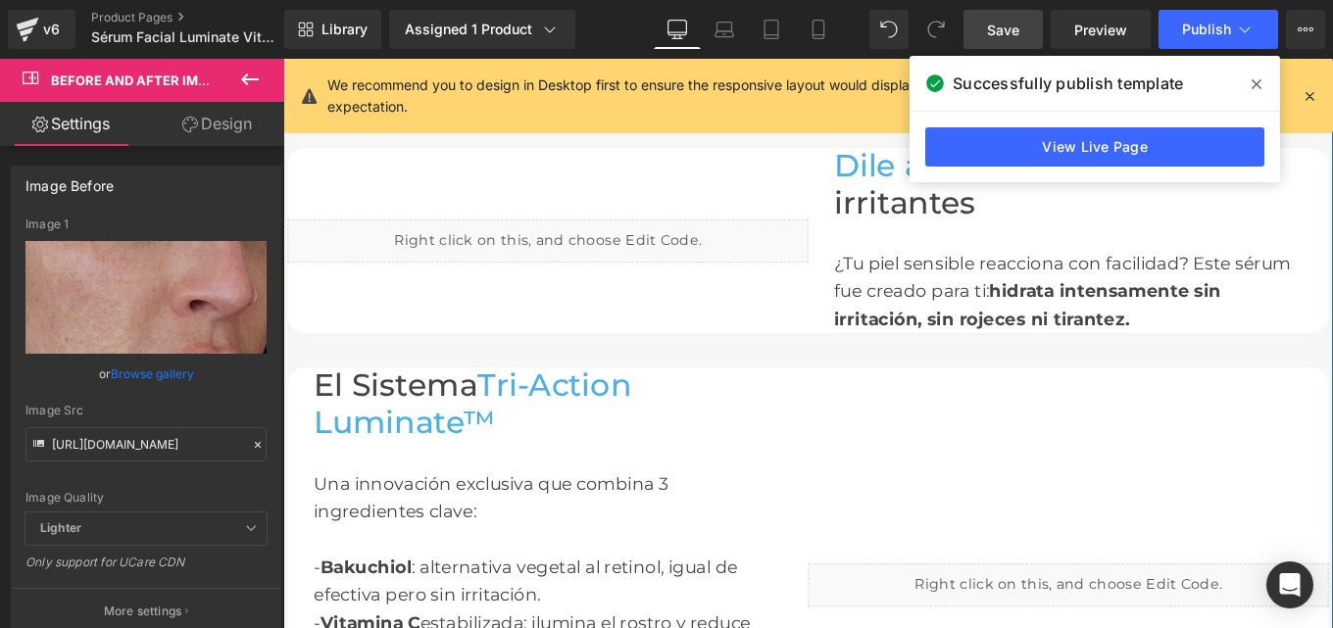
scroll to position [1746, 0]
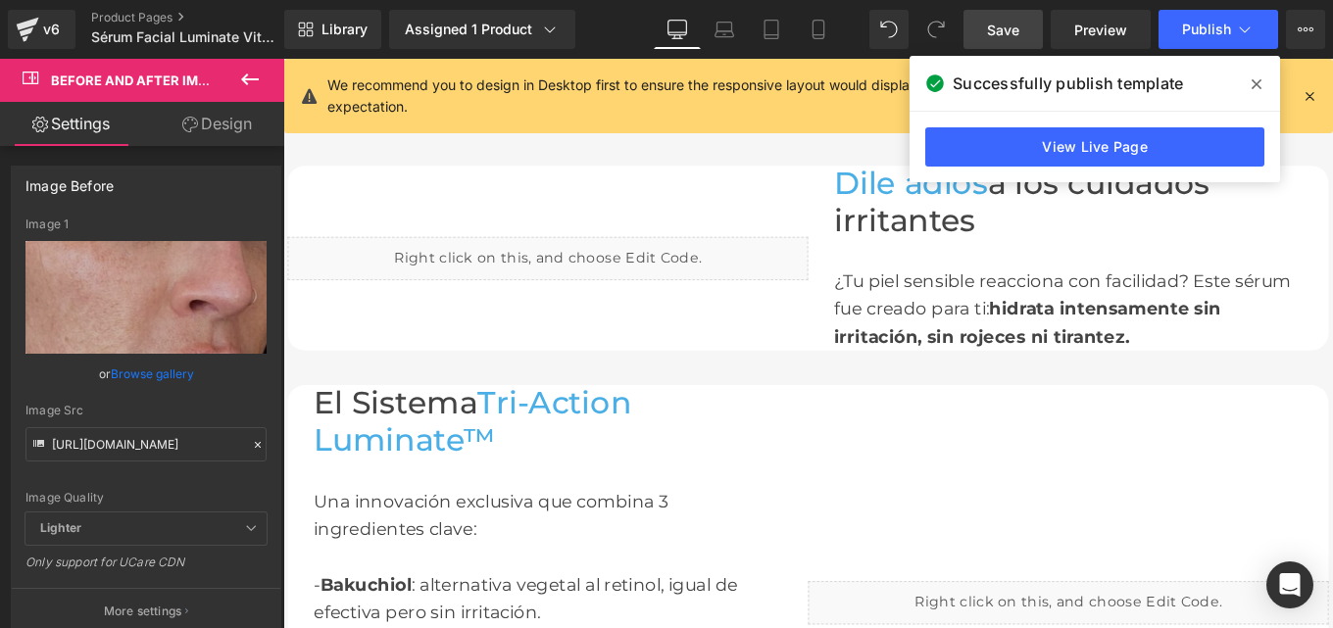
click at [1259, 84] on icon at bounding box center [1256, 84] width 10 height 16
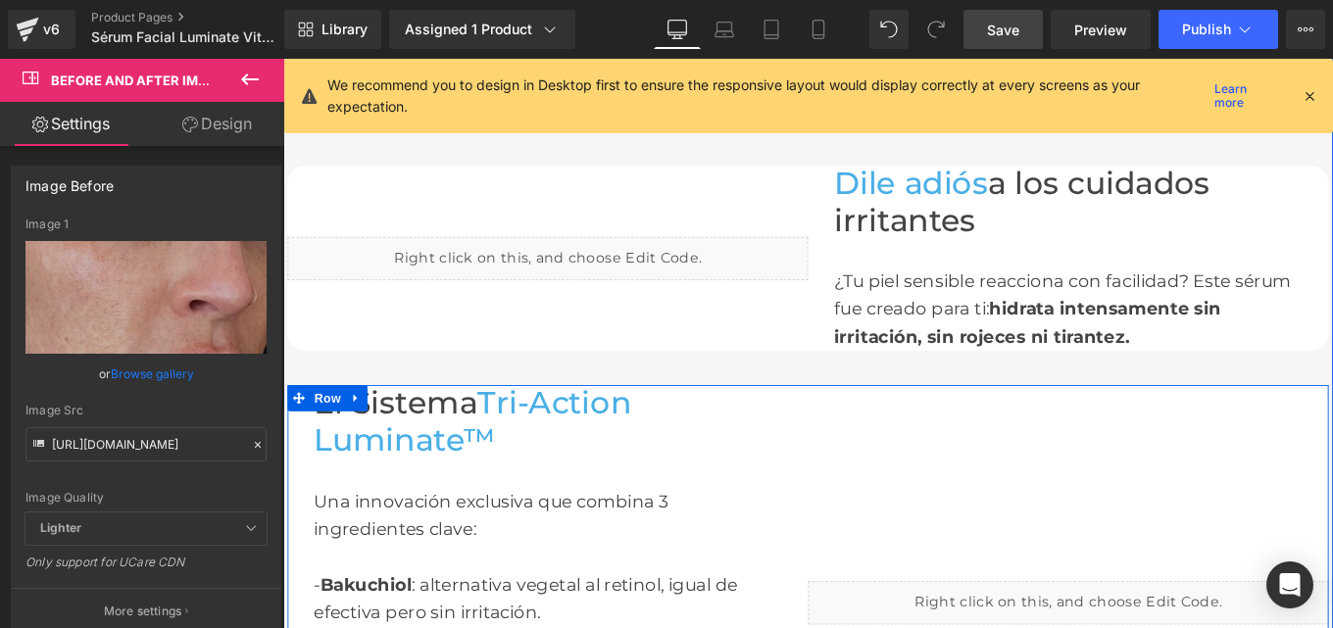
scroll to position [1596, 0]
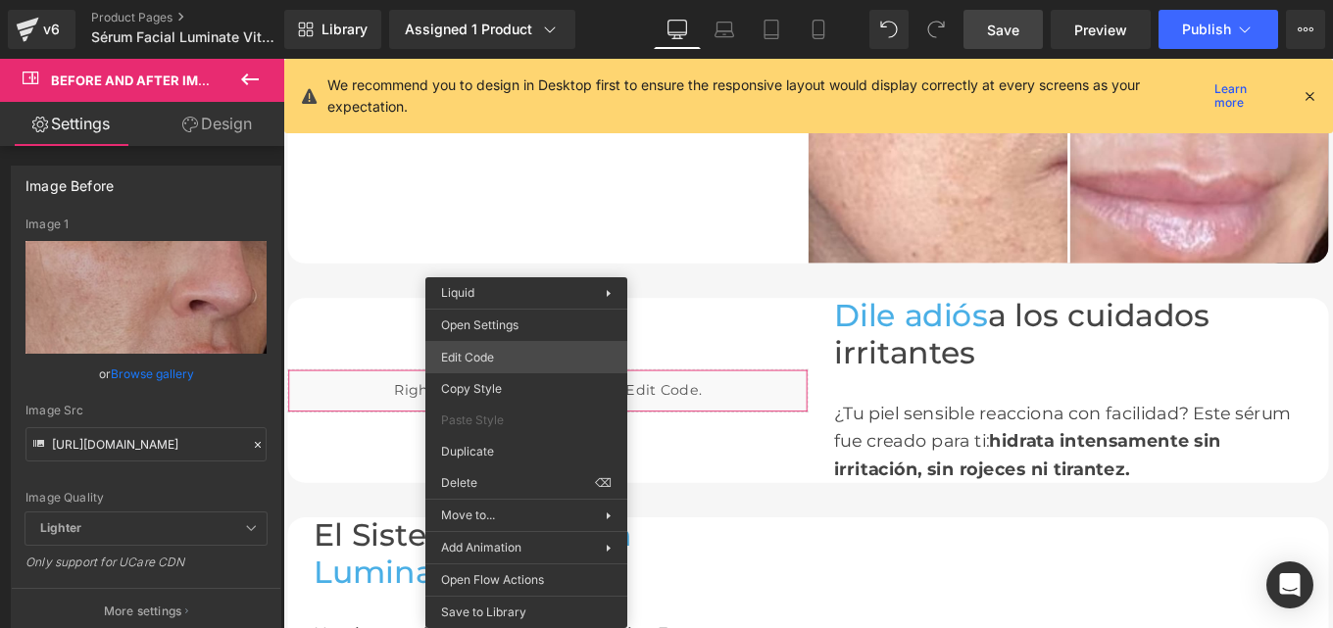
click at [483, 0] on div "You are previewing how the will restyle your page. You can not edit Elements in…" at bounding box center [666, 0] width 1333 height 0
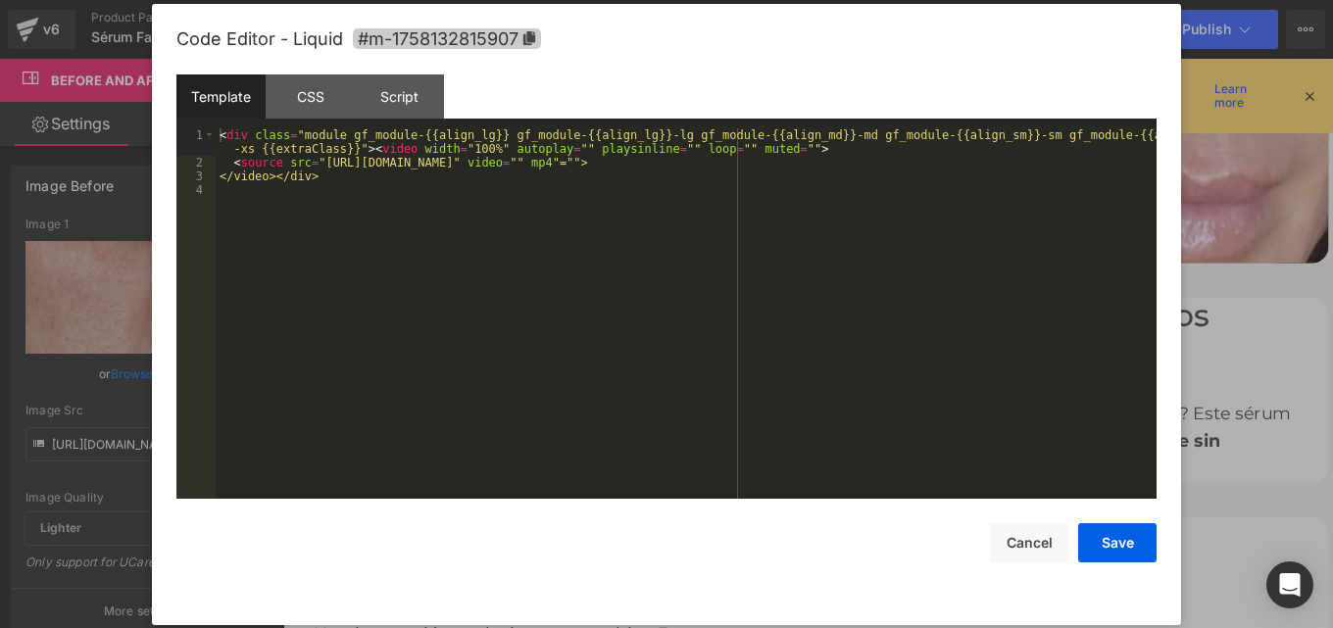
click at [531, 40] on icon at bounding box center [529, 38] width 12 height 14
click at [307, 99] on div "CSS" at bounding box center [310, 96] width 89 height 44
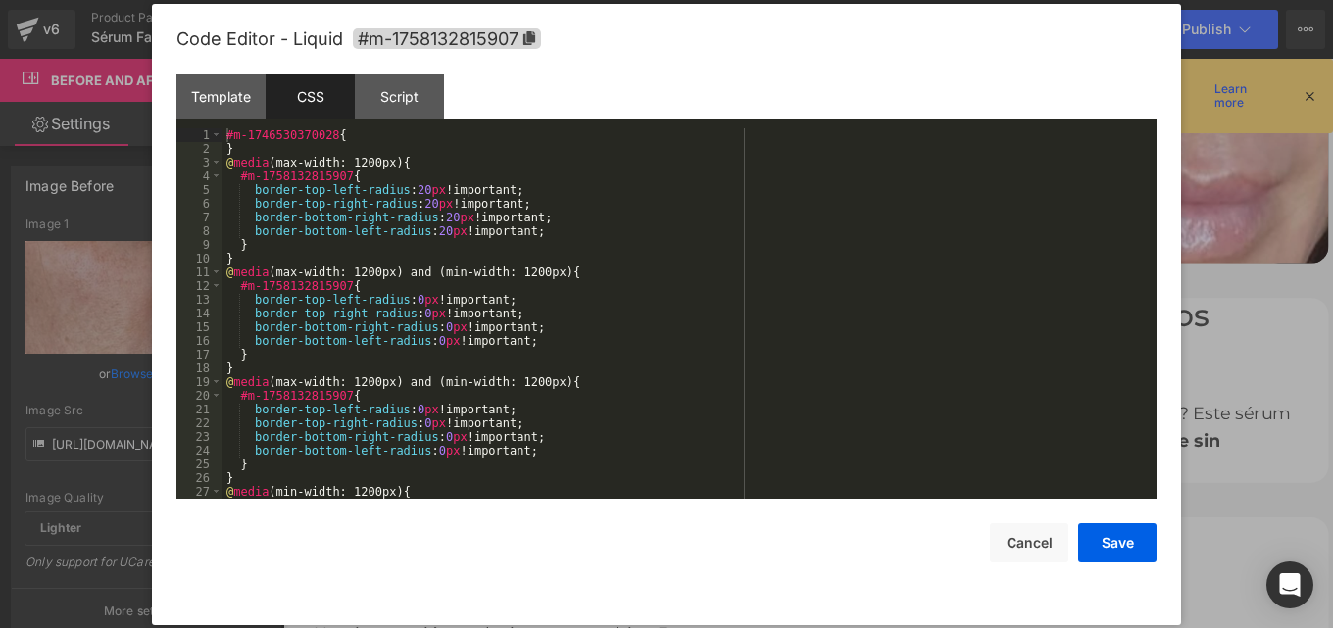
click at [384, 282] on div "#m-1746530370028 { } @ media (max-width: 1200px) { #m-1758132815907 { border-to…" at bounding box center [685, 327] width 926 height 398
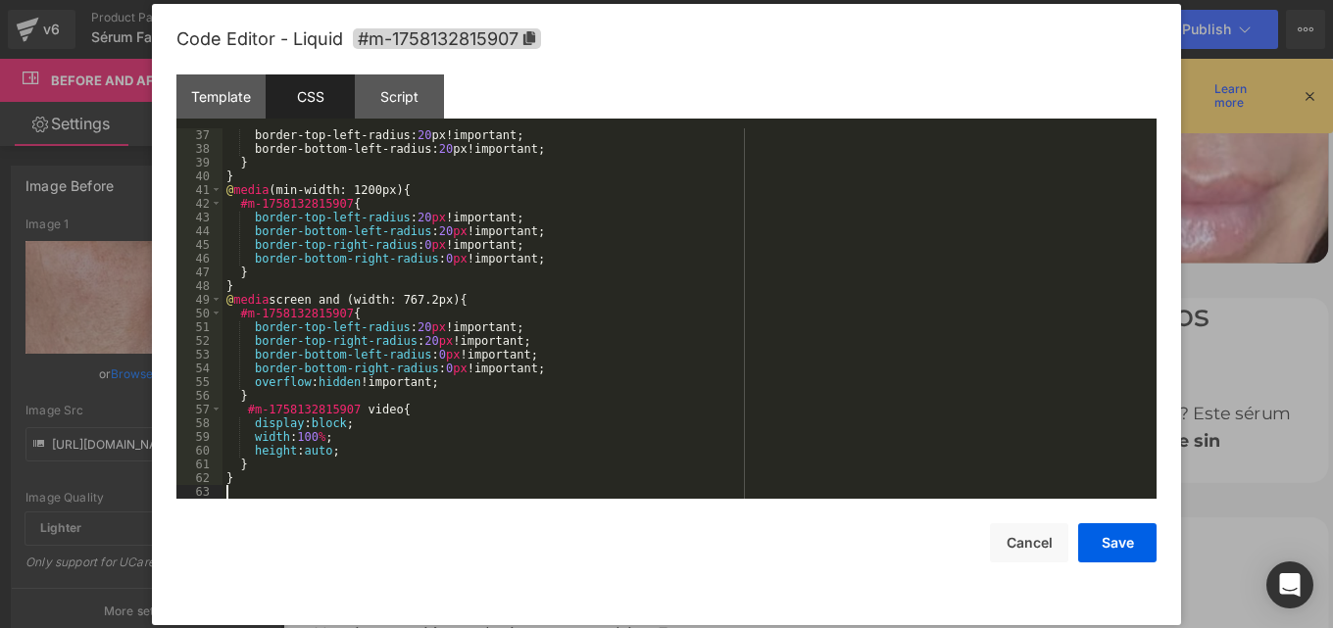
scroll to position [494, 0]
click at [1110, 544] on button "Save" at bounding box center [1117, 542] width 78 height 39
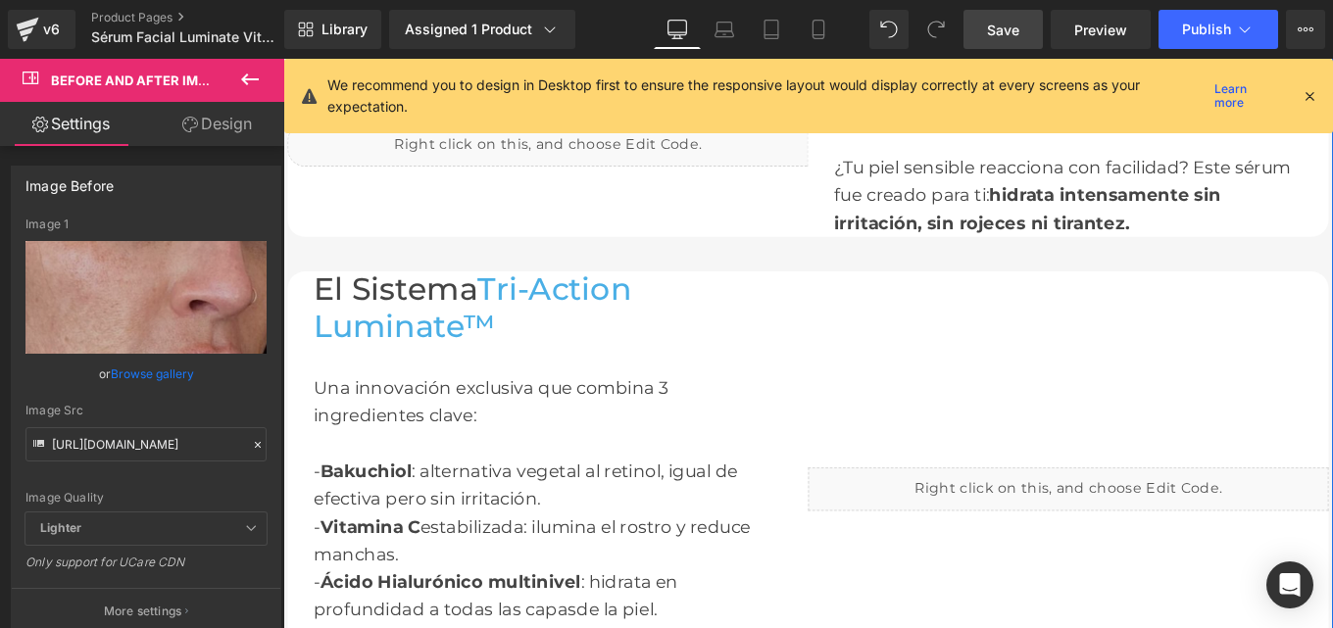
scroll to position [1876, 0]
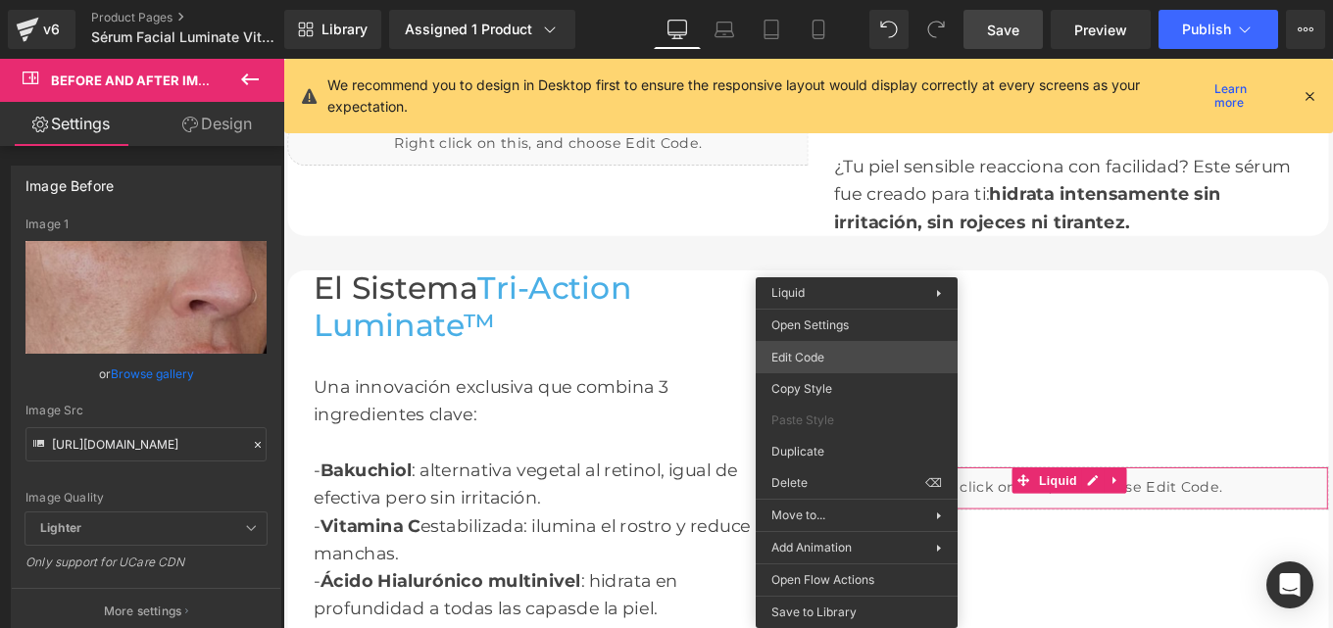
click at [796, 0] on div "You are previewing how the will restyle your page. You can not edit Elements in…" at bounding box center [666, 0] width 1333 height 0
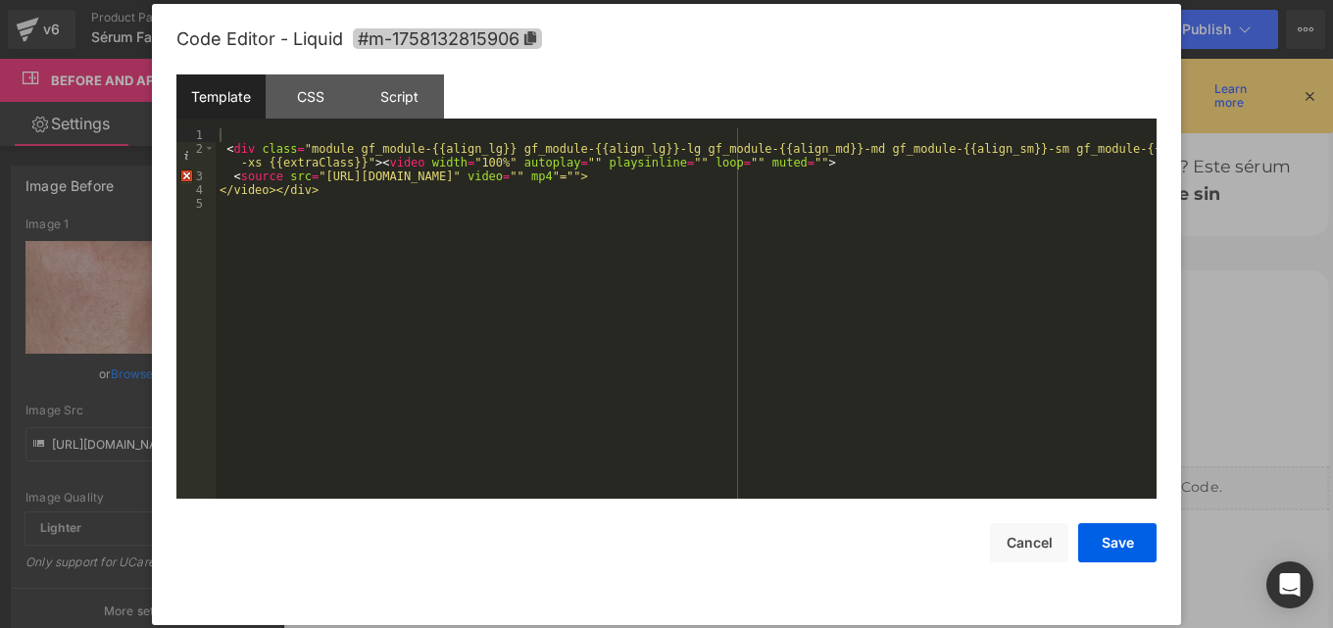
click at [532, 40] on icon at bounding box center [530, 38] width 12 height 14
click at [297, 94] on div "CSS" at bounding box center [310, 96] width 89 height 44
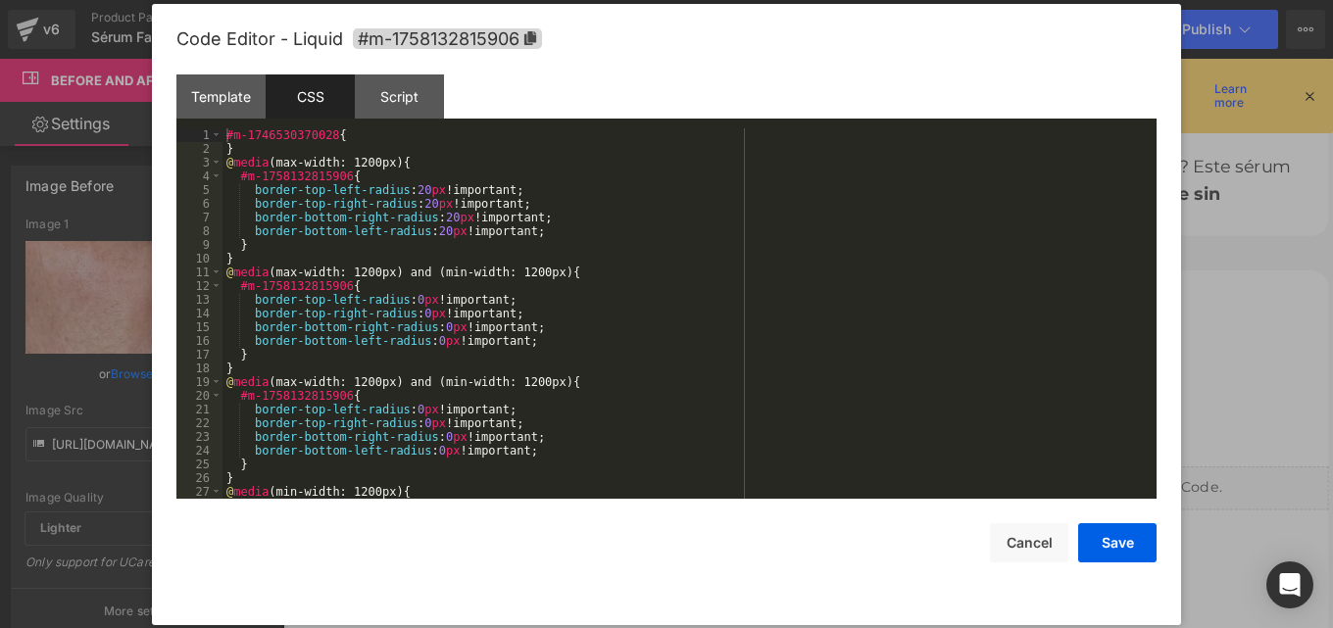
click at [426, 275] on div "#m-1746530370028 { } @ media (max-width: 1200px) { #m-1758132815906 { border-to…" at bounding box center [685, 327] width 926 height 398
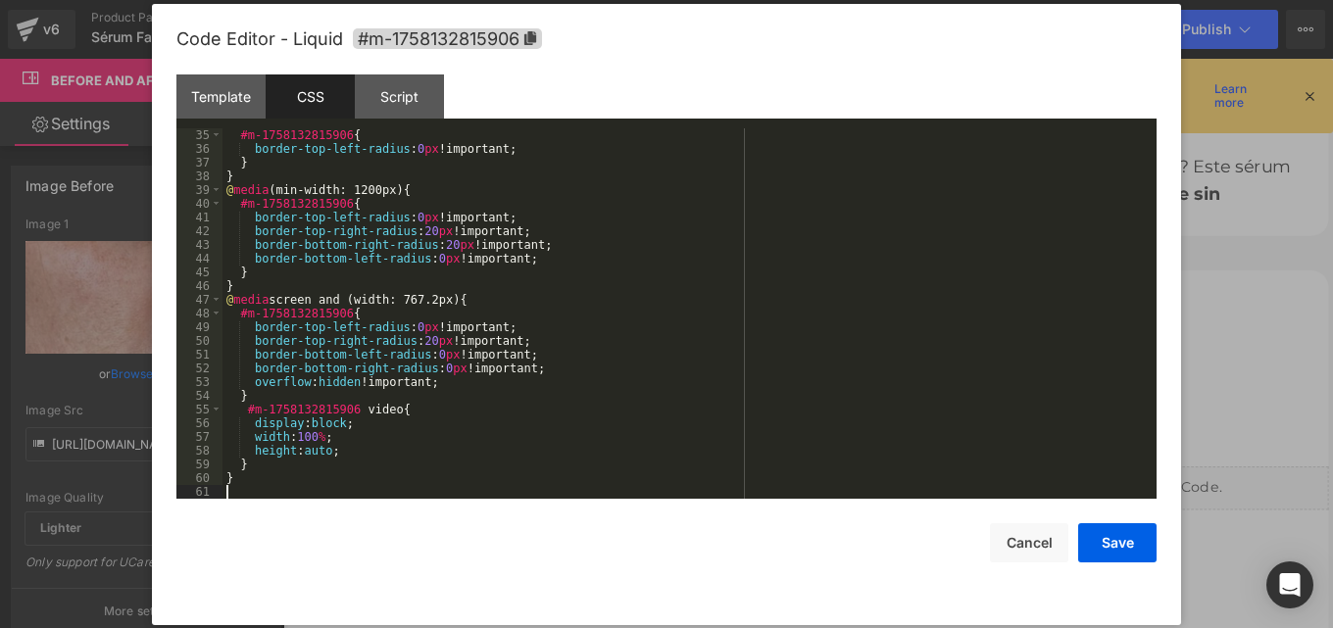
scroll to position [466, 0]
click at [1100, 529] on button "Save" at bounding box center [1117, 542] width 78 height 39
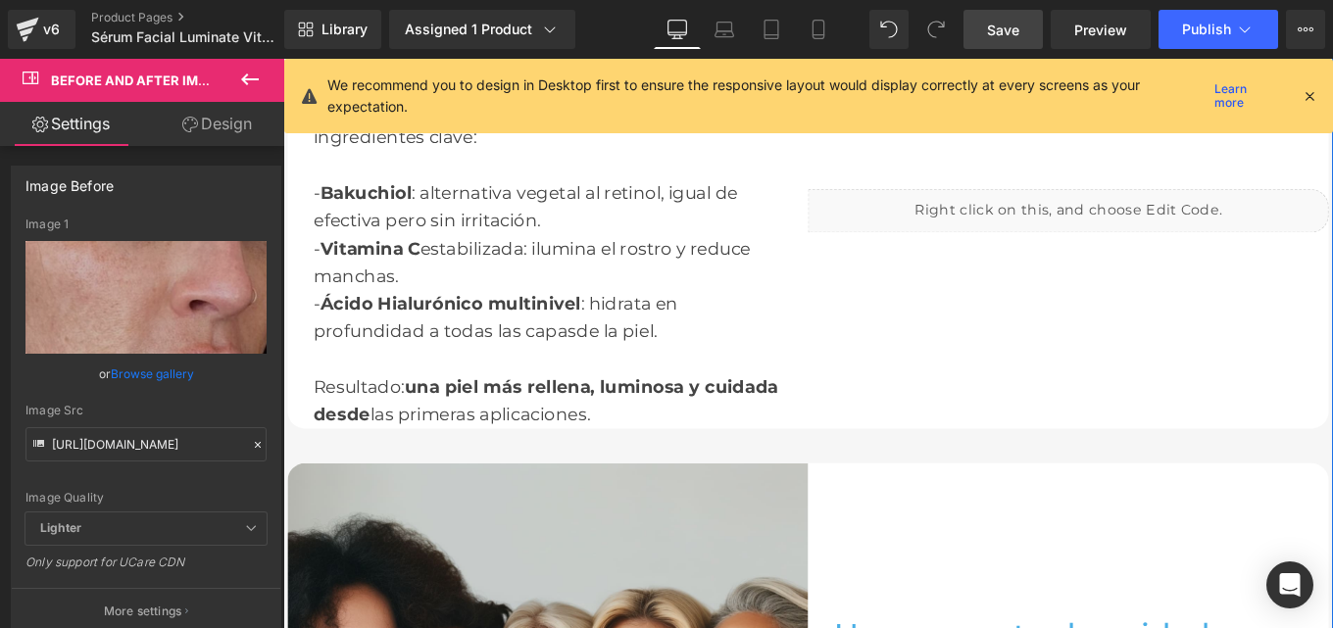
scroll to position [2190, 0]
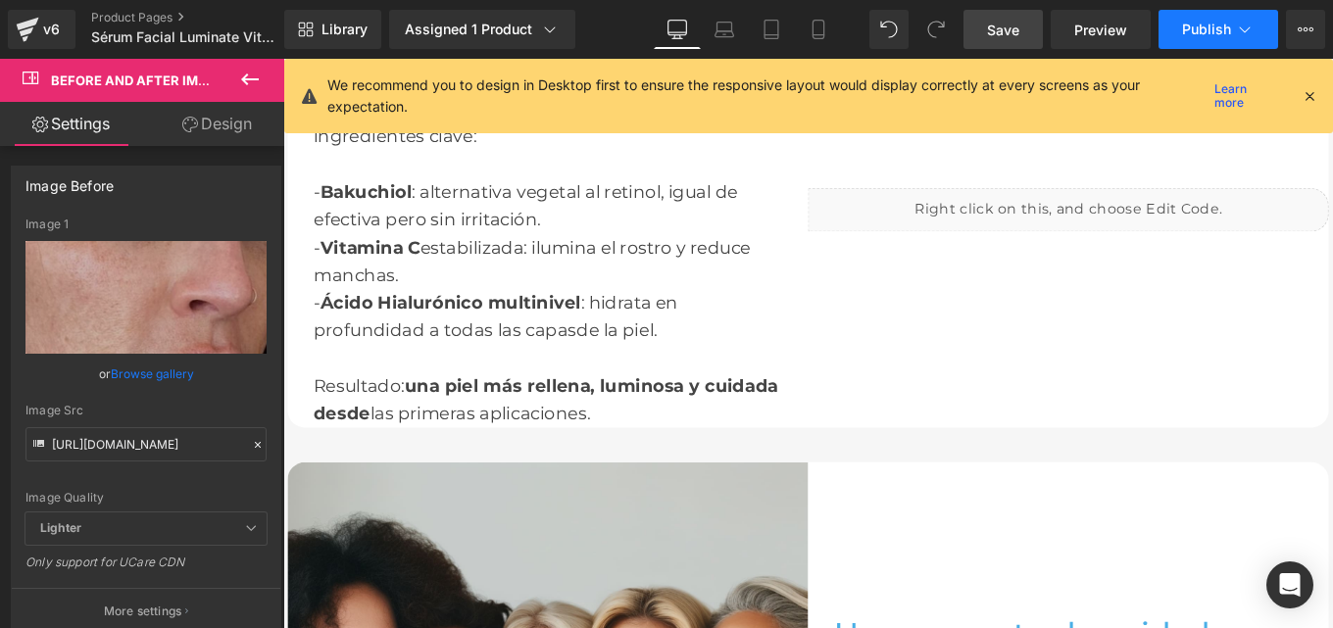
click at [1198, 26] on span "Publish" at bounding box center [1206, 30] width 49 height 16
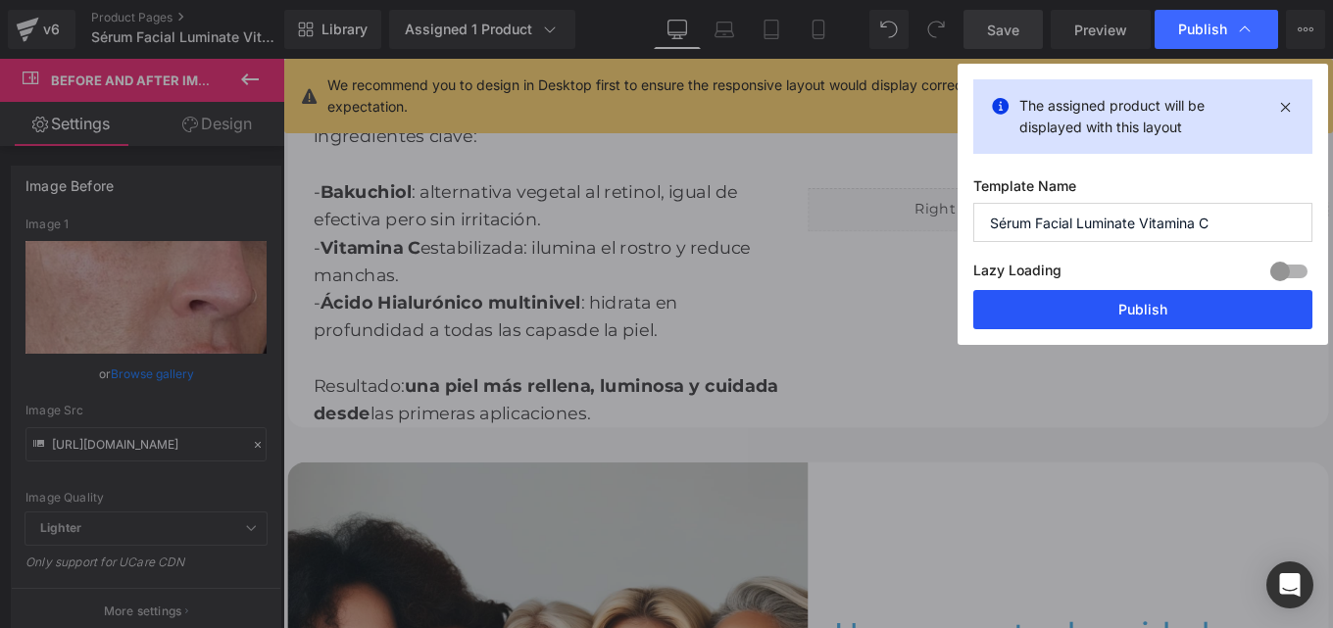
click at [1110, 312] on button "Publish" at bounding box center [1142, 309] width 339 height 39
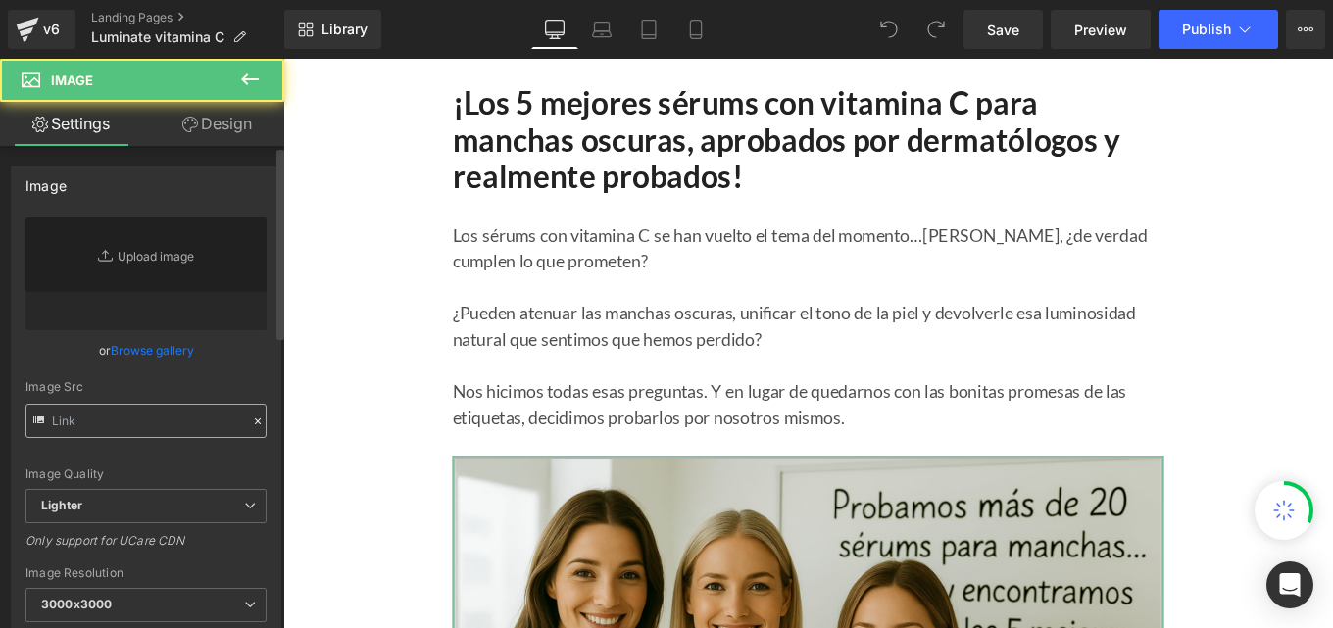
type input "[URL][DOMAIN_NAME]"
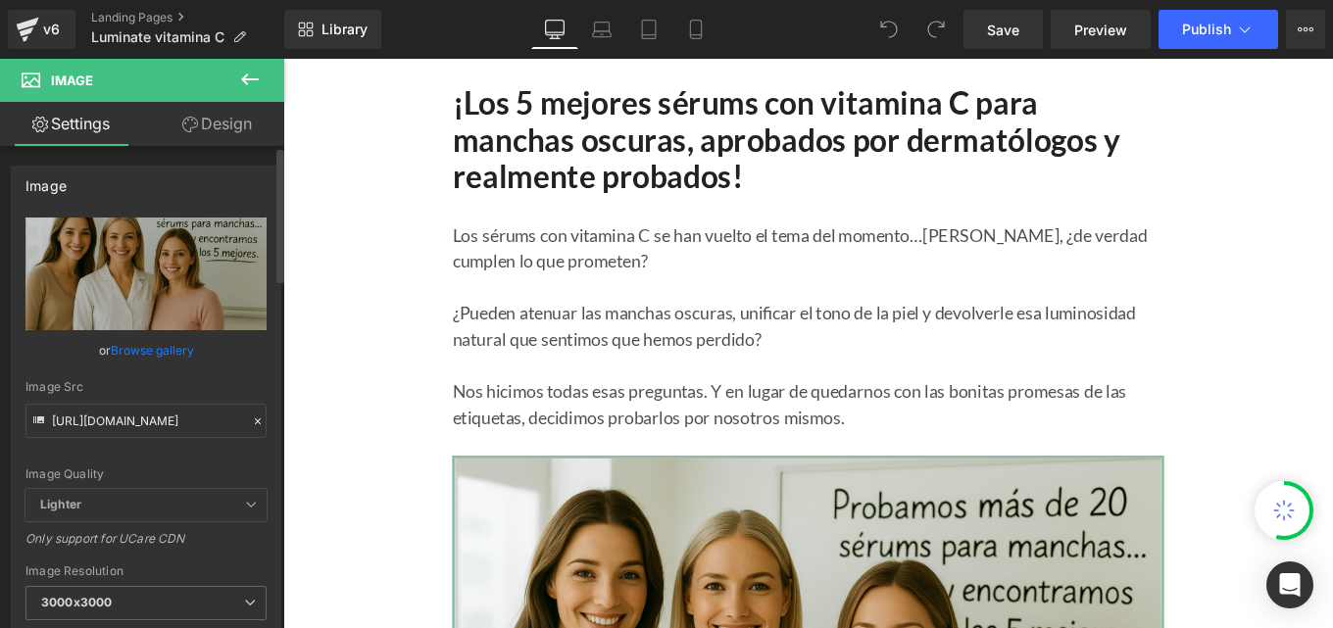
click at [251, 415] on icon at bounding box center [258, 422] width 14 height 14
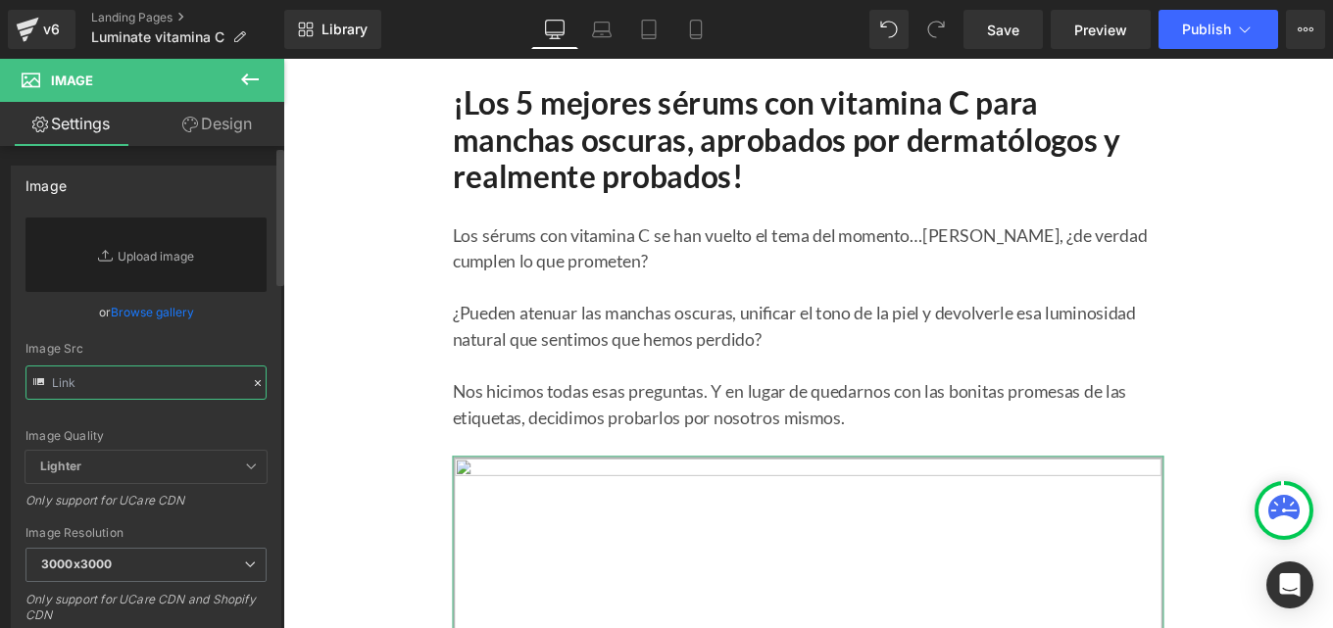
click at [117, 388] on input "text" at bounding box center [145, 383] width 241 height 34
paste input "[URL][DOMAIN_NAME]"
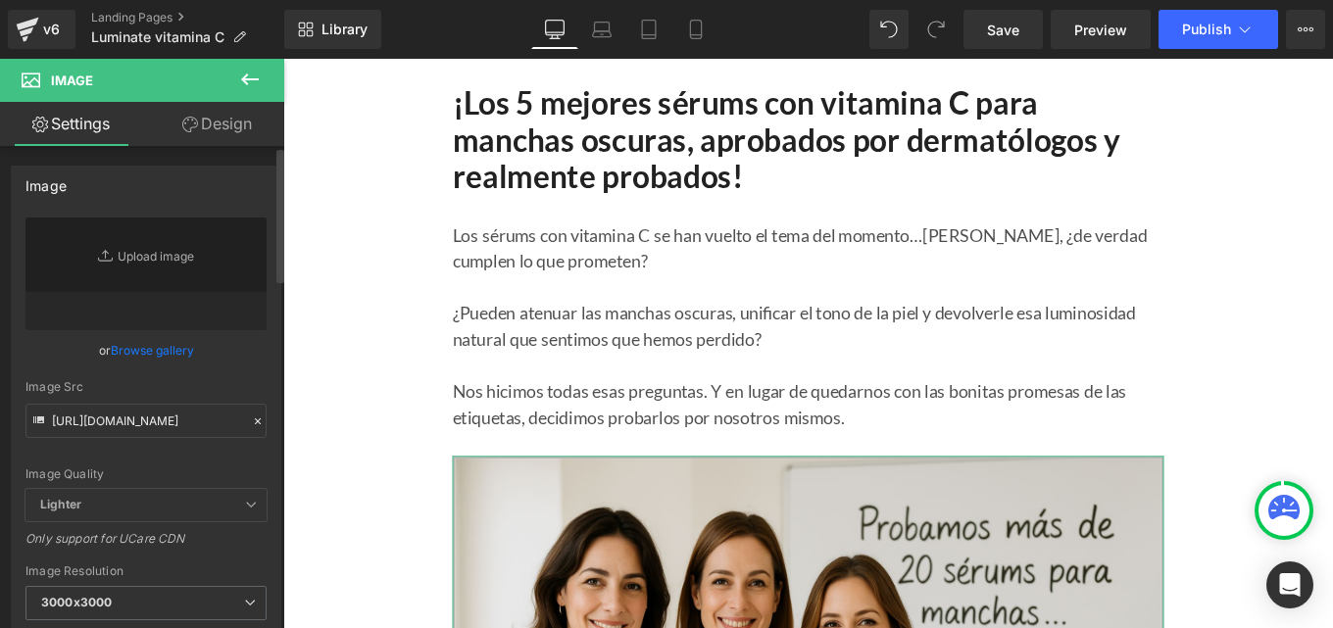
click at [255, 383] on div "Image Src" at bounding box center [145, 387] width 241 height 14
type input "[URL][DOMAIN_NAME]"
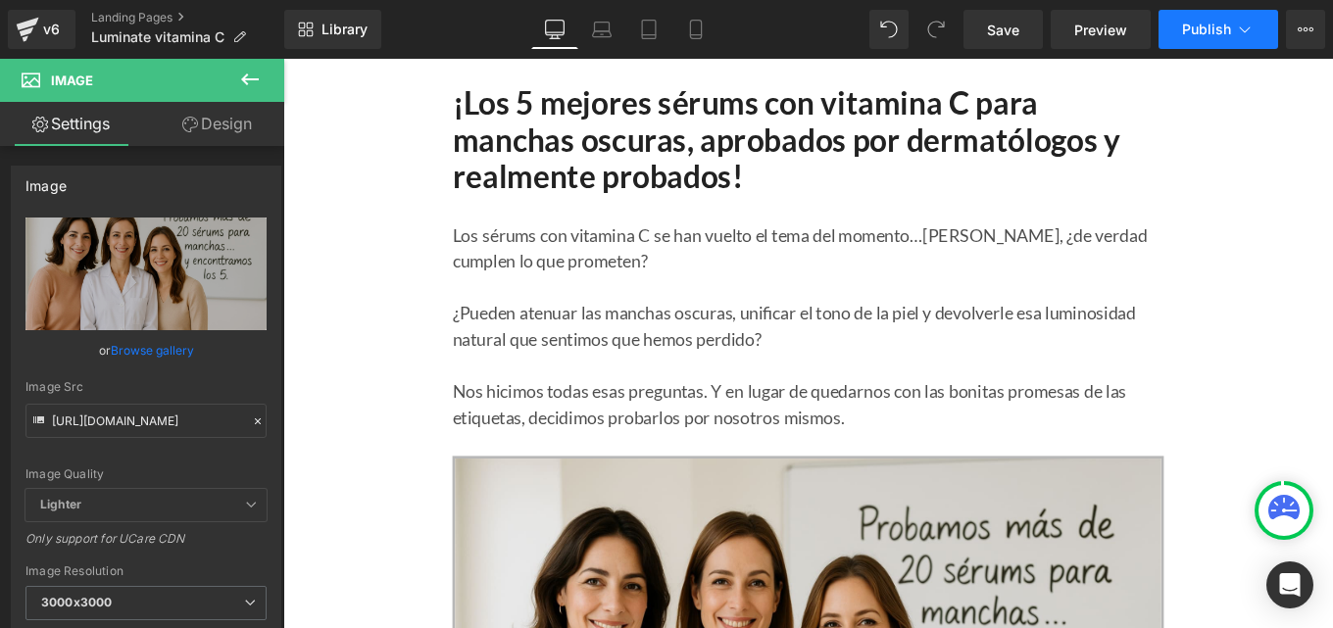
click at [1219, 42] on button "Publish" at bounding box center [1218, 29] width 120 height 39
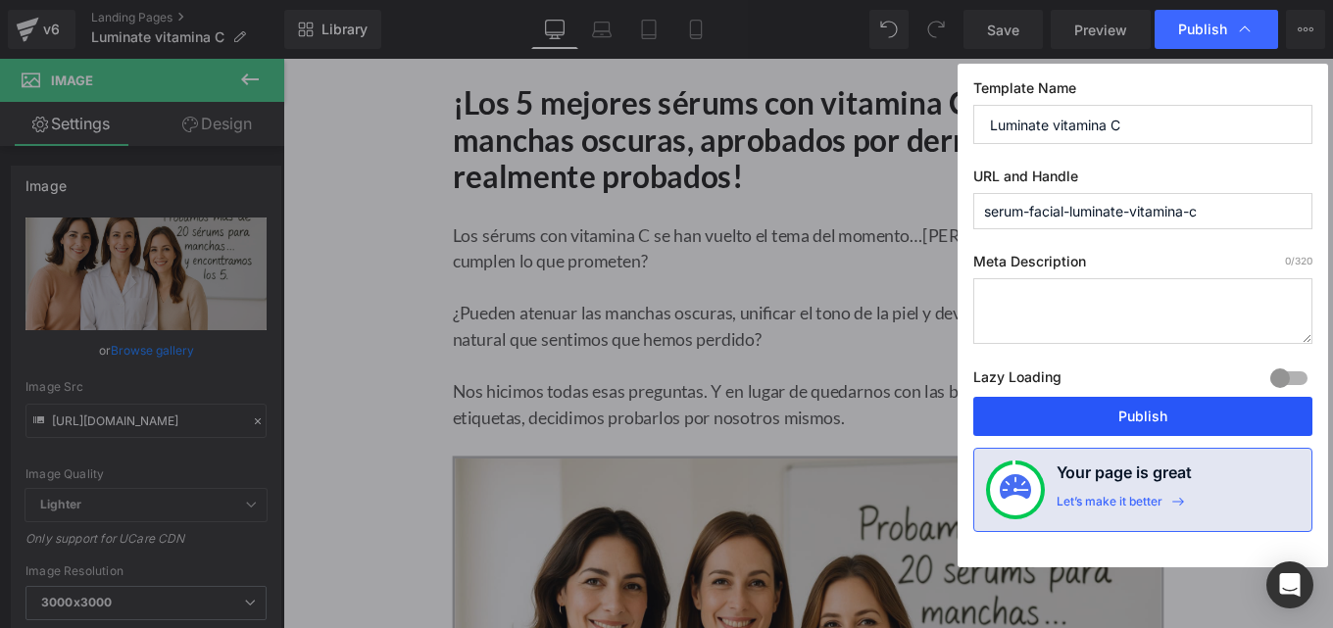
click at [1072, 422] on button "Publish" at bounding box center [1142, 416] width 339 height 39
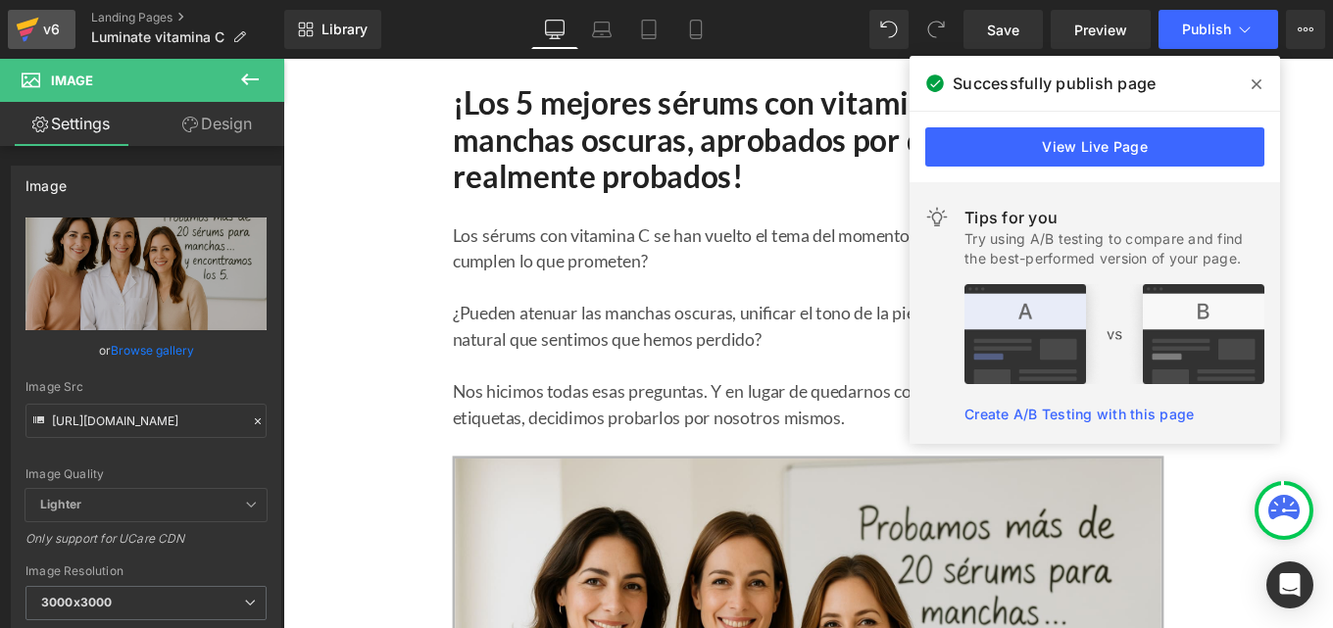
click at [44, 25] on div "v6" at bounding box center [51, 29] width 24 height 25
